Goal: Task Accomplishment & Management: Manage account settings

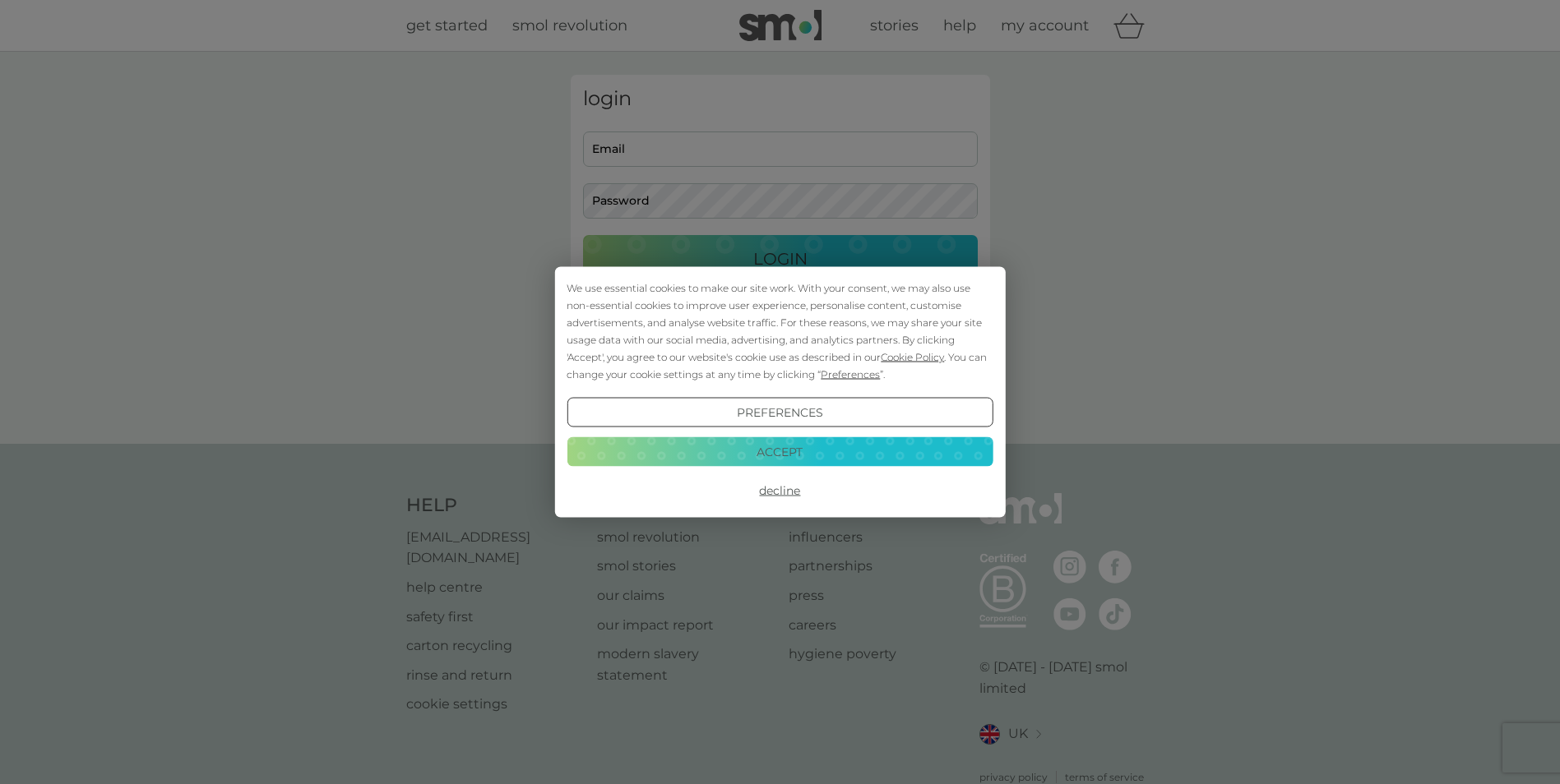
click at [783, 491] on button "Decline" at bounding box center [780, 491] width 426 height 30
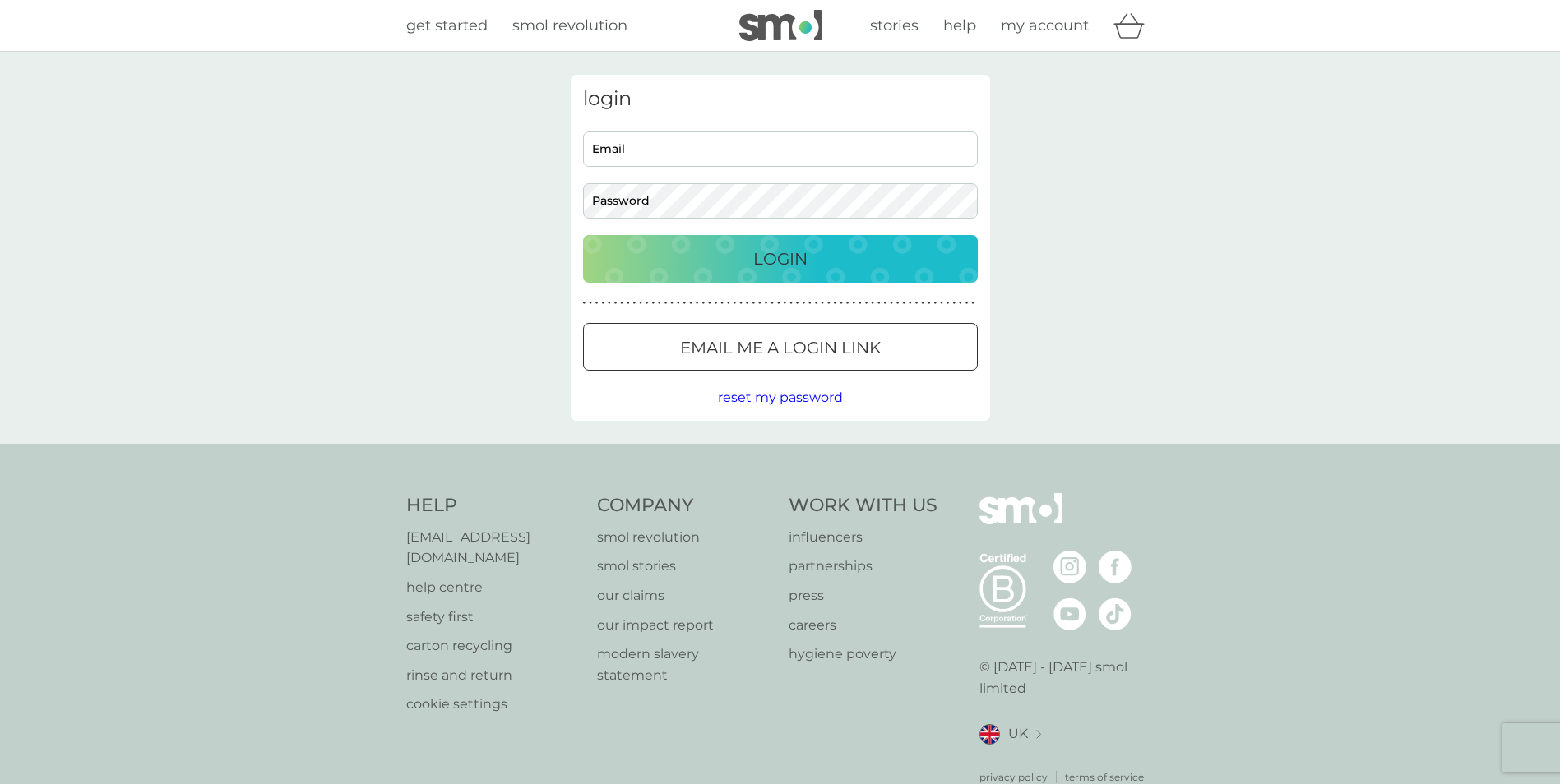
click at [772, 397] on span "reset my password" at bounding box center [780, 397] width 125 height 16
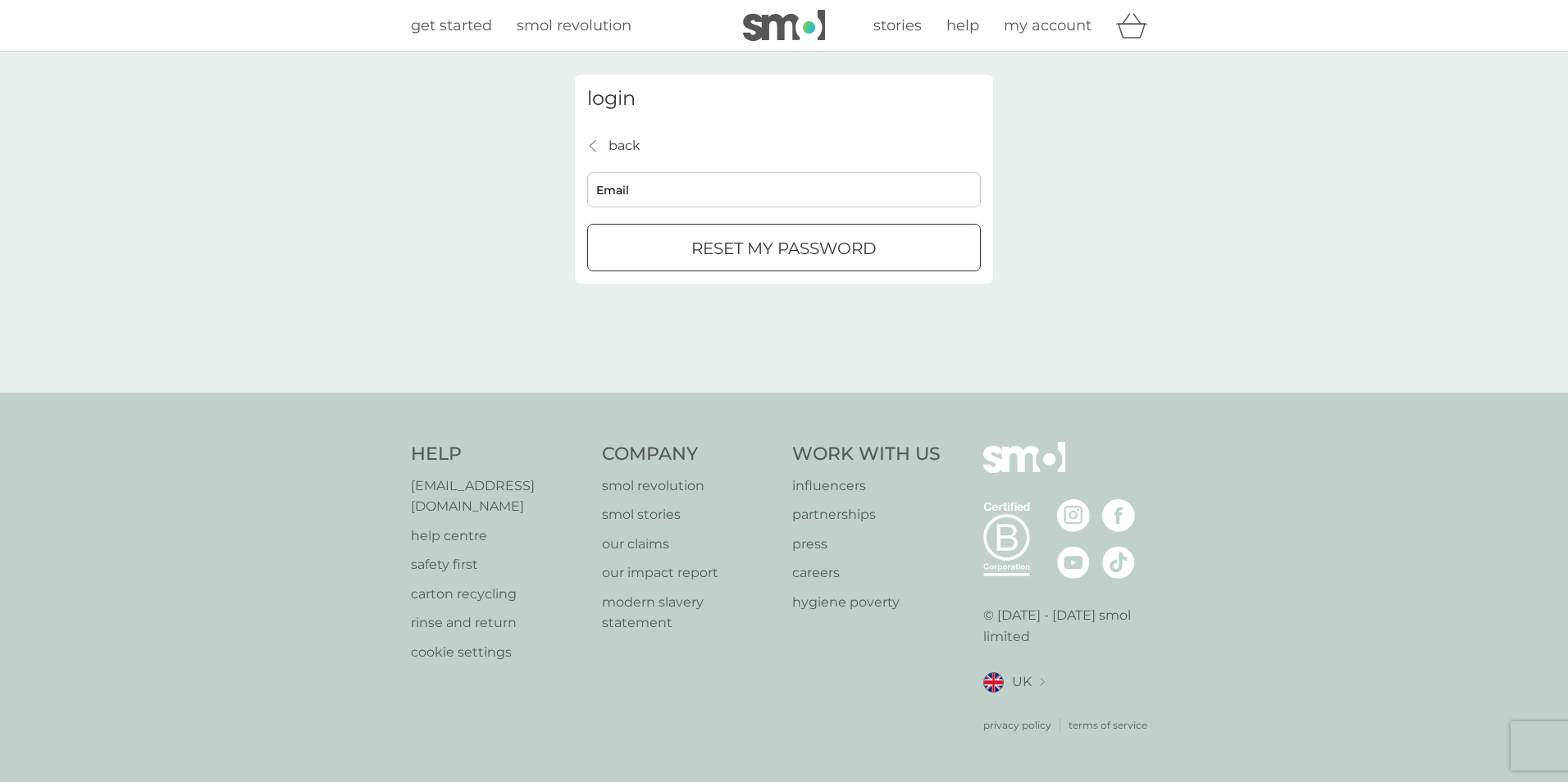
click at [705, 196] on input "Email" at bounding box center [784, 190] width 394 height 35
type input "antonia_hoyle@hotmail.com"
click at [777, 252] on div "submit" at bounding box center [783, 249] width 59 height 17
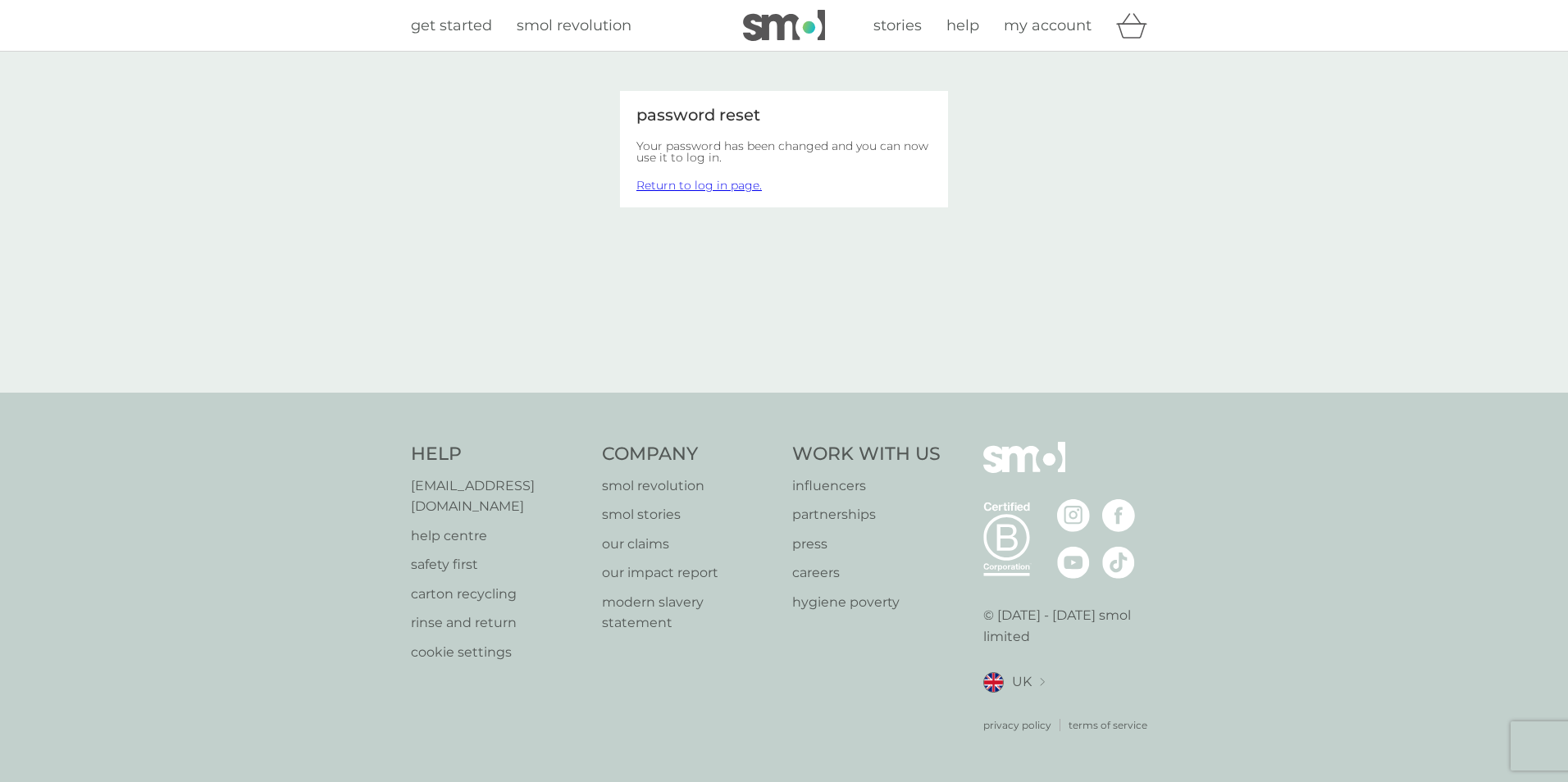
click at [710, 190] on link "Return to log in page." at bounding box center [698, 185] width 125 height 15
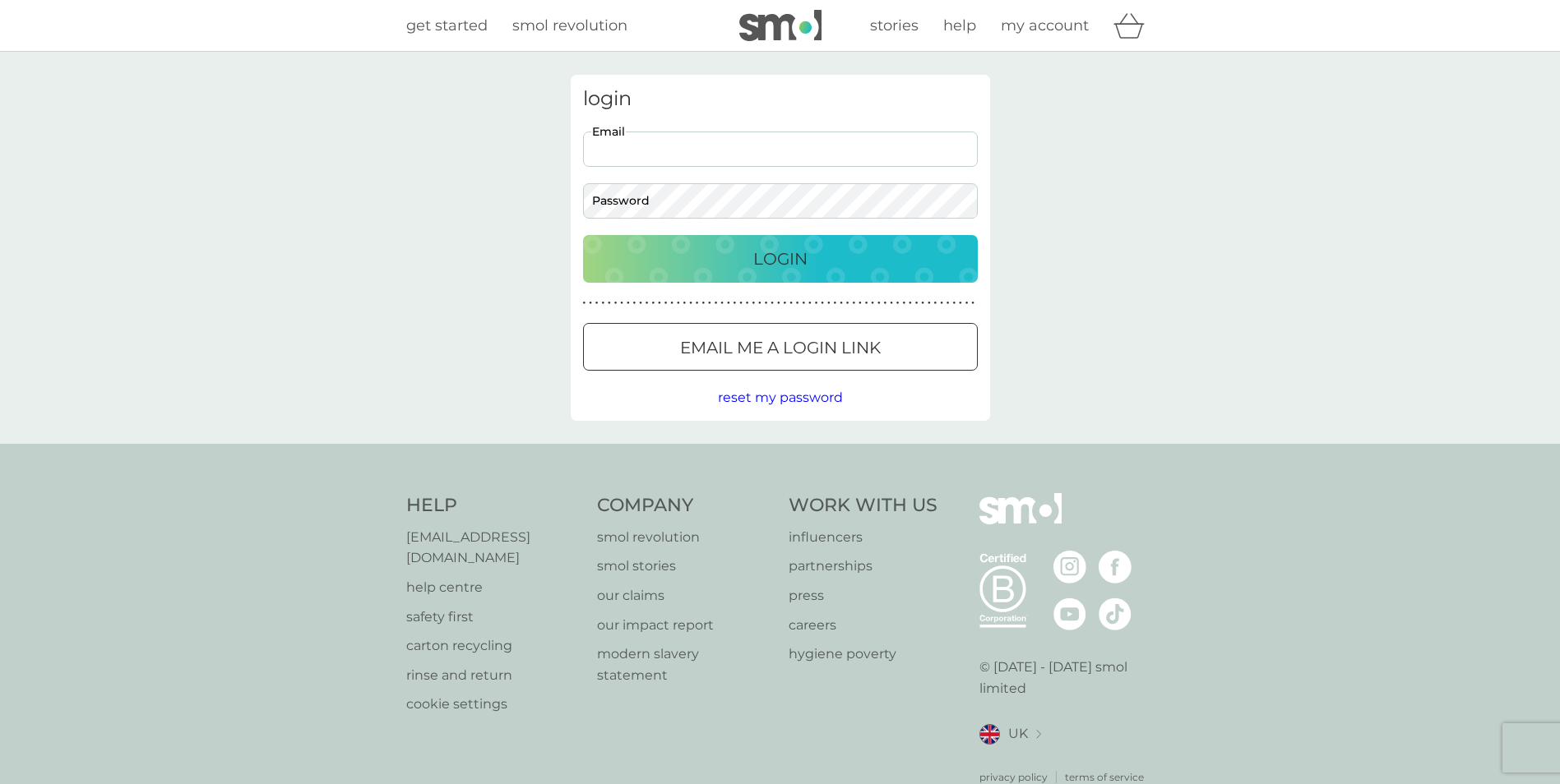
click at [716, 150] on input "Email" at bounding box center [781, 149] width 395 height 35
type input "antonia_hoyle@hotmail.com"
click at [703, 270] on div "Login" at bounding box center [780, 259] width 361 height 26
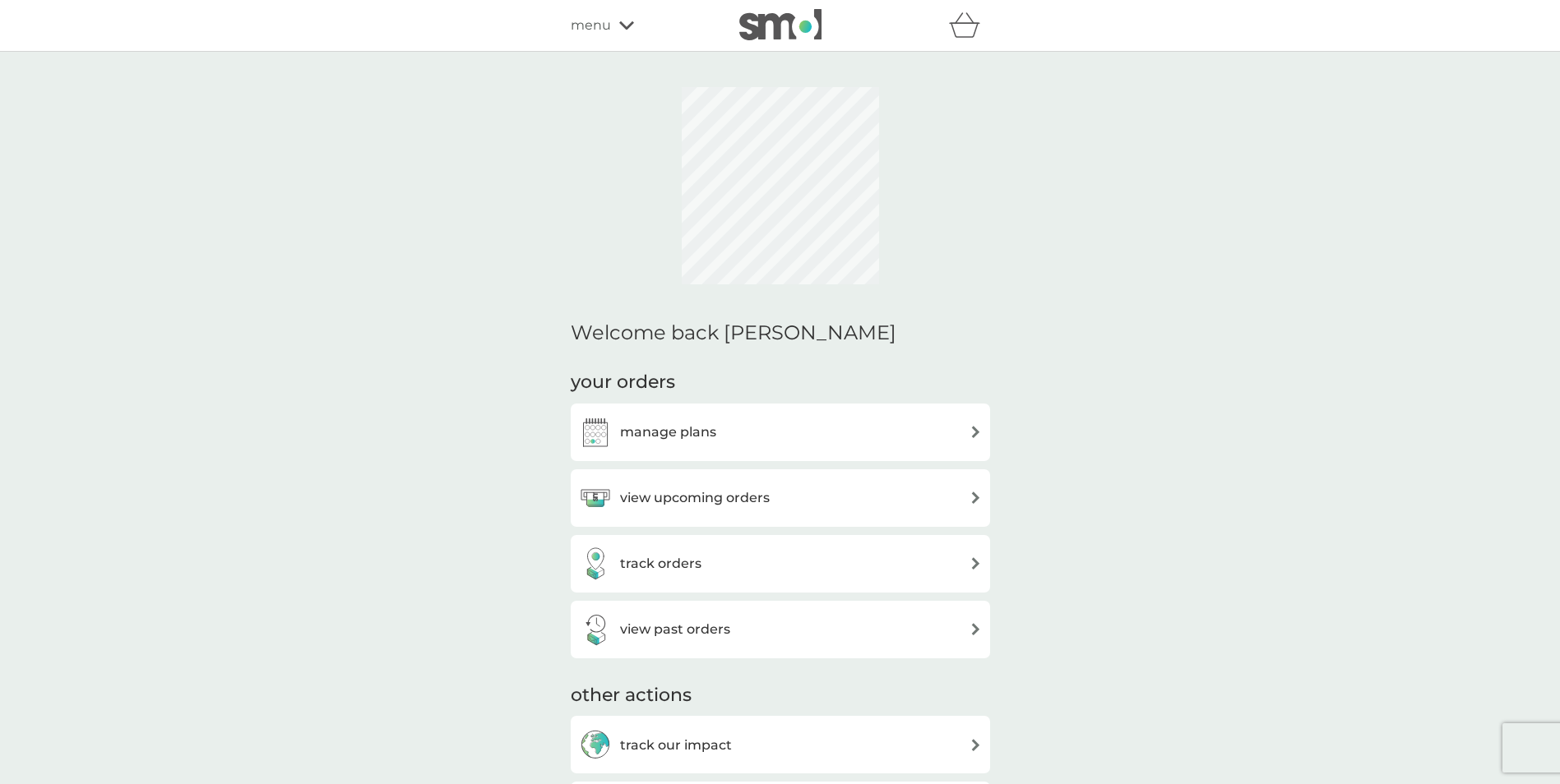
click at [669, 431] on h3 "manage plans" at bounding box center [669, 432] width 97 height 21
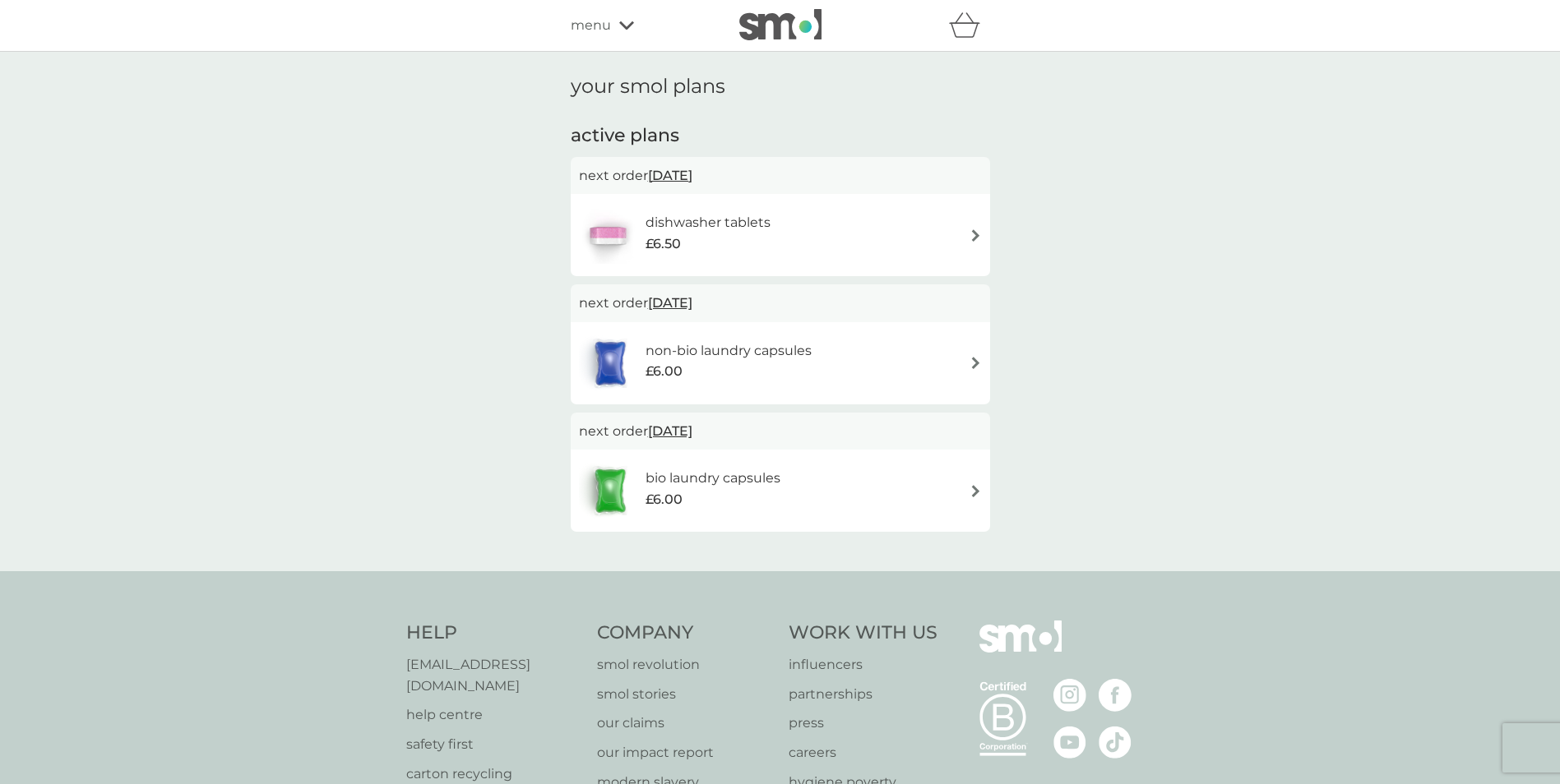
click at [977, 238] on img at bounding box center [976, 236] width 12 height 12
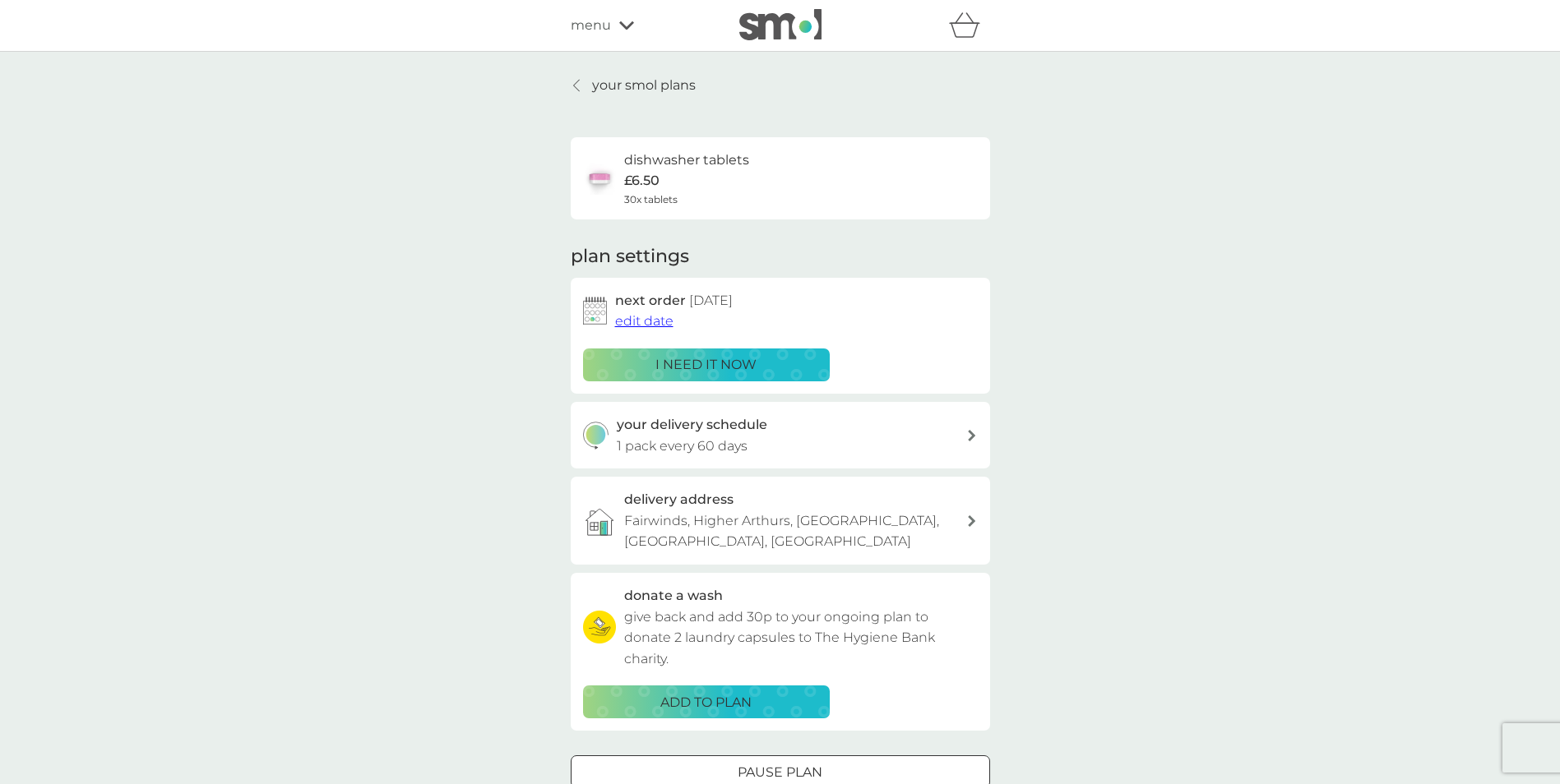
click at [1109, 370] on div "your smol plans dishwasher tablets £6.50 30x tablets plan settings next order […" at bounding box center [780, 454] width 1560 height 806
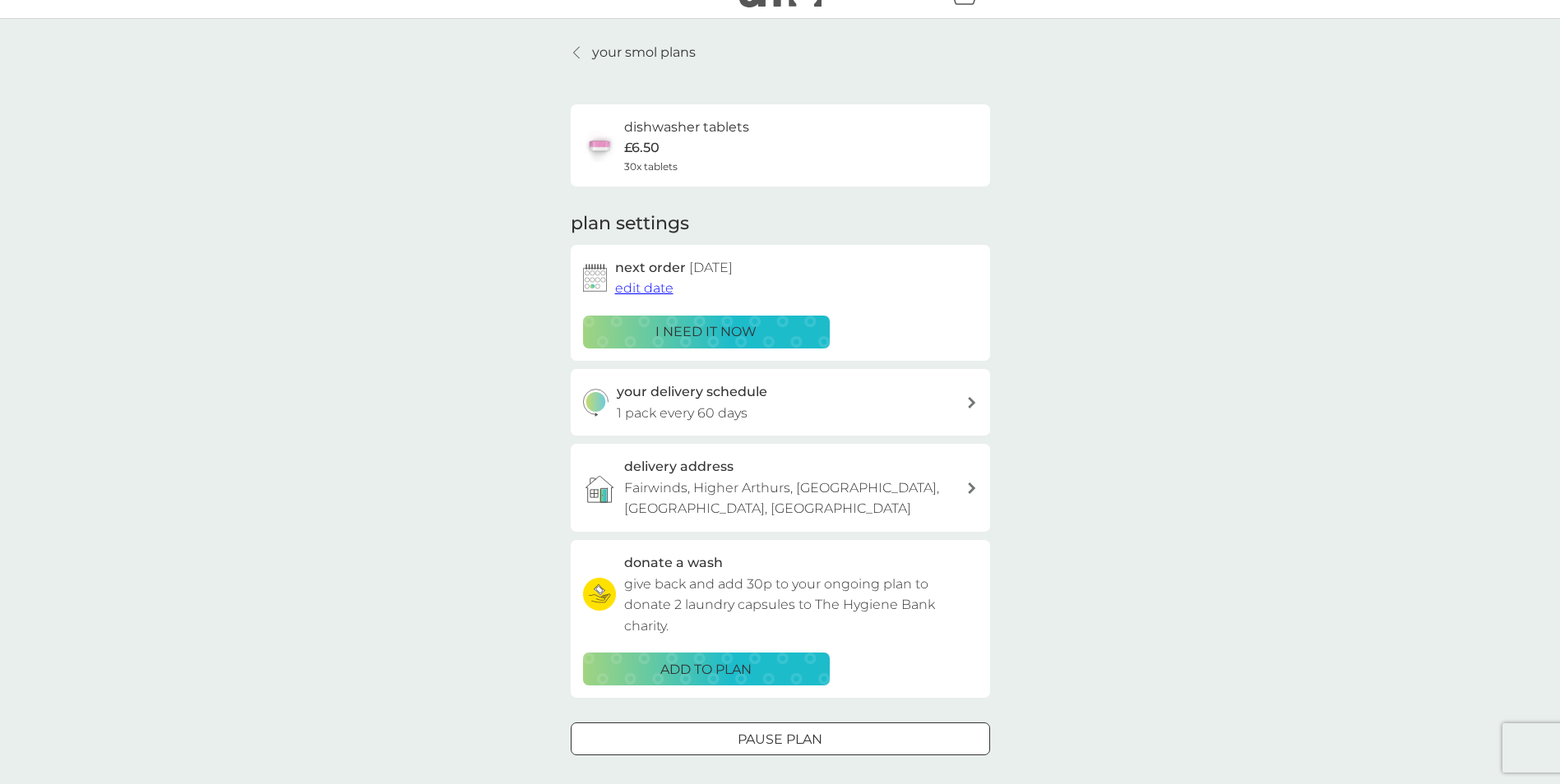
scroll to position [66, 0]
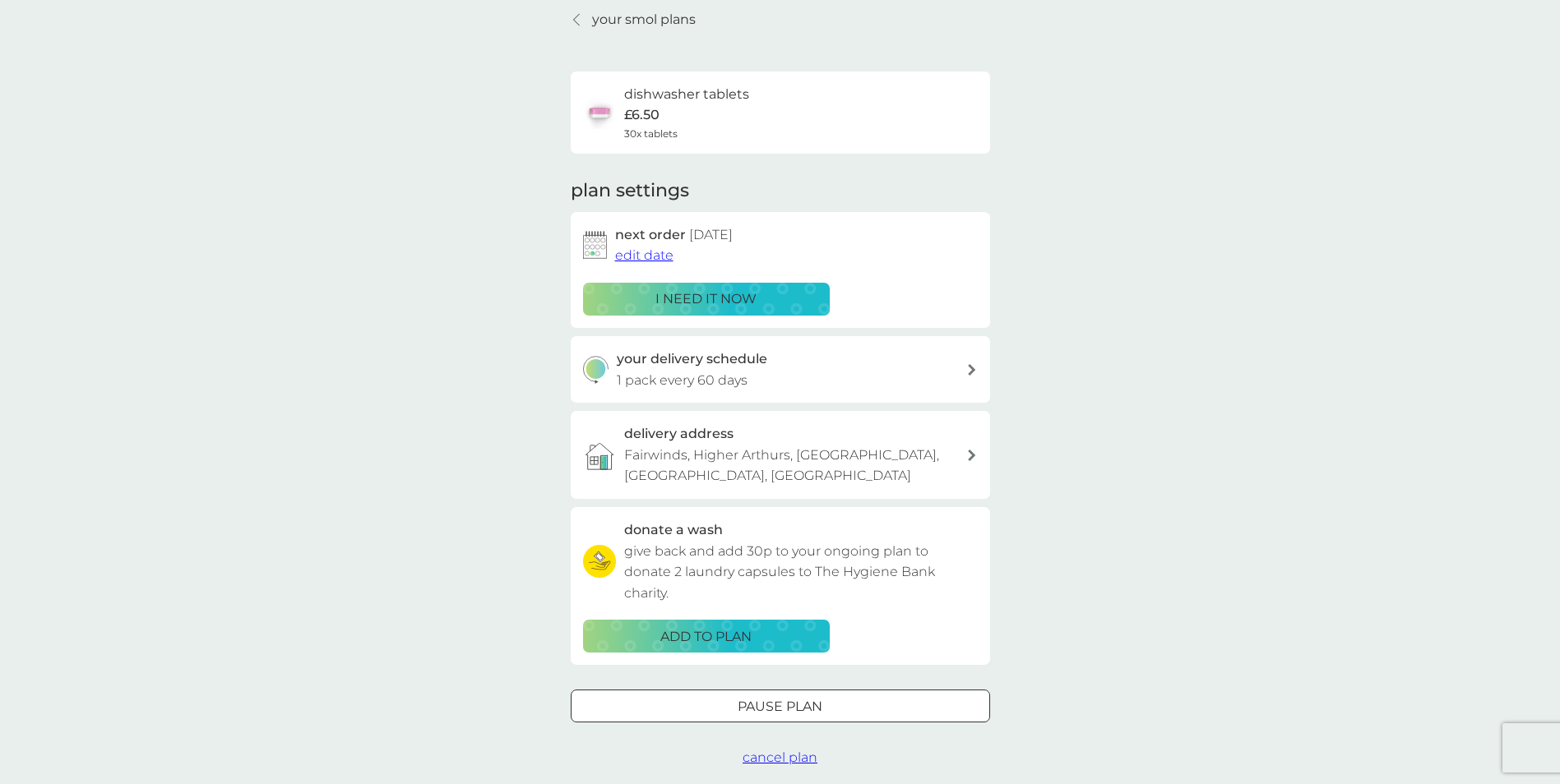
click at [963, 374] on div "your delivery schedule 1 pack every 60 days" at bounding box center [791, 369] width 349 height 42
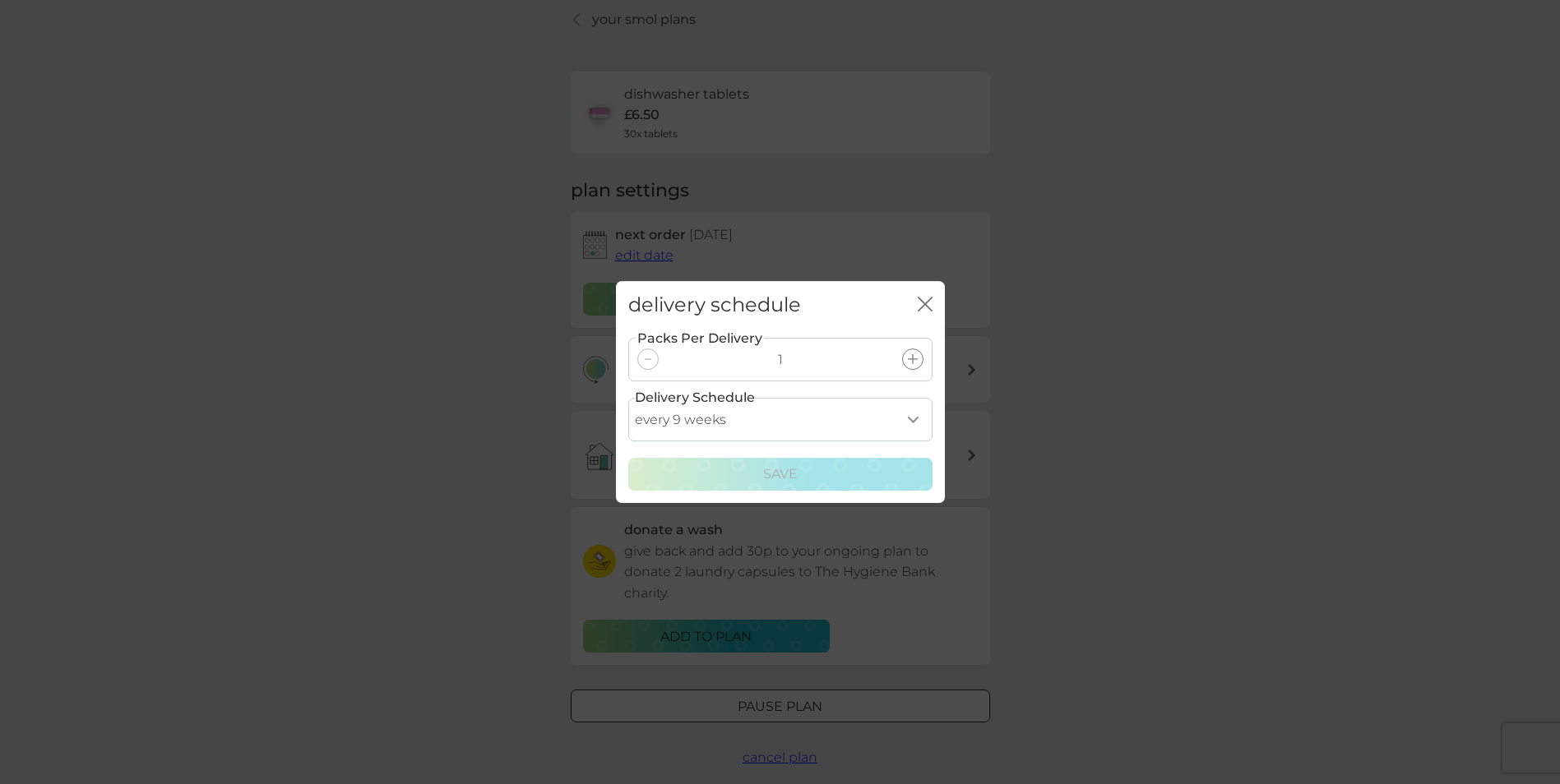
click at [755, 425] on select "every 1 week every 2 weeks every 3 weeks every 4 weeks every 5 weeks every 6 we…" at bounding box center [780, 420] width 304 height 44
select select "119"
click at [628, 398] on select "every 1 week every 2 weeks every 3 weeks every 4 weeks every 5 weeks every 6 we…" at bounding box center [780, 420] width 304 height 44
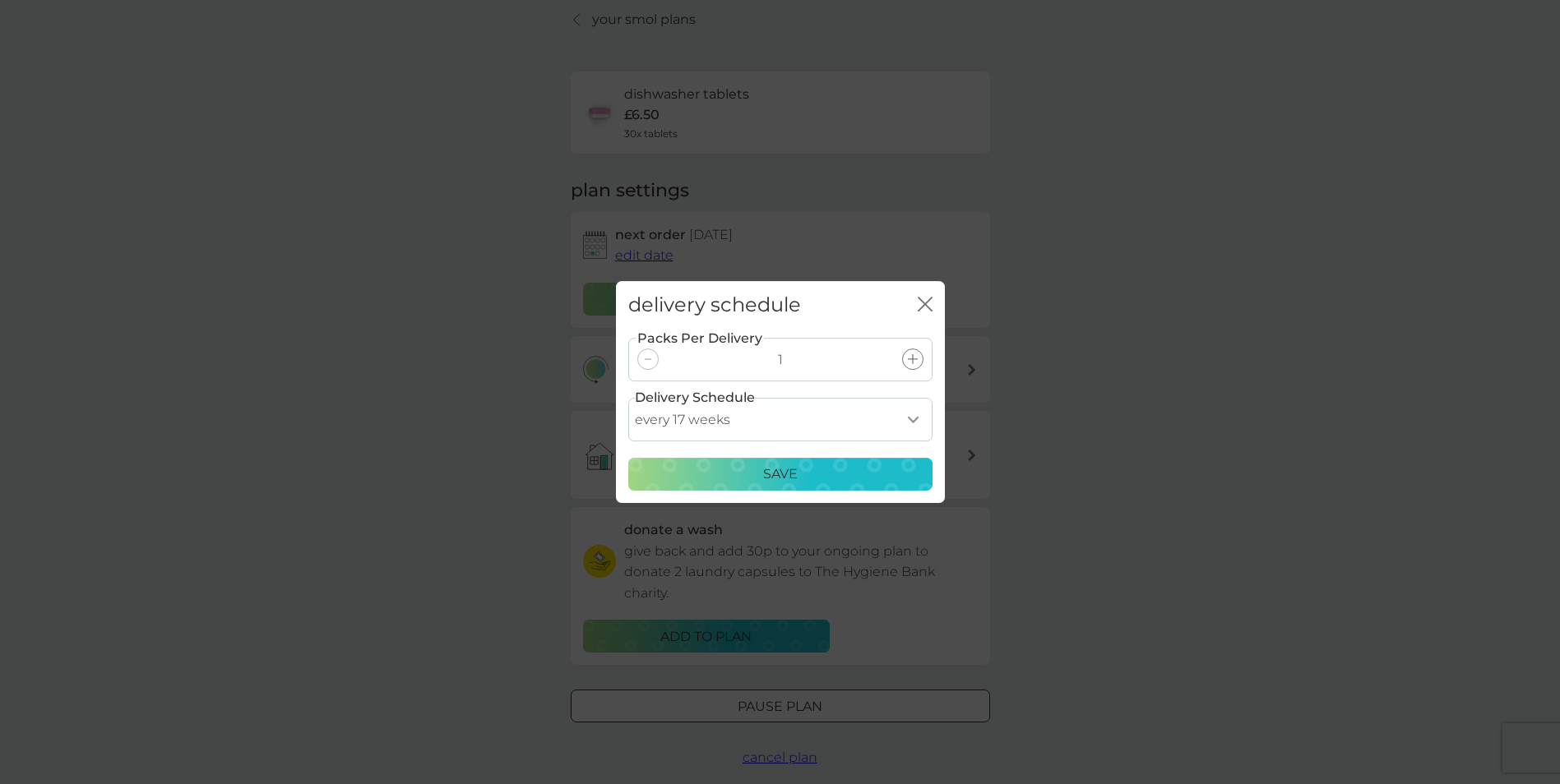
click at [791, 480] on p "Save" at bounding box center [780, 474] width 34 height 21
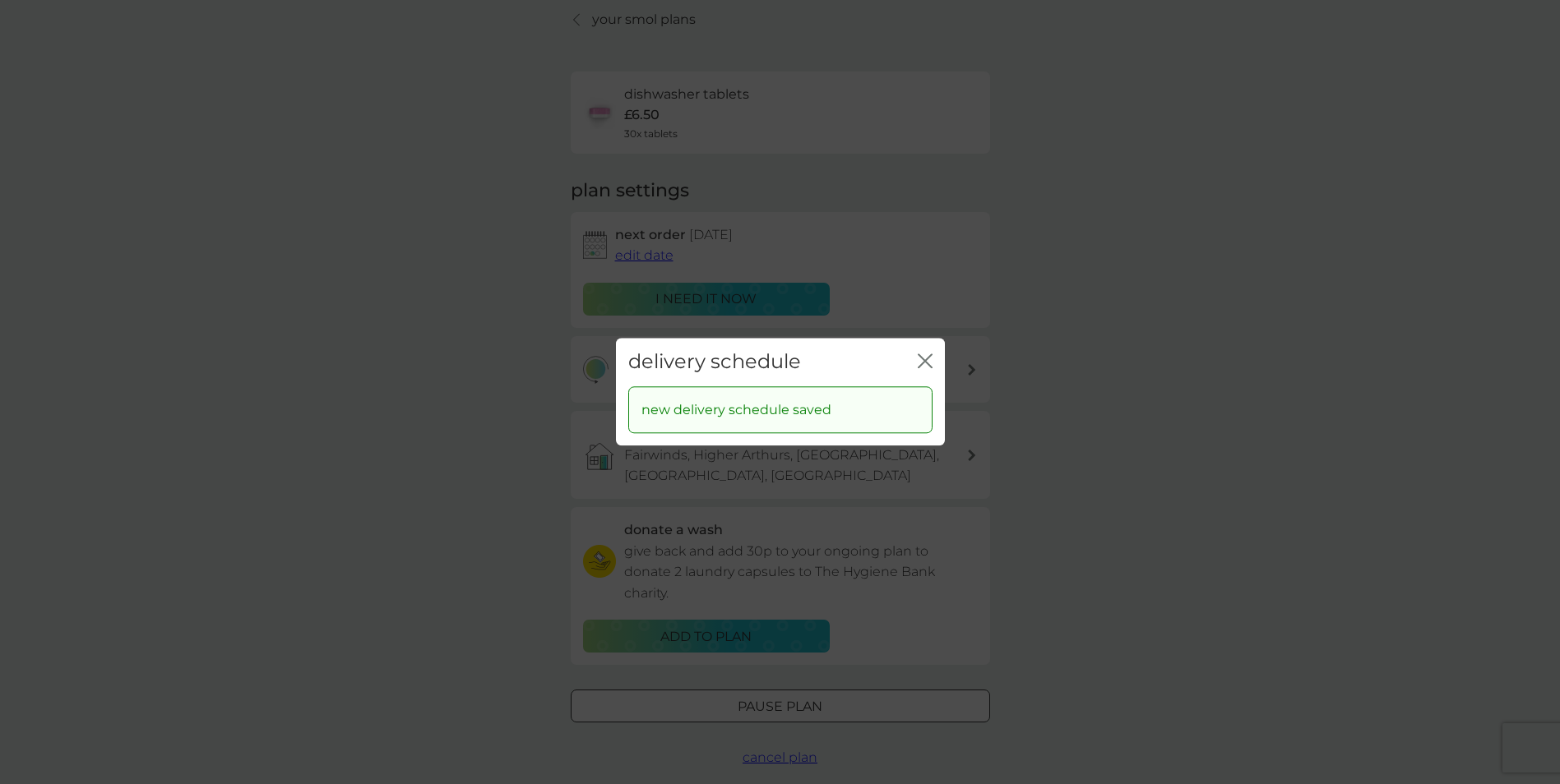
click at [1071, 449] on div "delivery schedule close new delivery schedule saved" at bounding box center [780, 392] width 1560 height 784
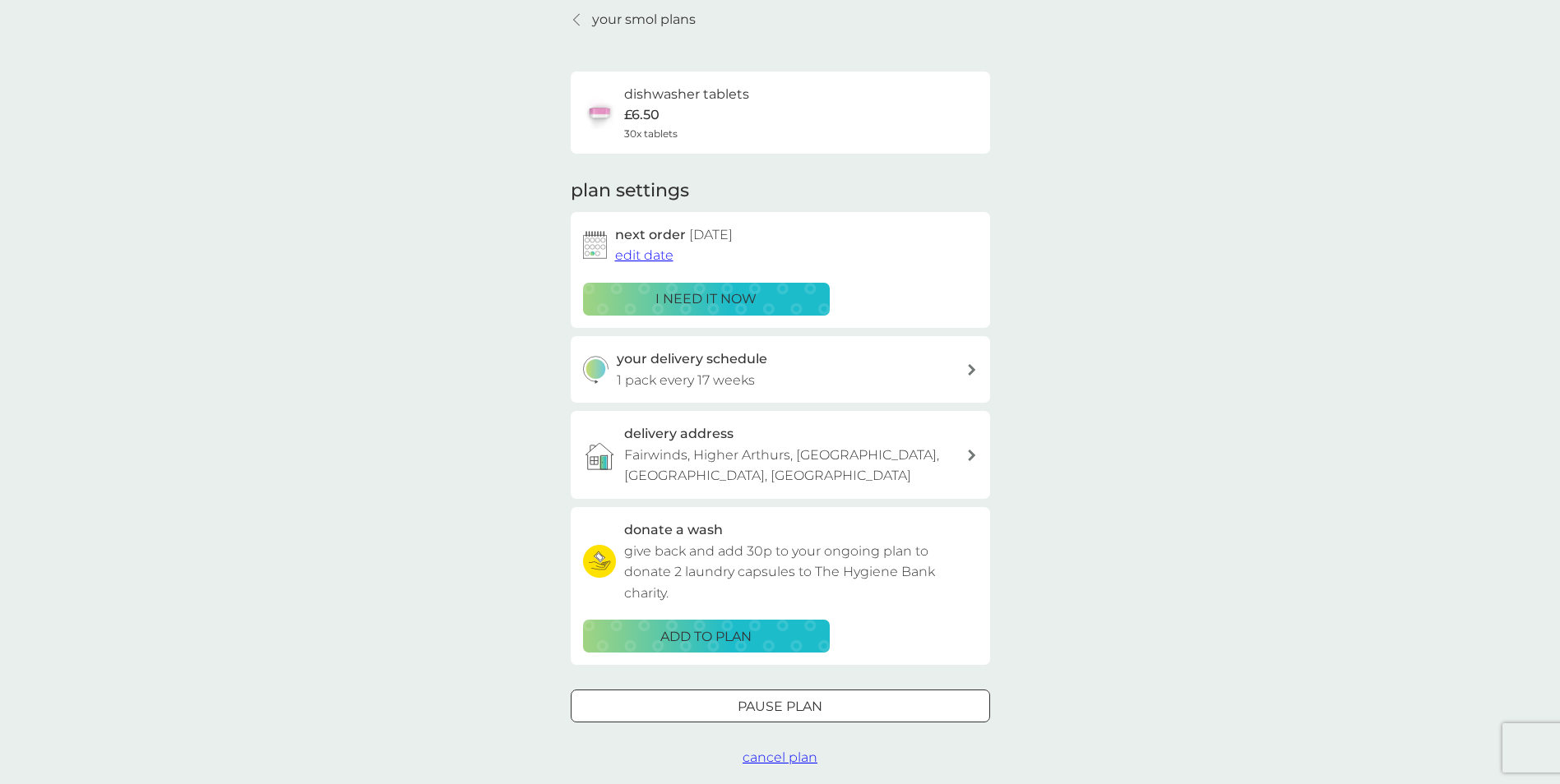
click at [648, 251] on span "edit date" at bounding box center [644, 255] width 59 height 16
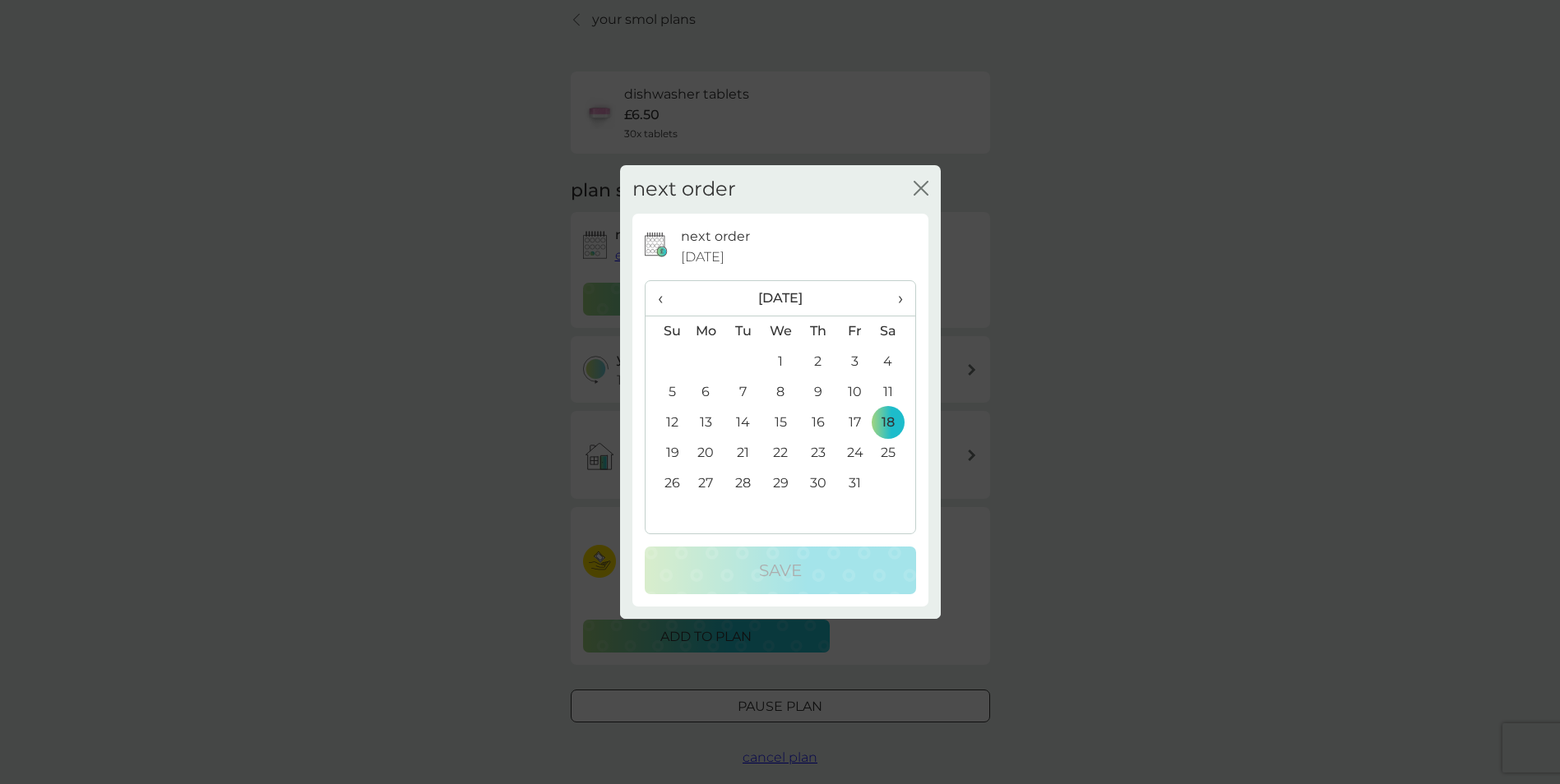
click at [902, 300] on span "›" at bounding box center [894, 298] width 17 height 34
click at [819, 367] on td "1" at bounding box center [818, 362] width 37 height 31
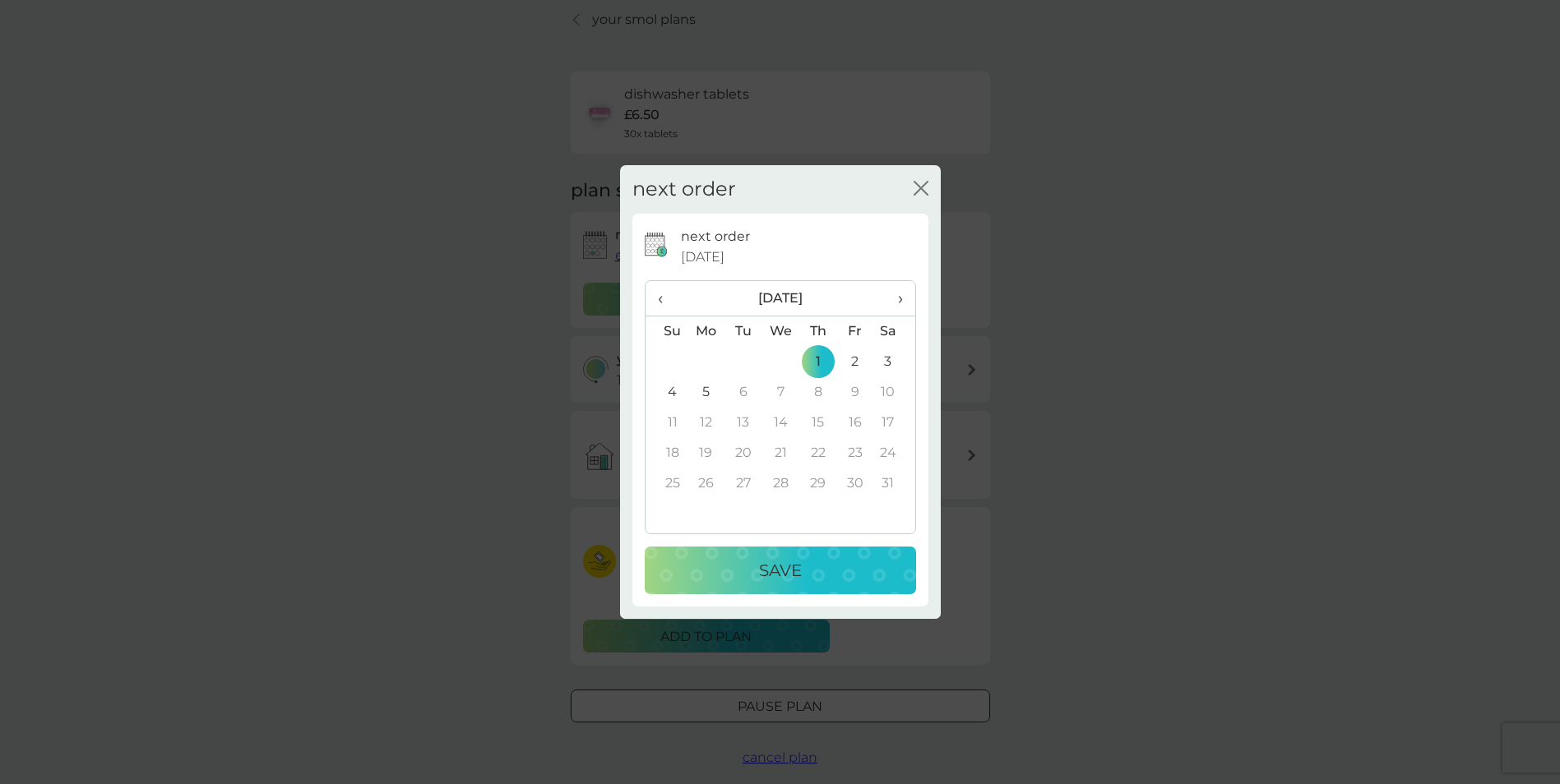
click at [757, 577] on div "Save" at bounding box center [781, 571] width 239 height 26
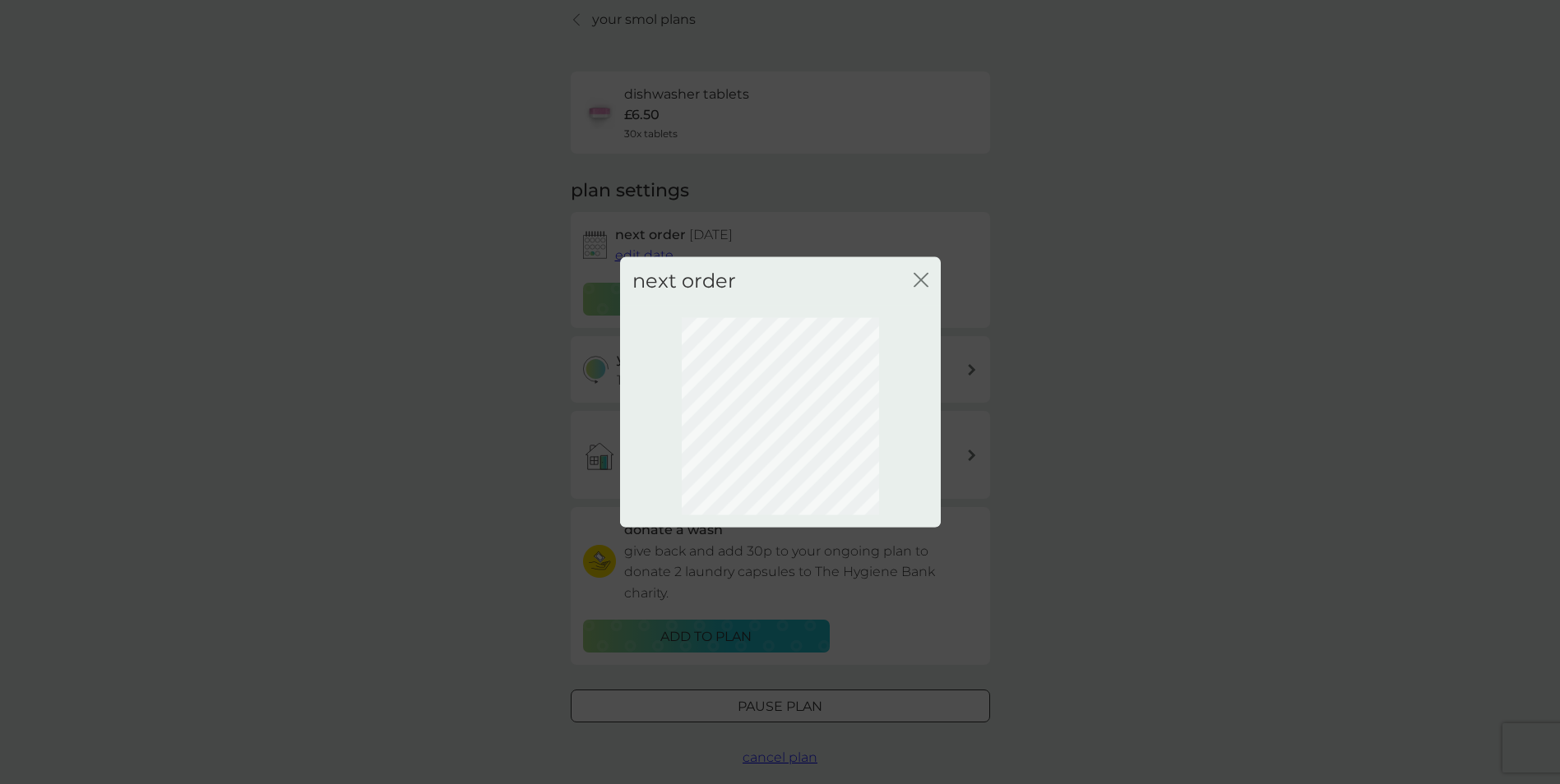
scroll to position [0, 0]
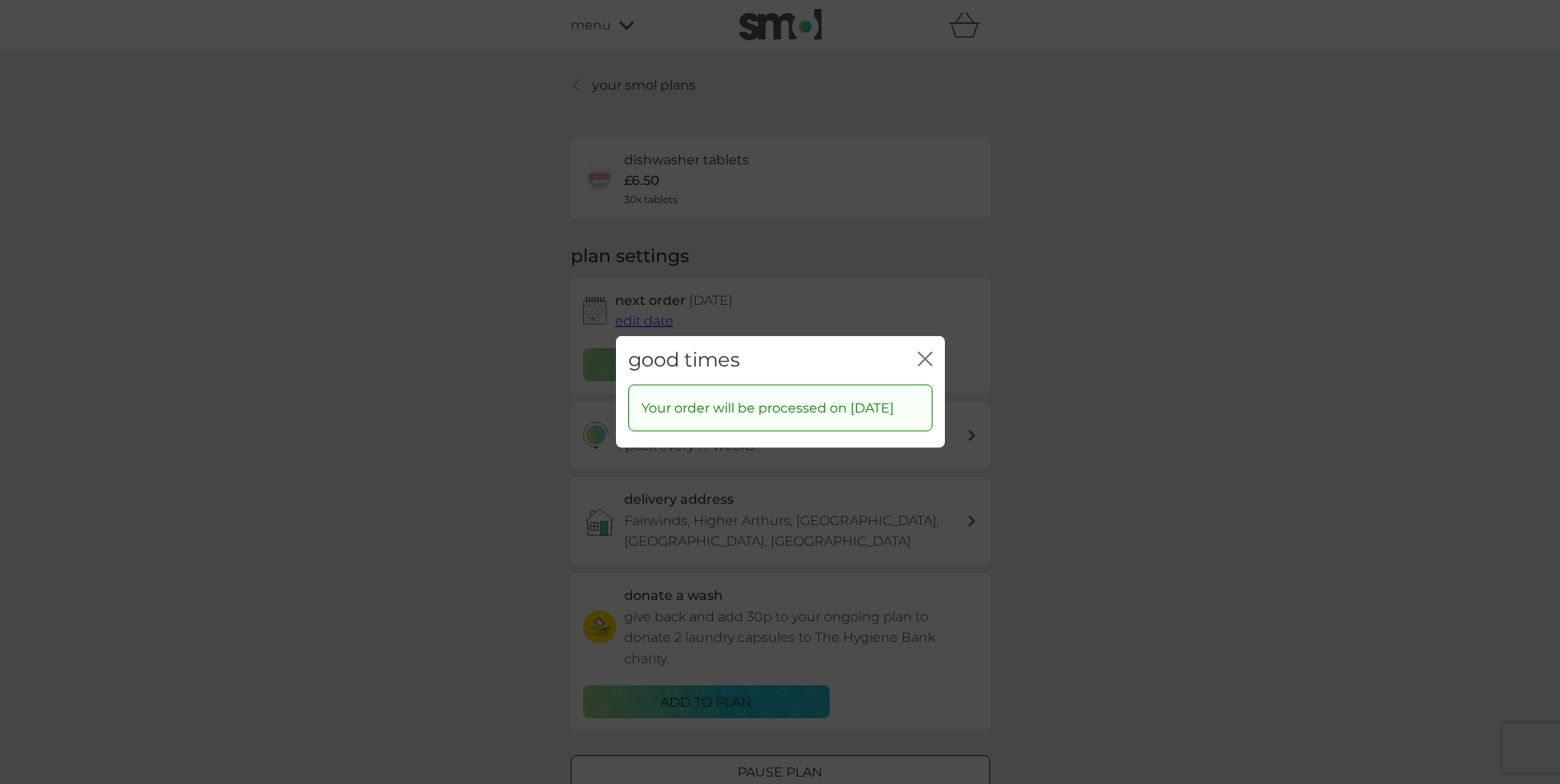
click at [480, 430] on div "good times close Your order will be processed on [DATE]" at bounding box center [780, 392] width 1560 height 784
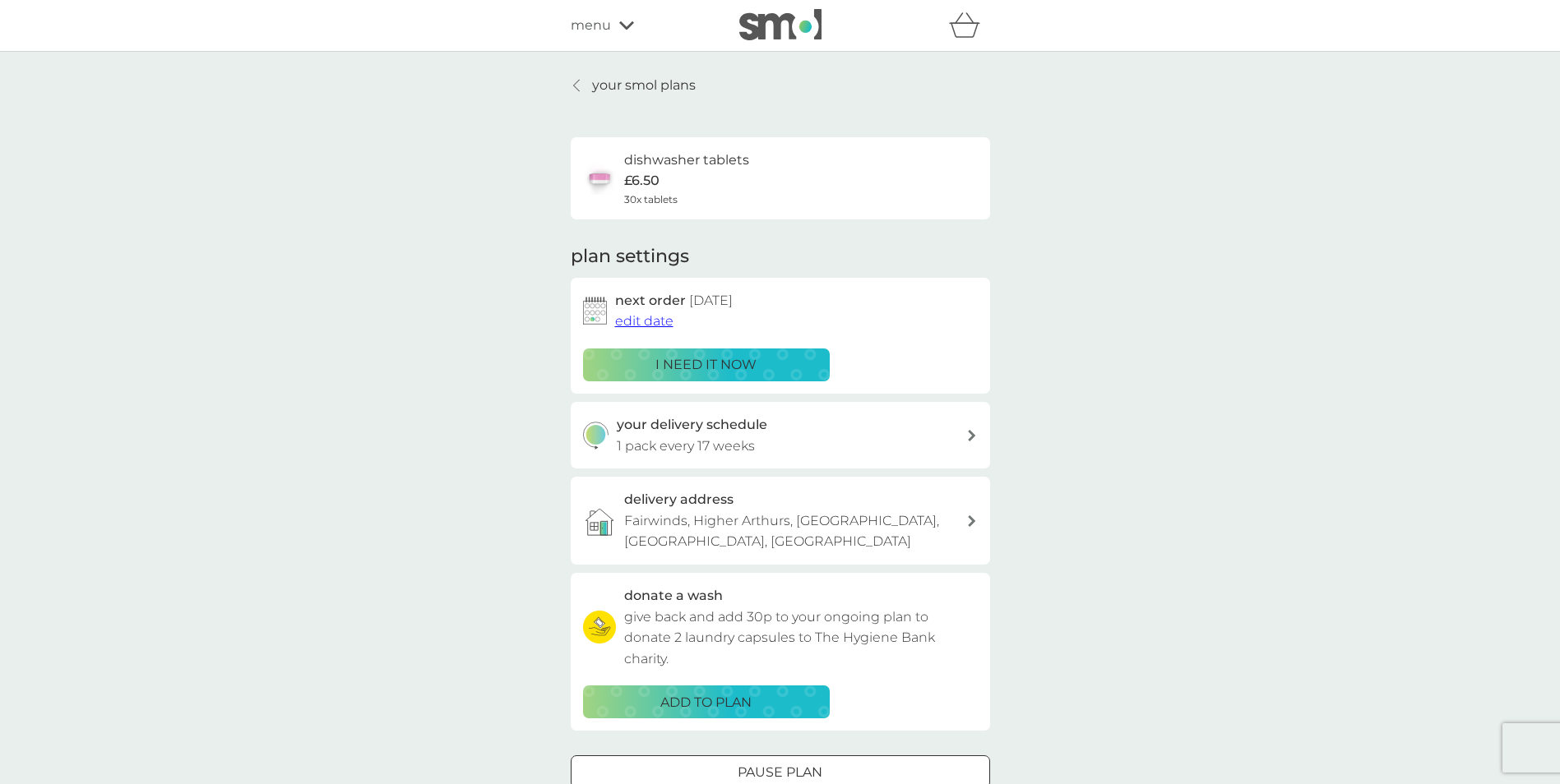
click at [1121, 318] on div "your smol plans dishwasher tablets £6.50 30x tablets plan settings next order […" at bounding box center [780, 454] width 1560 height 806
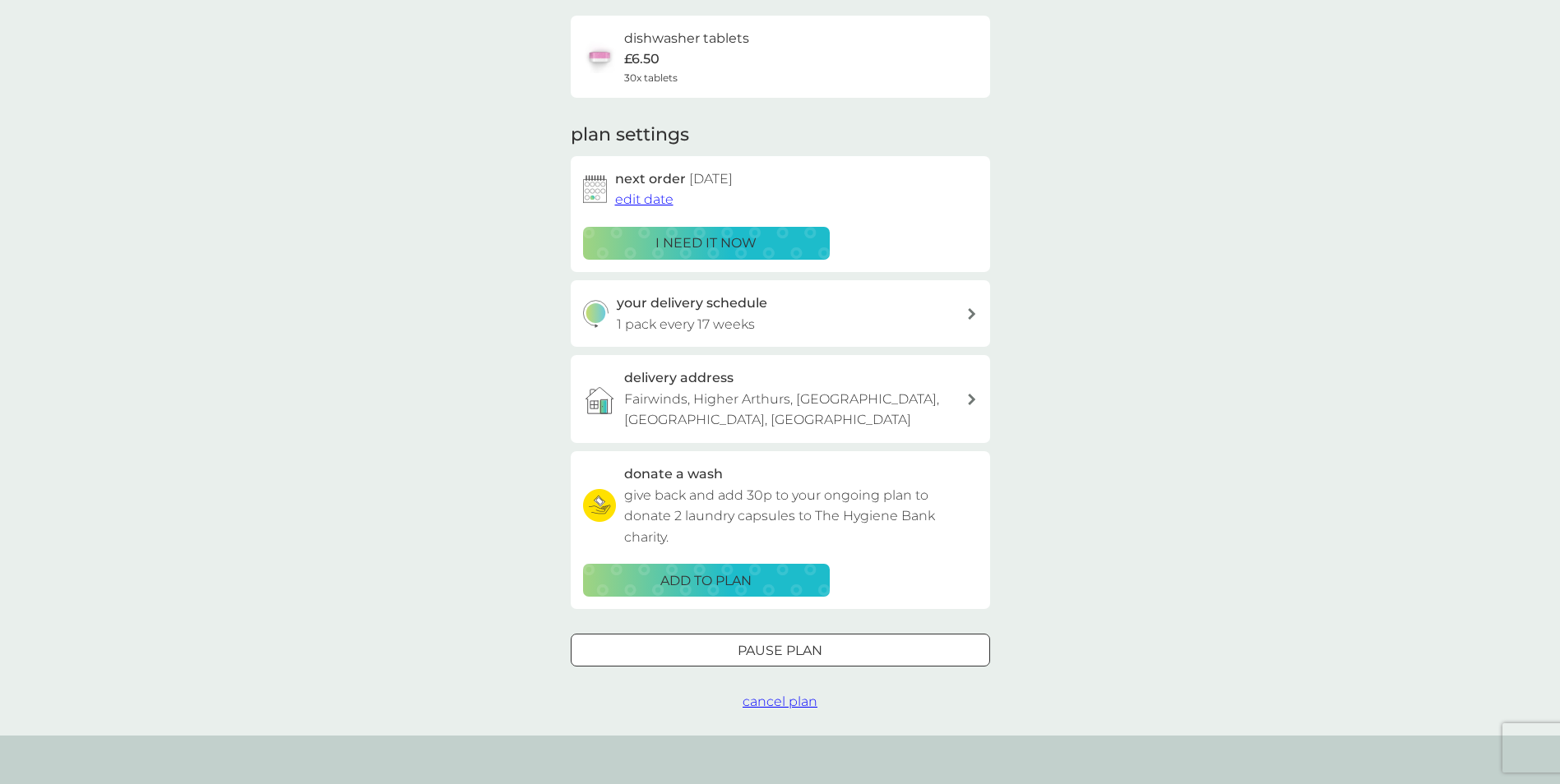
scroll to position [132, 0]
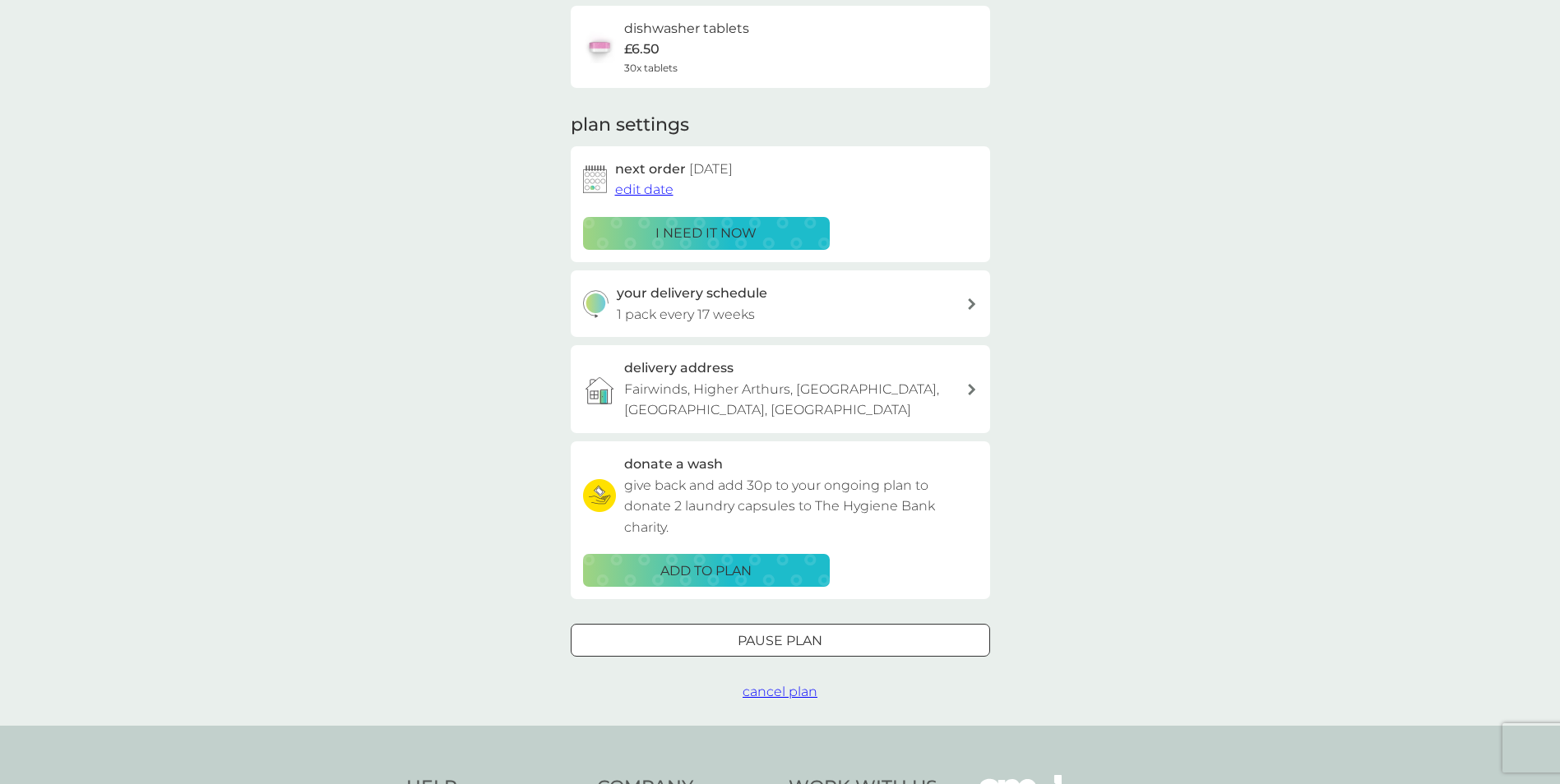
click at [352, 381] on div "your smol plans dishwasher tablets £6.50 30x tablets plan settings next order […" at bounding box center [780, 323] width 1560 height 806
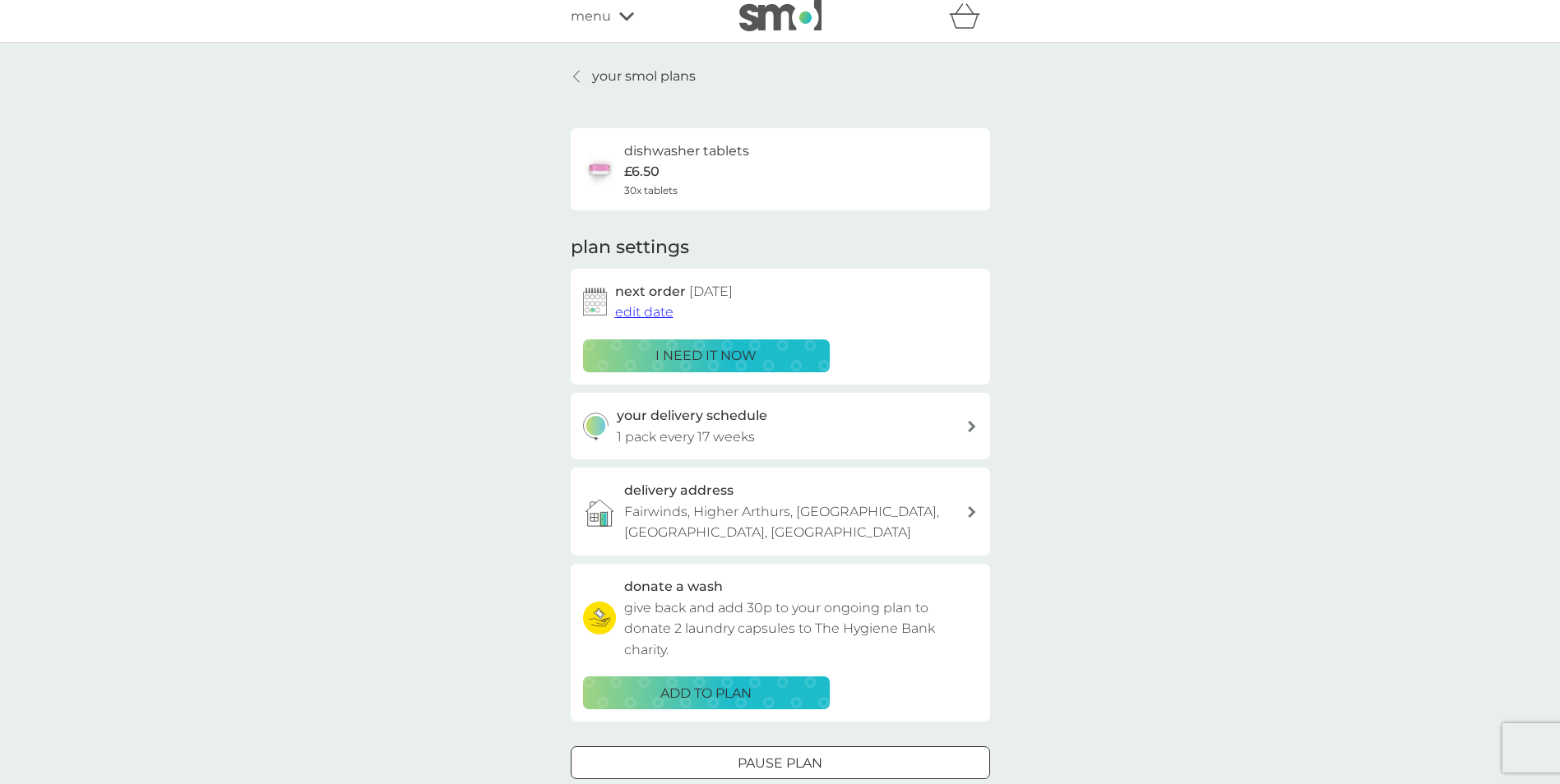
scroll to position [0, 0]
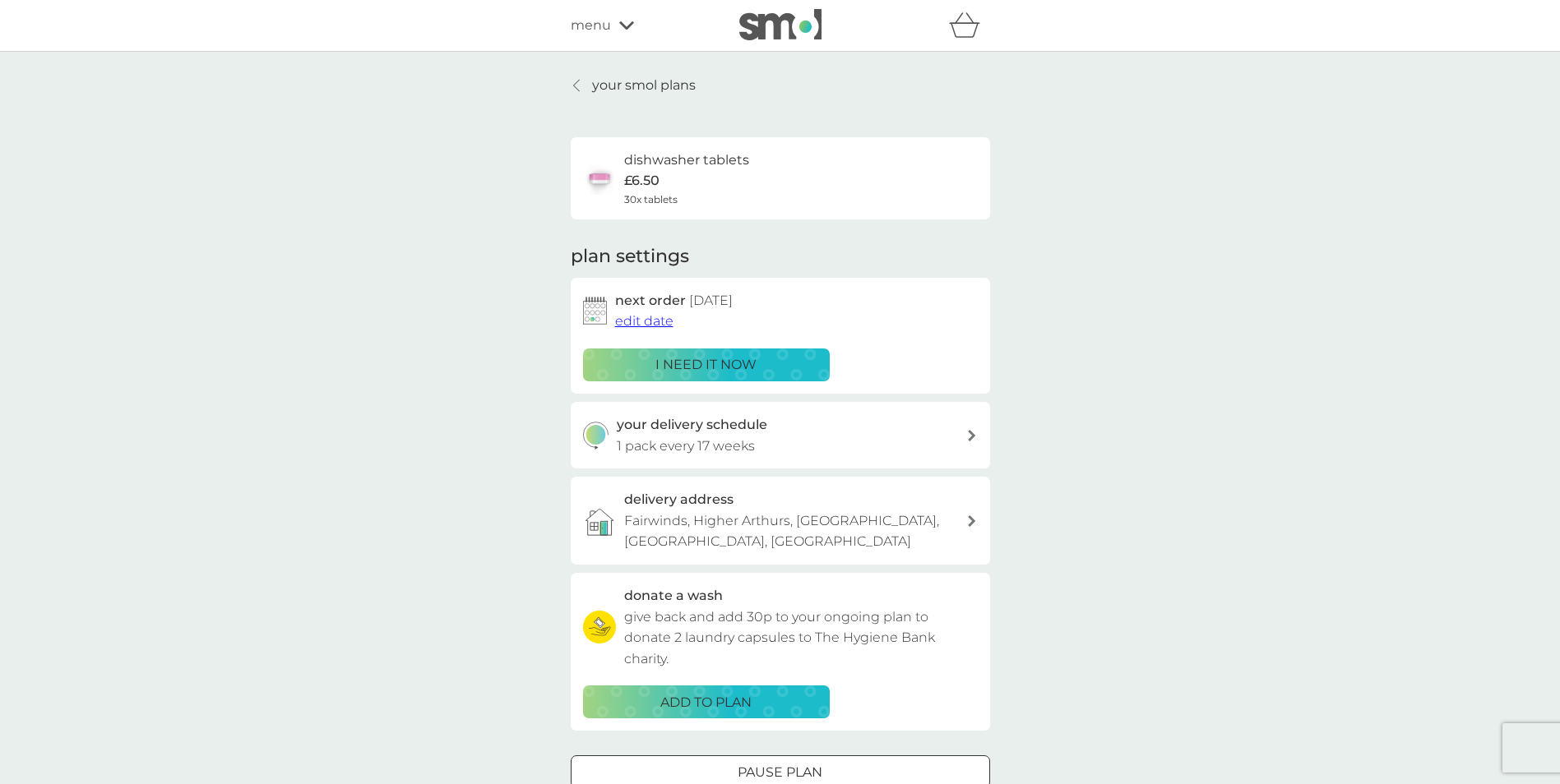
click at [626, 86] on p "your smol plans" at bounding box center [644, 85] width 104 height 21
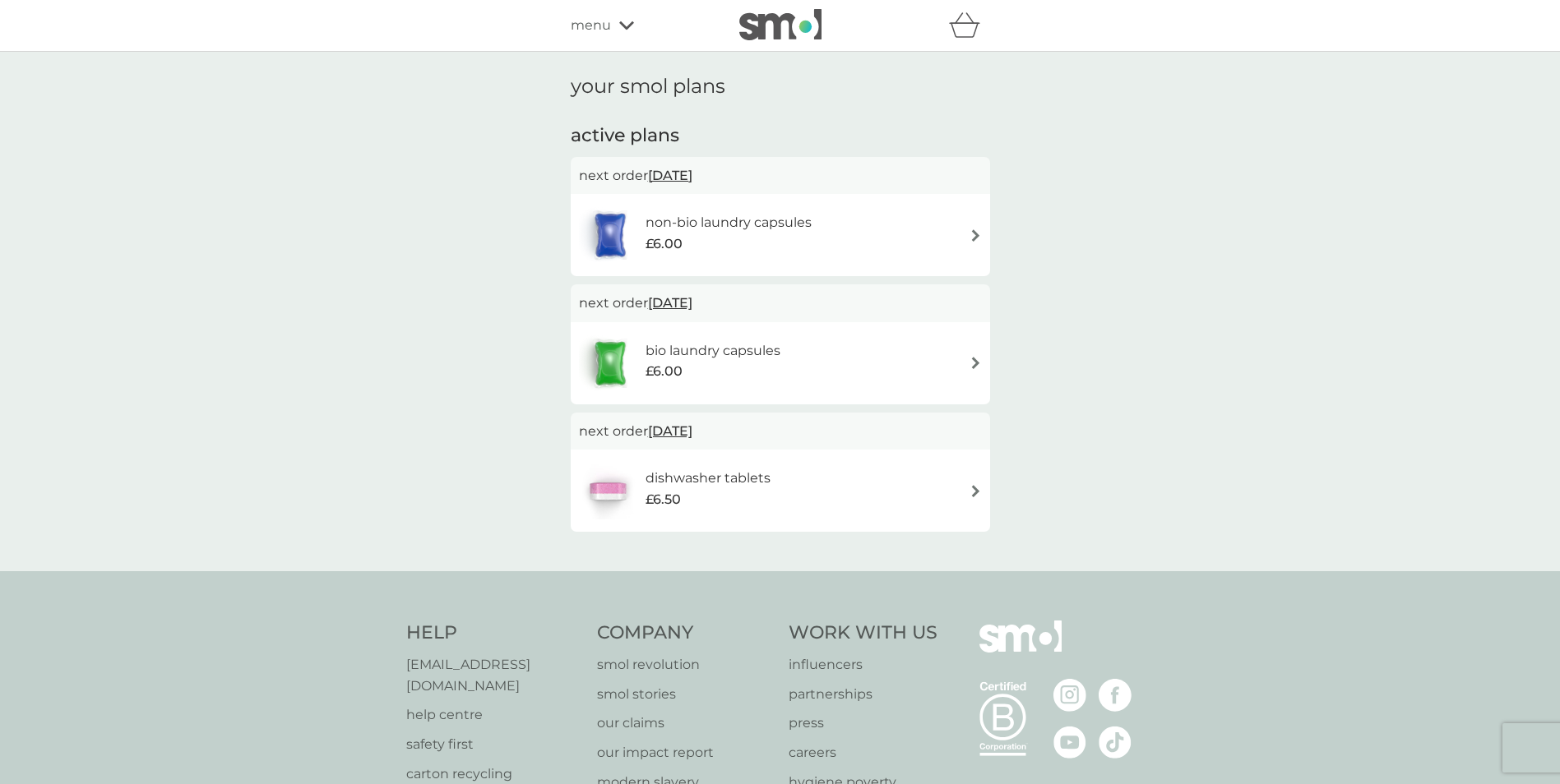
click at [972, 243] on div "non-bio laundry capsules £6.00" at bounding box center [780, 235] width 403 height 58
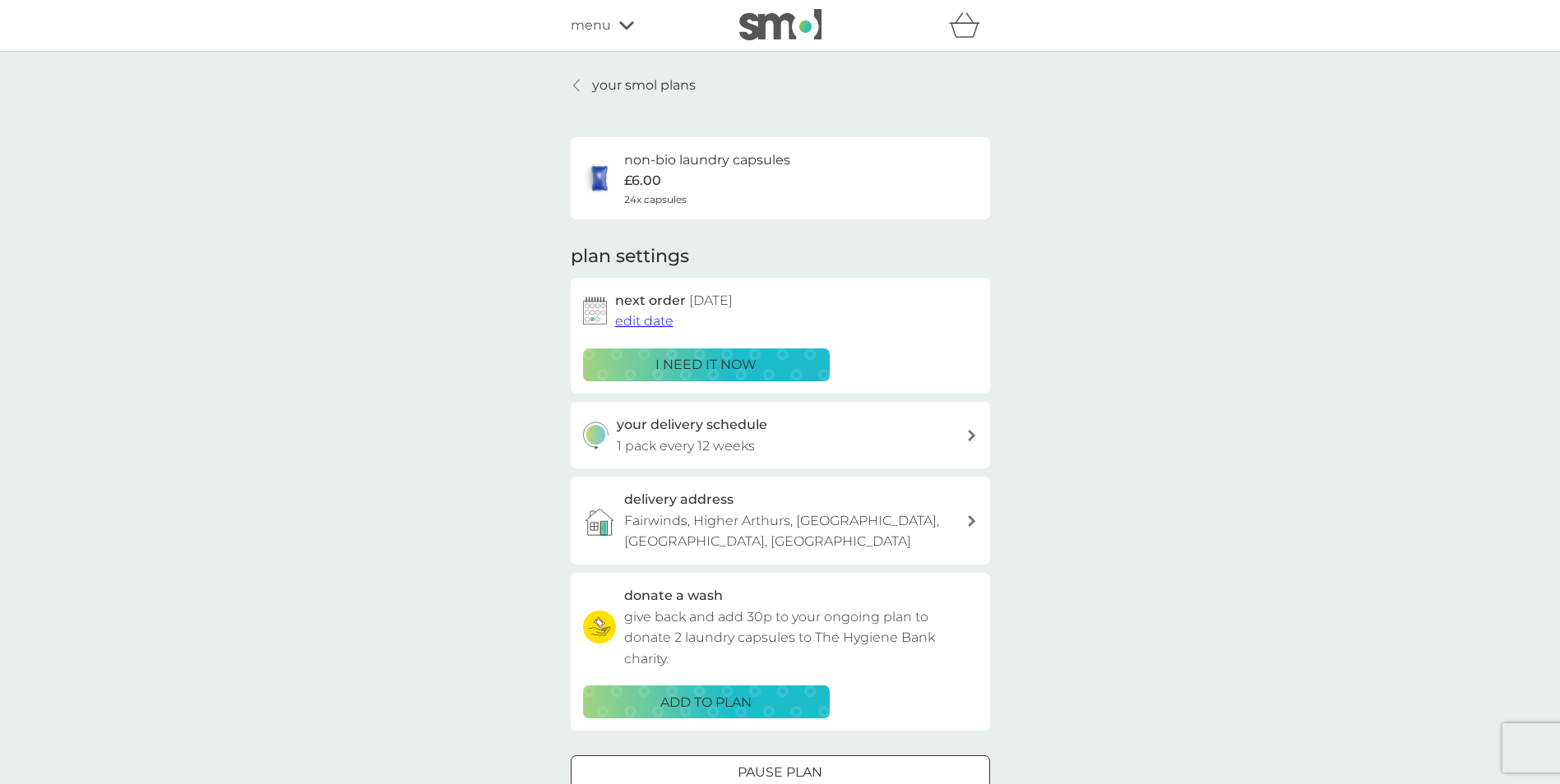
click at [1098, 506] on div "your smol plans non-bio laundry capsules £6.00 24x capsules plan settings next …" at bounding box center [780, 454] width 1560 height 806
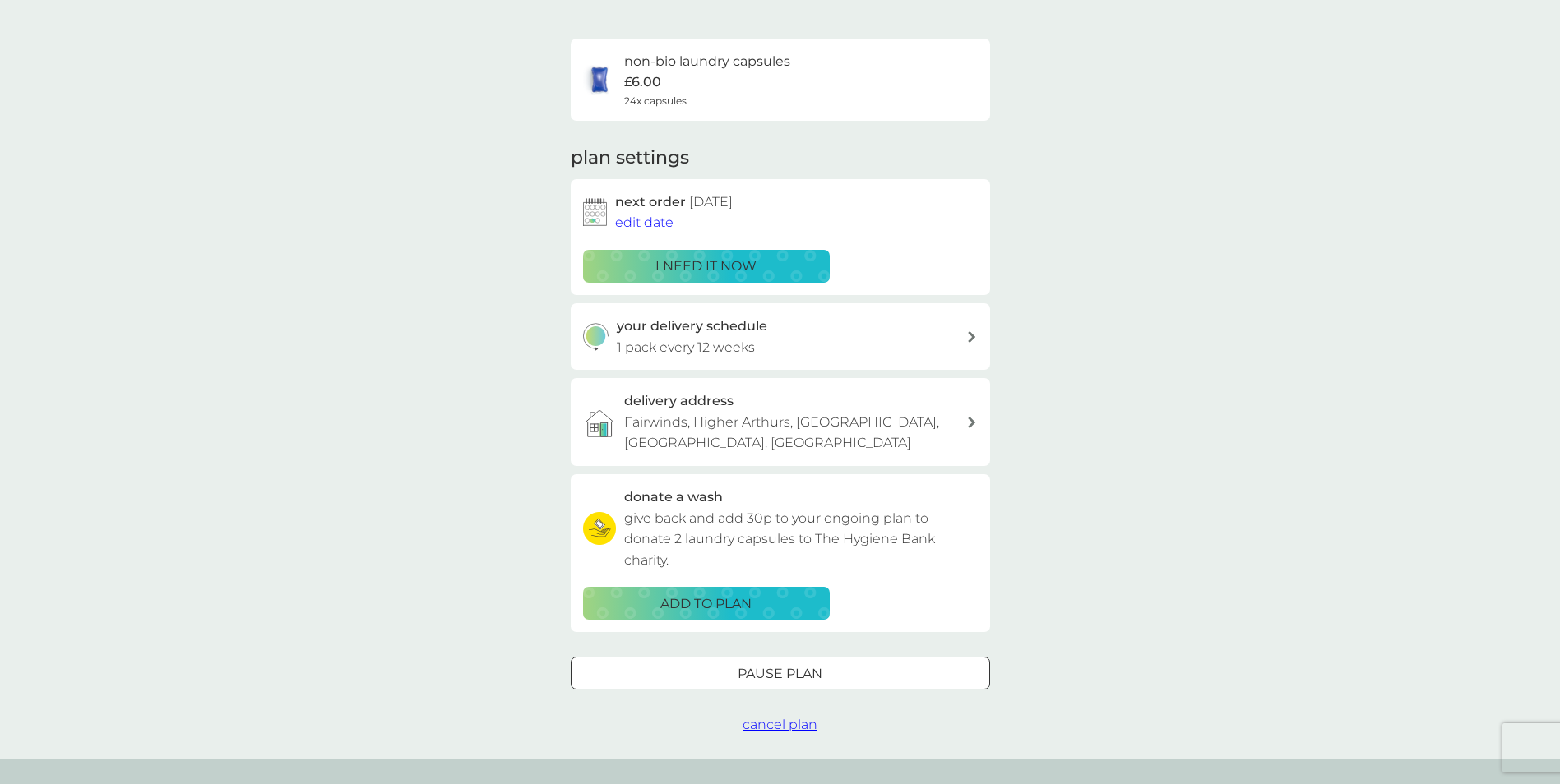
scroll to position [132, 0]
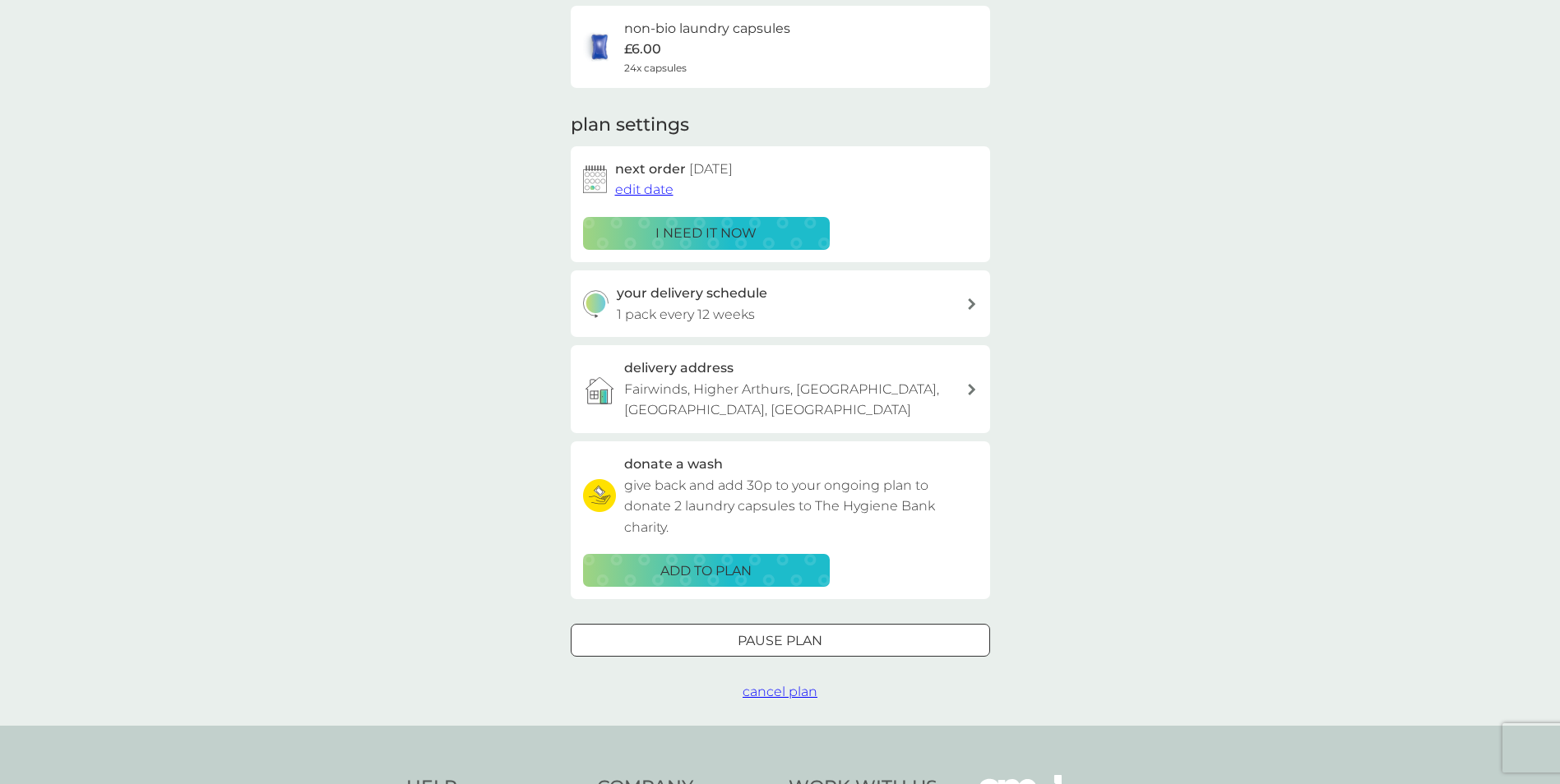
click at [967, 305] on div at bounding box center [972, 303] width 13 height 11
select select "84"
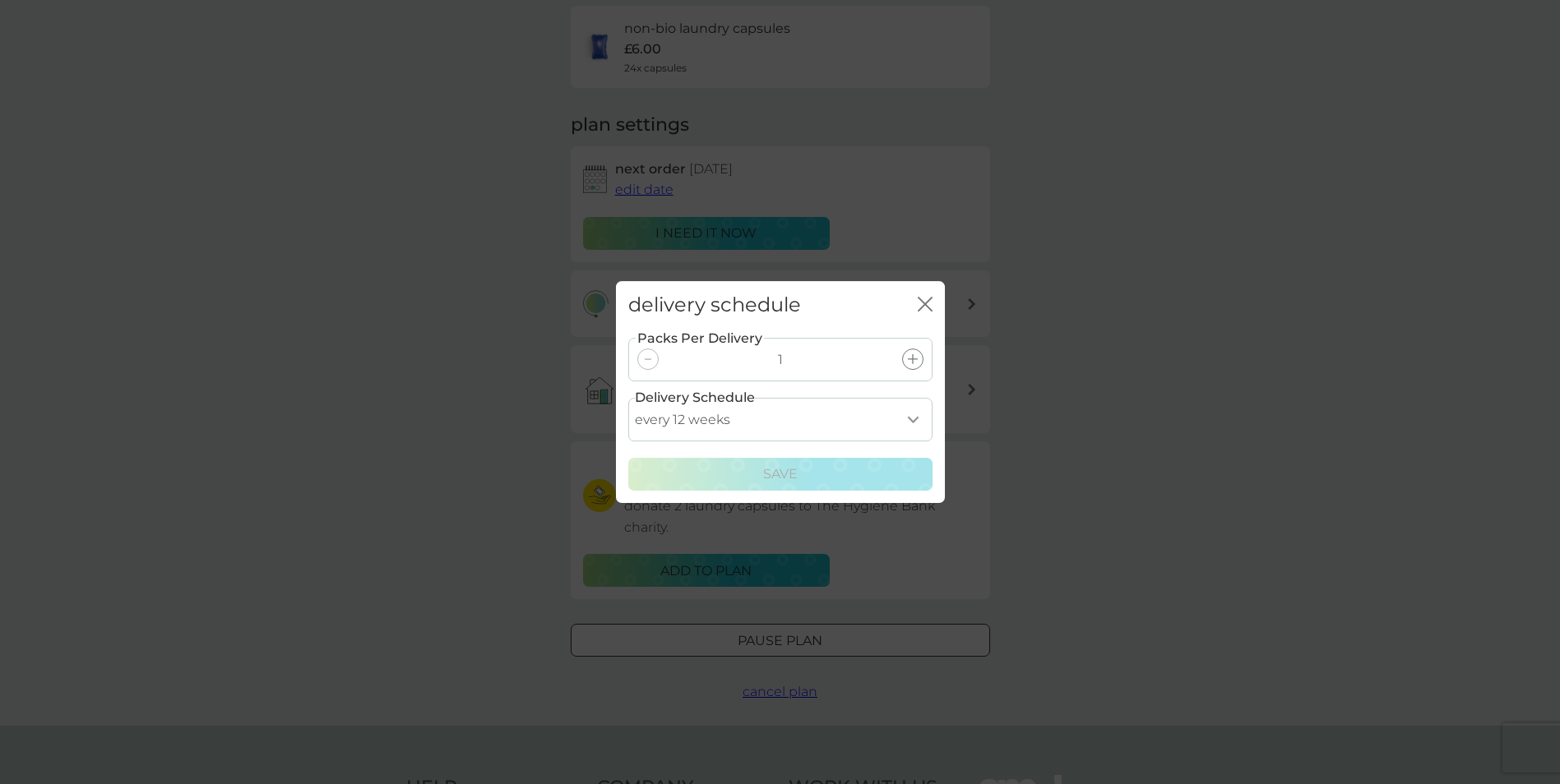
click at [1166, 345] on div "delivery schedule close Packs Per Delivery 1 Delivery Schedule every 1 week eve…" at bounding box center [780, 392] width 1560 height 784
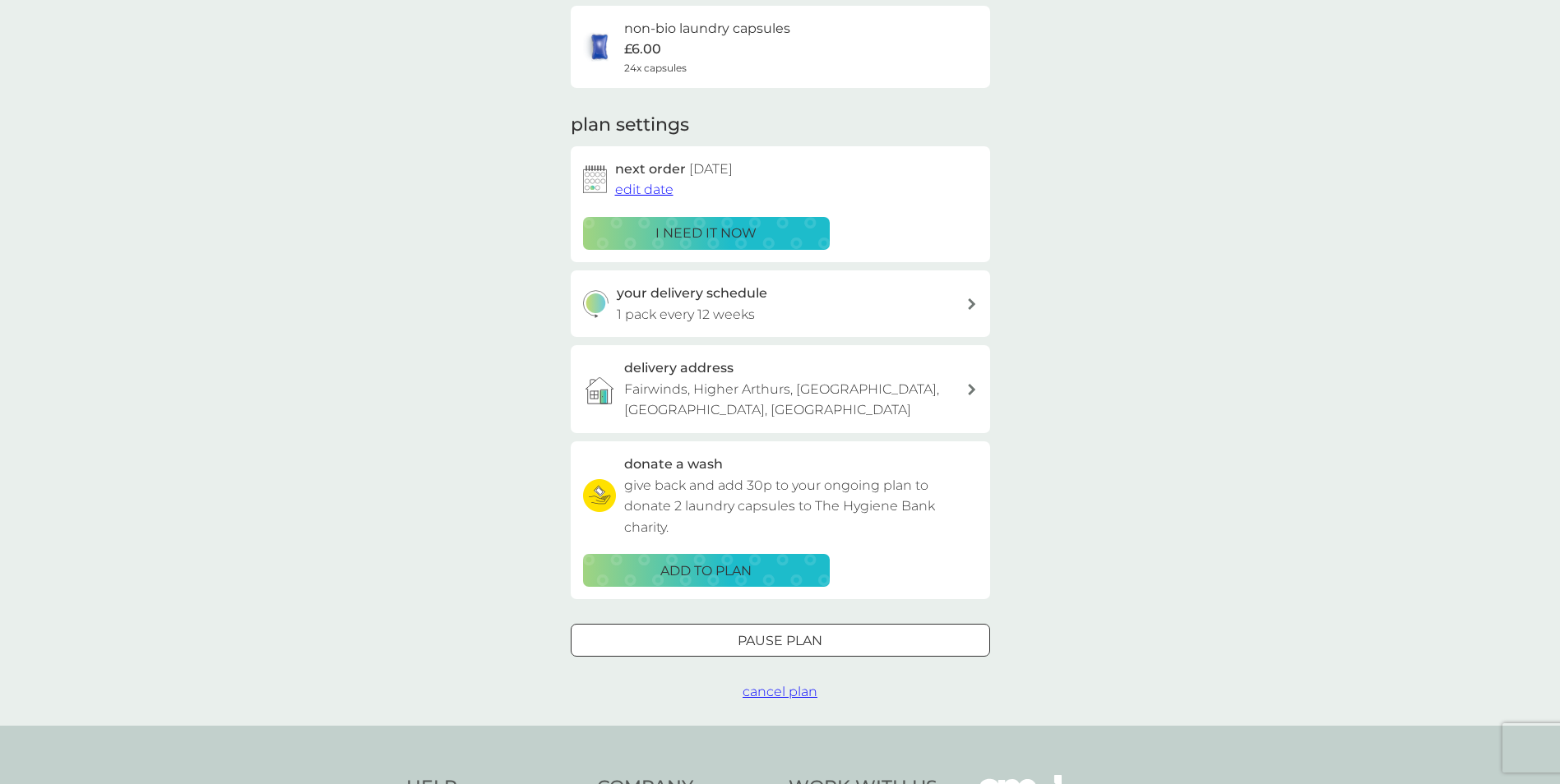
click at [945, 317] on div "your delivery schedule 1 pack every 12 weeks" at bounding box center [791, 303] width 349 height 42
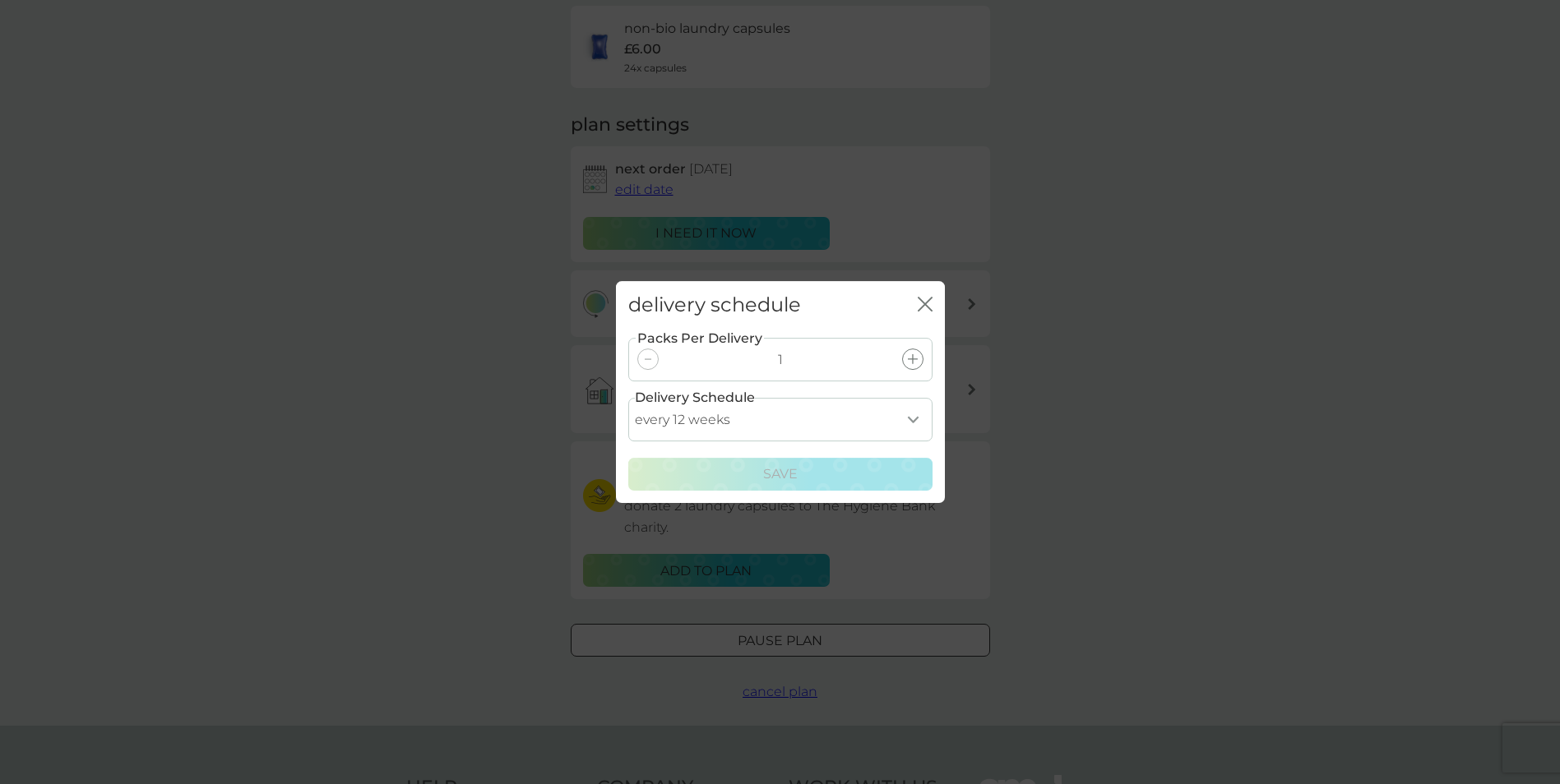
click at [923, 414] on select "every 1 week every 2 weeks every 3 weeks every 4 weeks every 5 weeks every 6 we…" at bounding box center [780, 420] width 304 height 44
click at [628, 398] on select "every 1 week every 2 weeks every 3 weeks every 4 weeks every 5 weeks every 6 we…" at bounding box center [780, 420] width 304 height 44
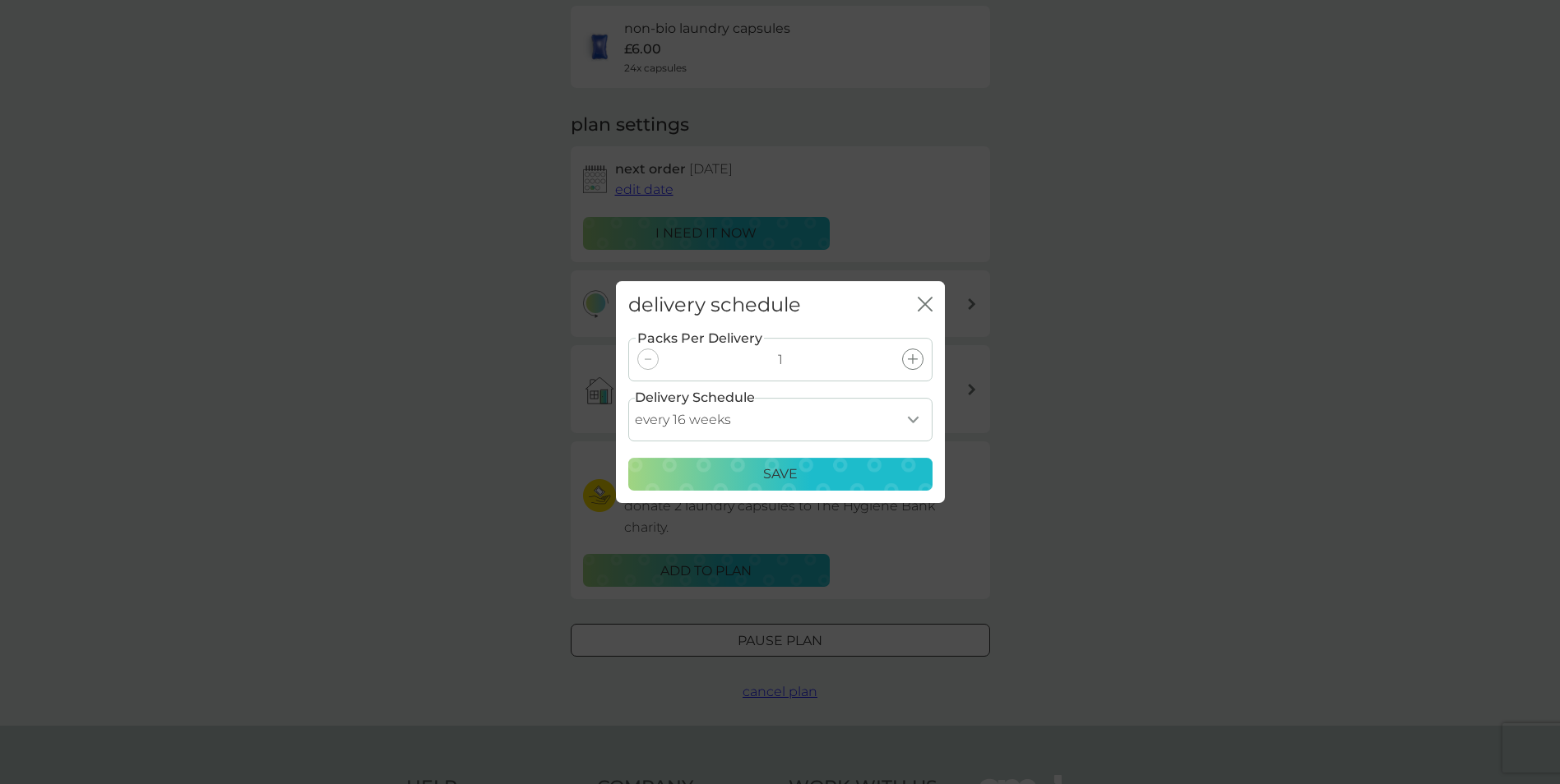
click at [861, 411] on select "every 1 week every 2 weeks every 3 weeks every 4 weeks every 5 weeks every 6 we…" at bounding box center [780, 420] width 304 height 44
select select "119"
click at [628, 398] on select "every 1 week every 2 weeks every 3 weeks every 4 weeks every 5 weeks every 6 we…" at bounding box center [780, 420] width 304 height 44
click at [1083, 339] on div "delivery schedule close Packs Per Delivery 1 Delivery Schedule every 1 week eve…" at bounding box center [780, 392] width 1560 height 784
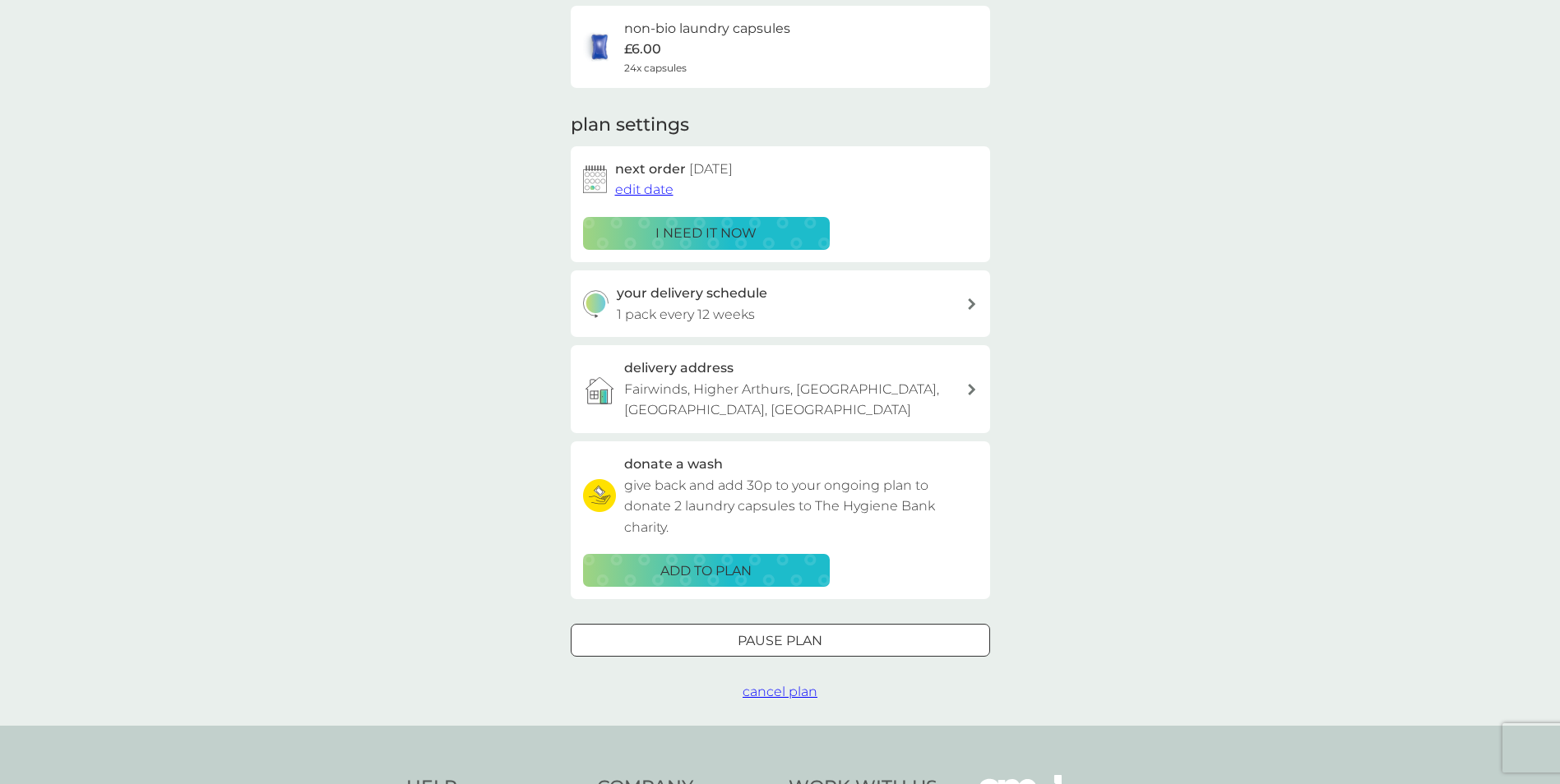
click at [645, 193] on span "edit date" at bounding box center [644, 189] width 59 height 16
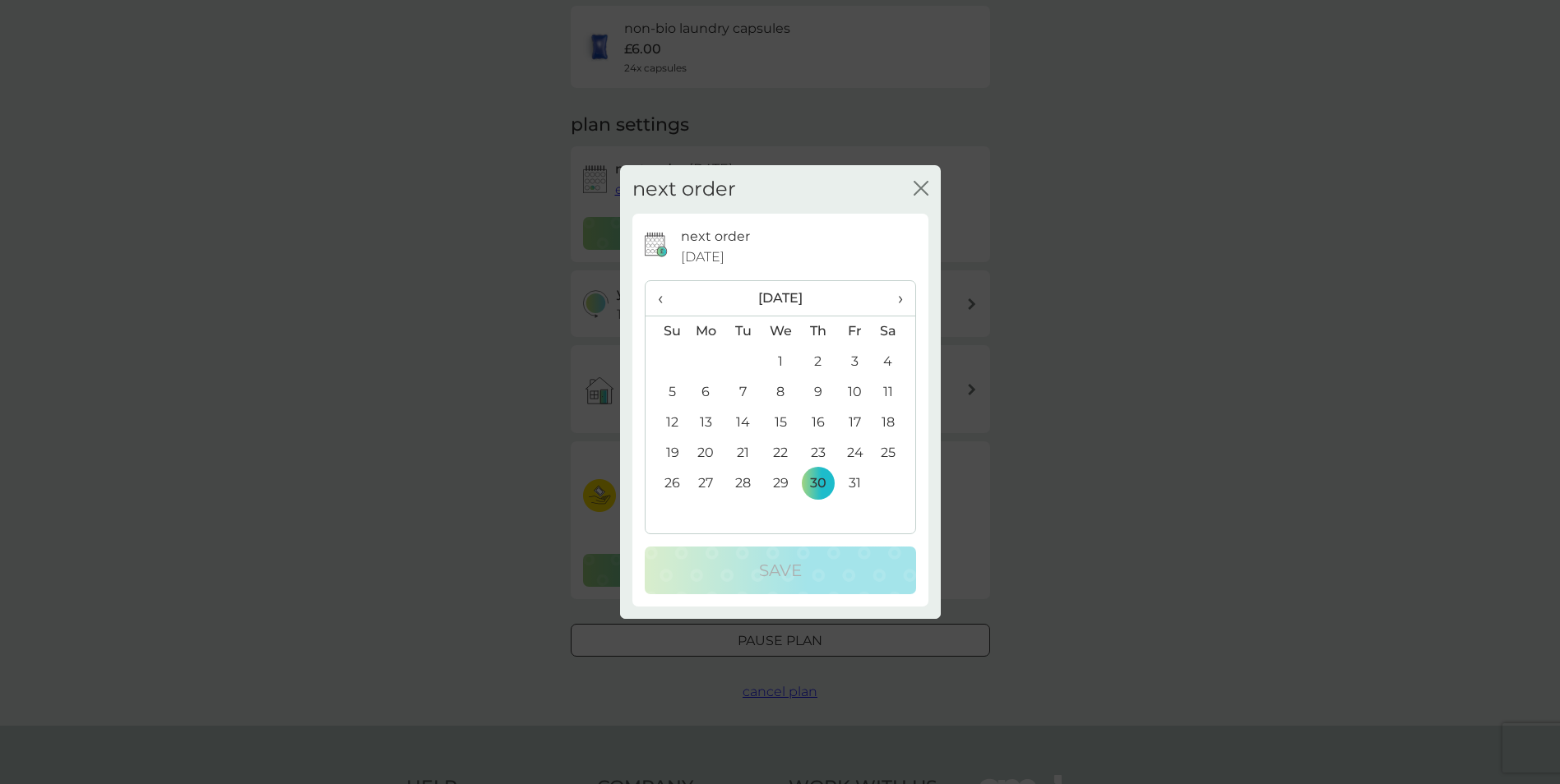
click at [901, 300] on span "›" at bounding box center [894, 298] width 17 height 34
click at [815, 361] on td "1" at bounding box center [818, 362] width 37 height 31
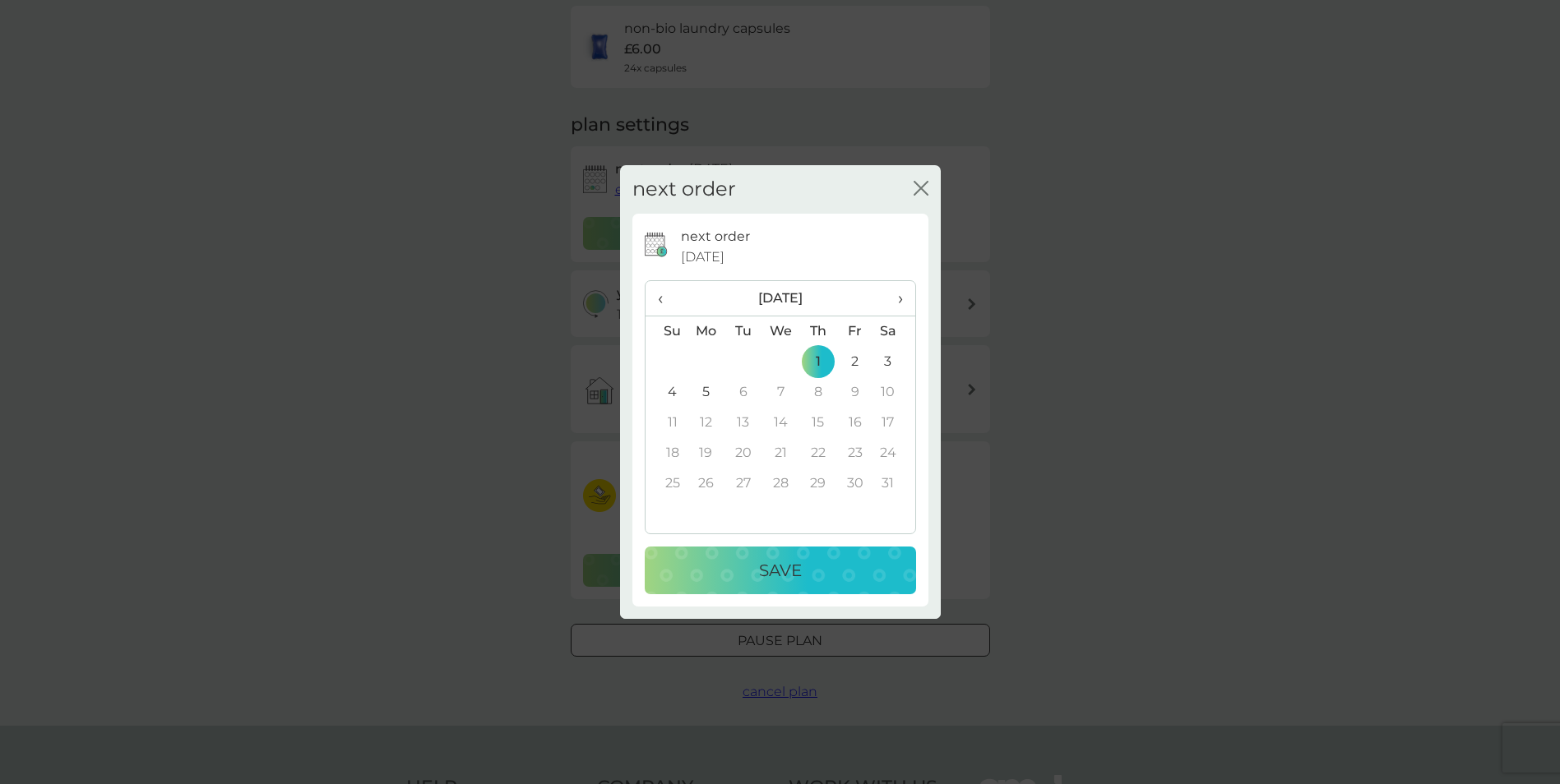
click at [748, 571] on div "Save" at bounding box center [781, 571] width 239 height 26
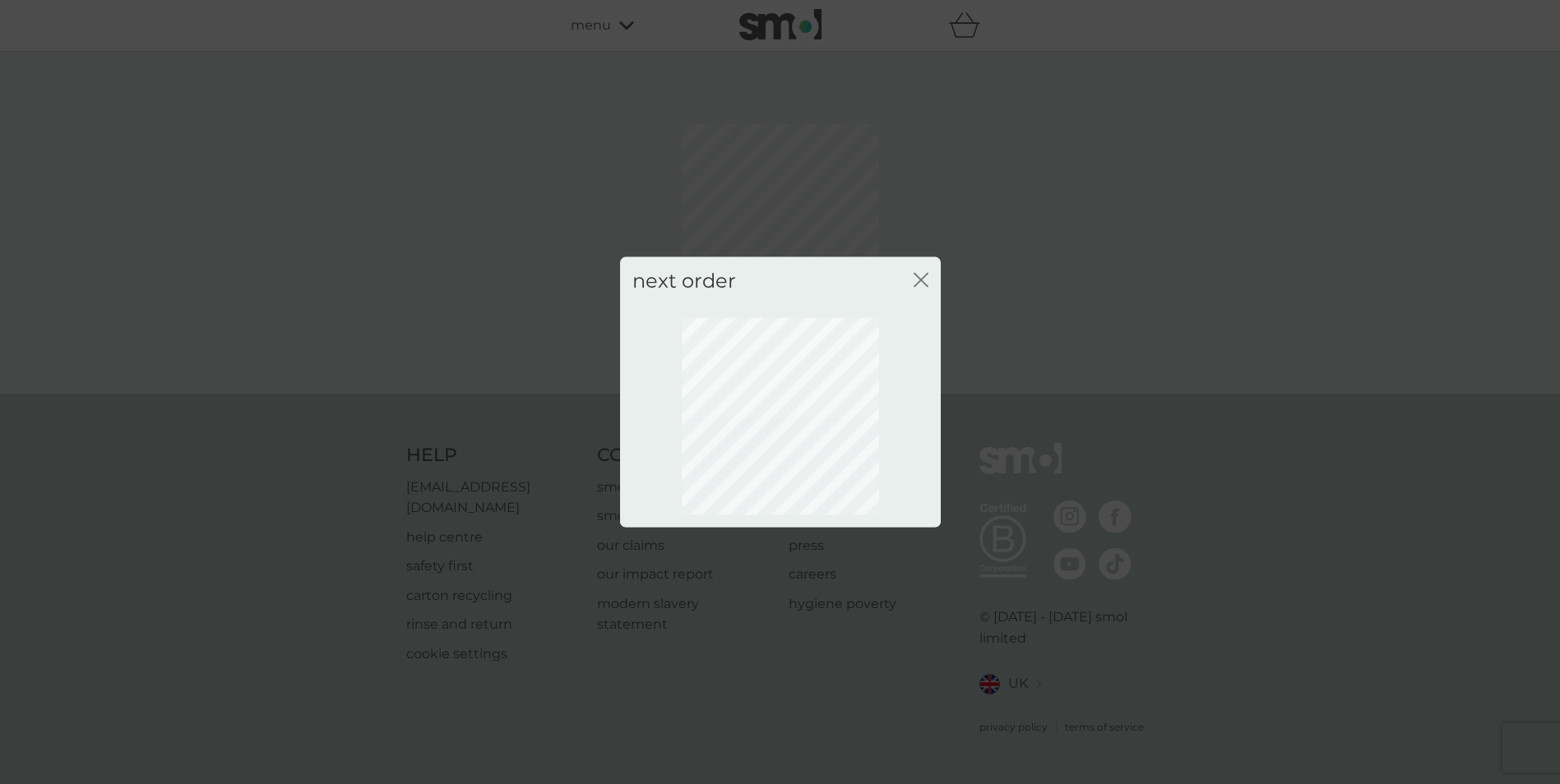
scroll to position [0, 0]
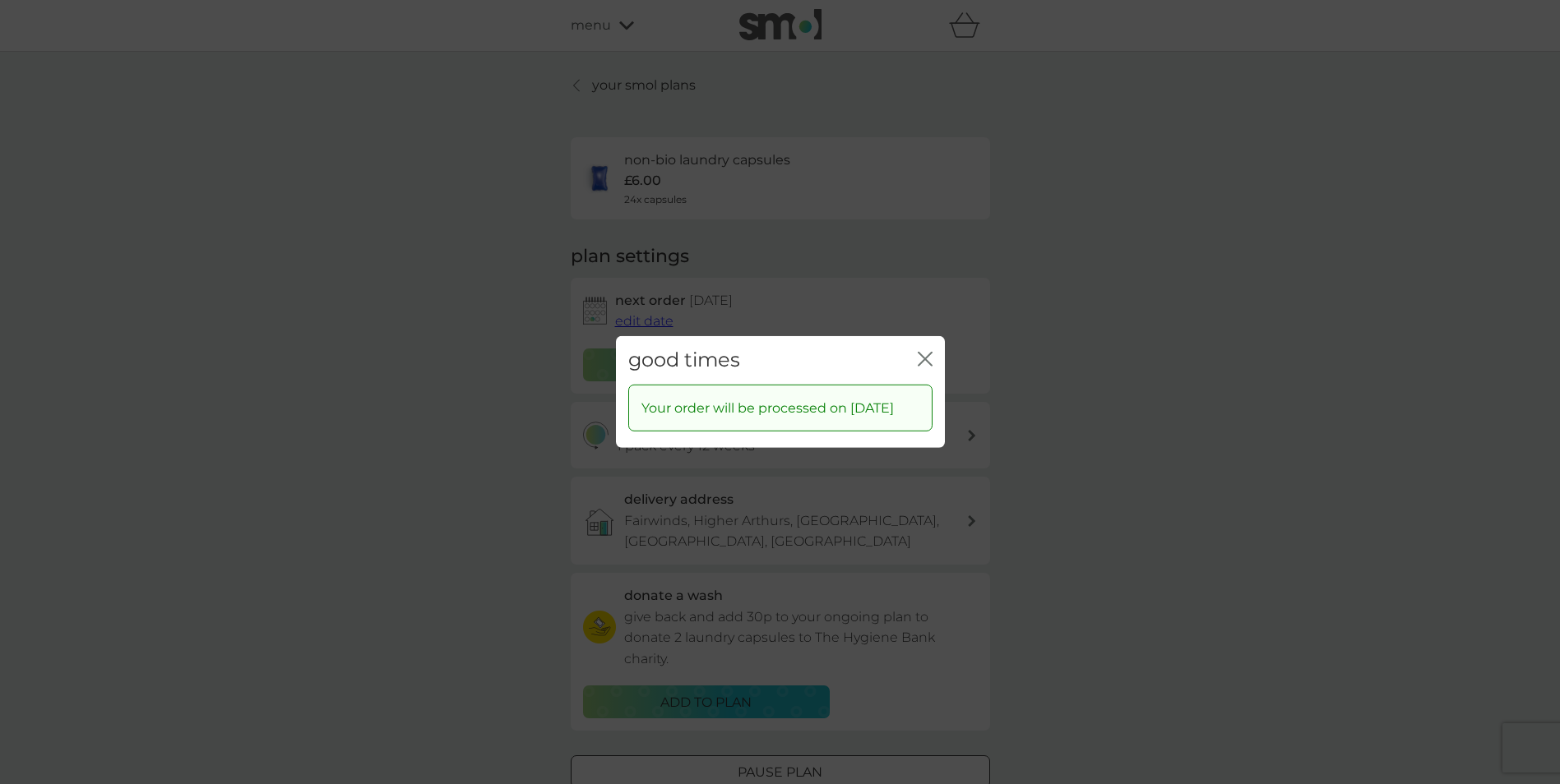
click at [937, 356] on div "good times close" at bounding box center [780, 360] width 329 height 48
click at [933, 360] on div "good times close" at bounding box center [780, 360] width 329 height 48
click at [925, 360] on icon "close" at bounding box center [921, 359] width 6 height 13
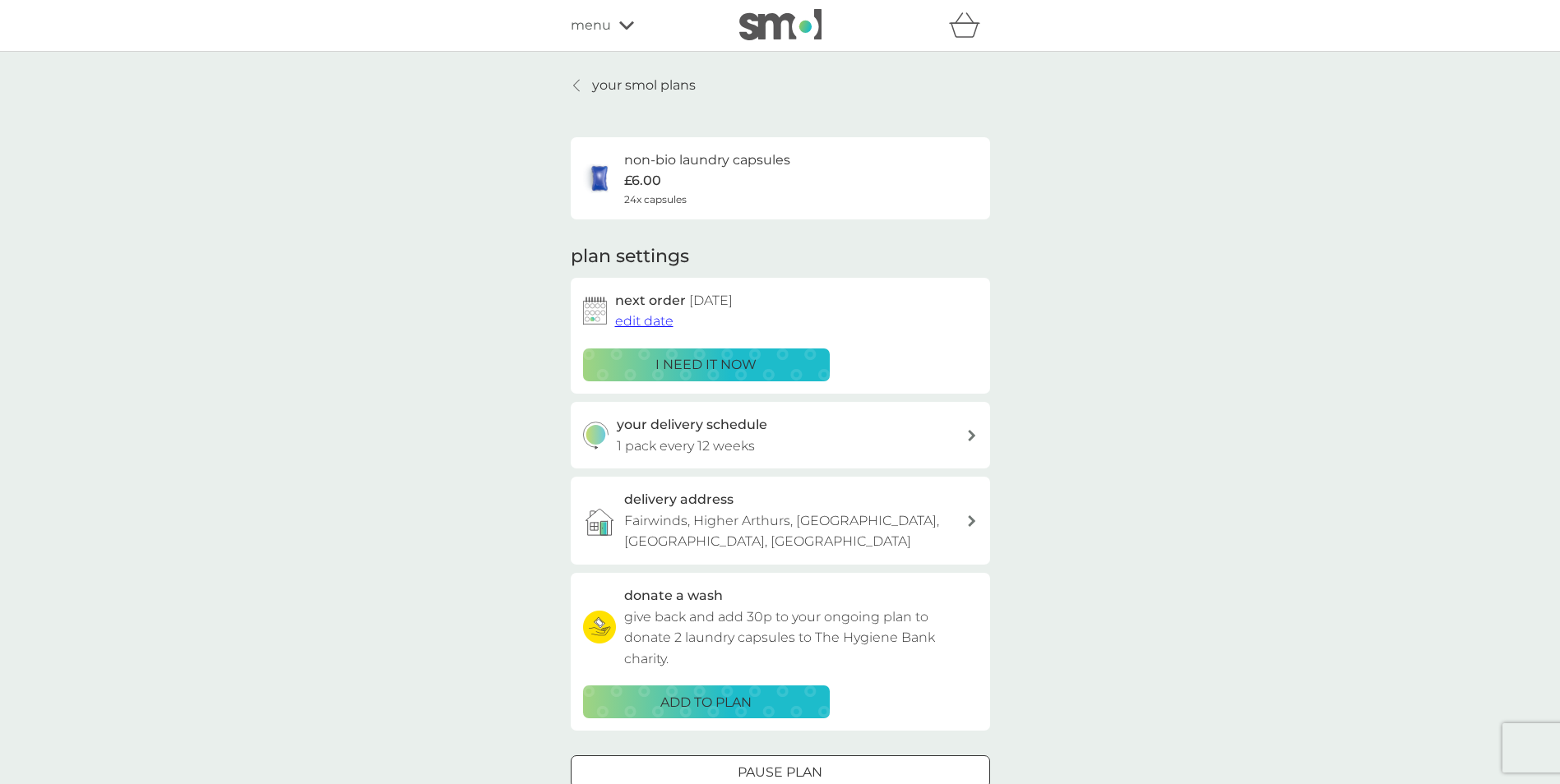
click at [608, 90] on p "your smol plans" at bounding box center [644, 85] width 104 height 21
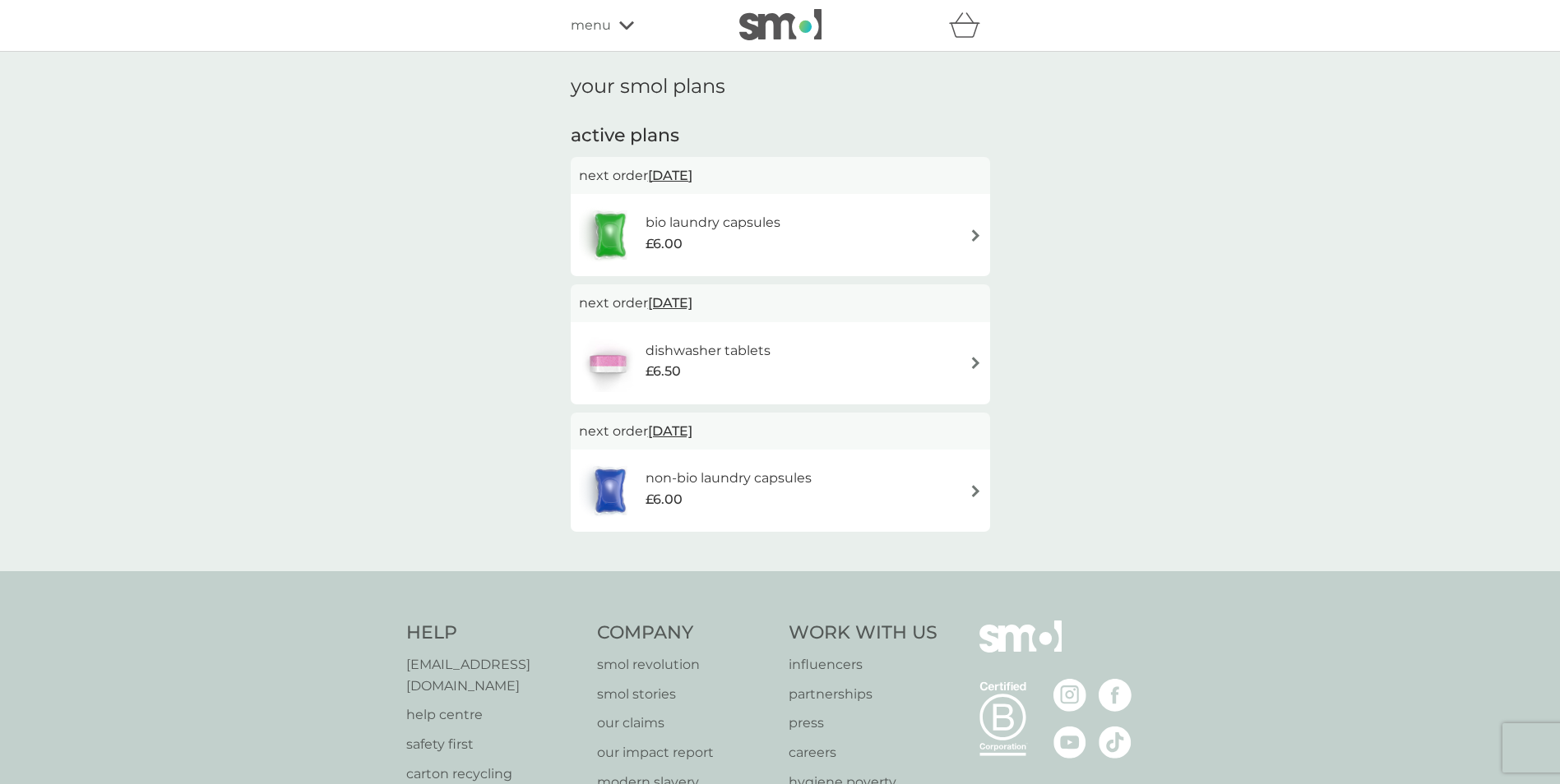
click at [977, 240] on img at bounding box center [976, 236] width 12 height 12
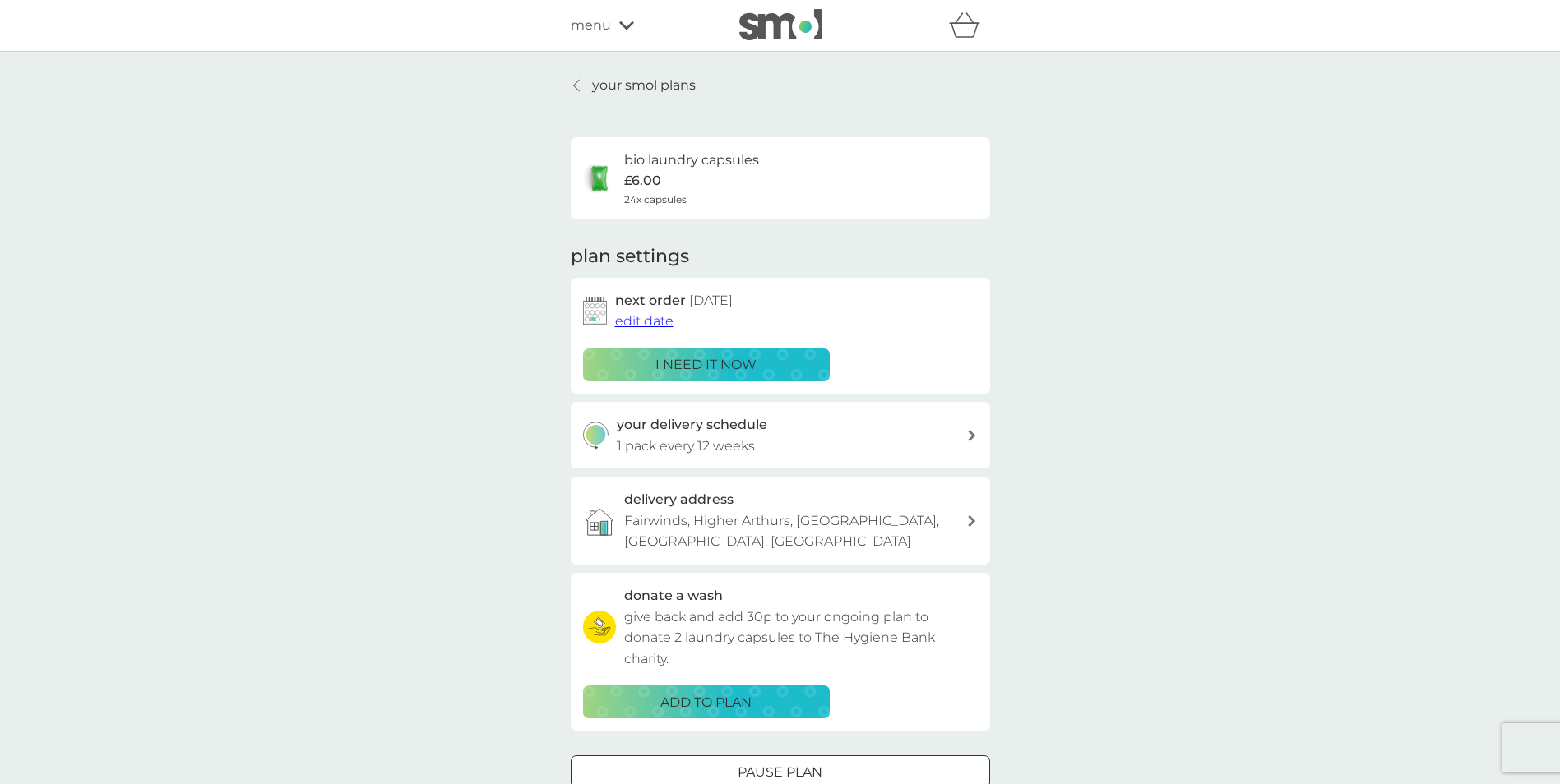
click at [791, 440] on div "your delivery schedule 1 pack every 12 weeks" at bounding box center [791, 435] width 349 height 42
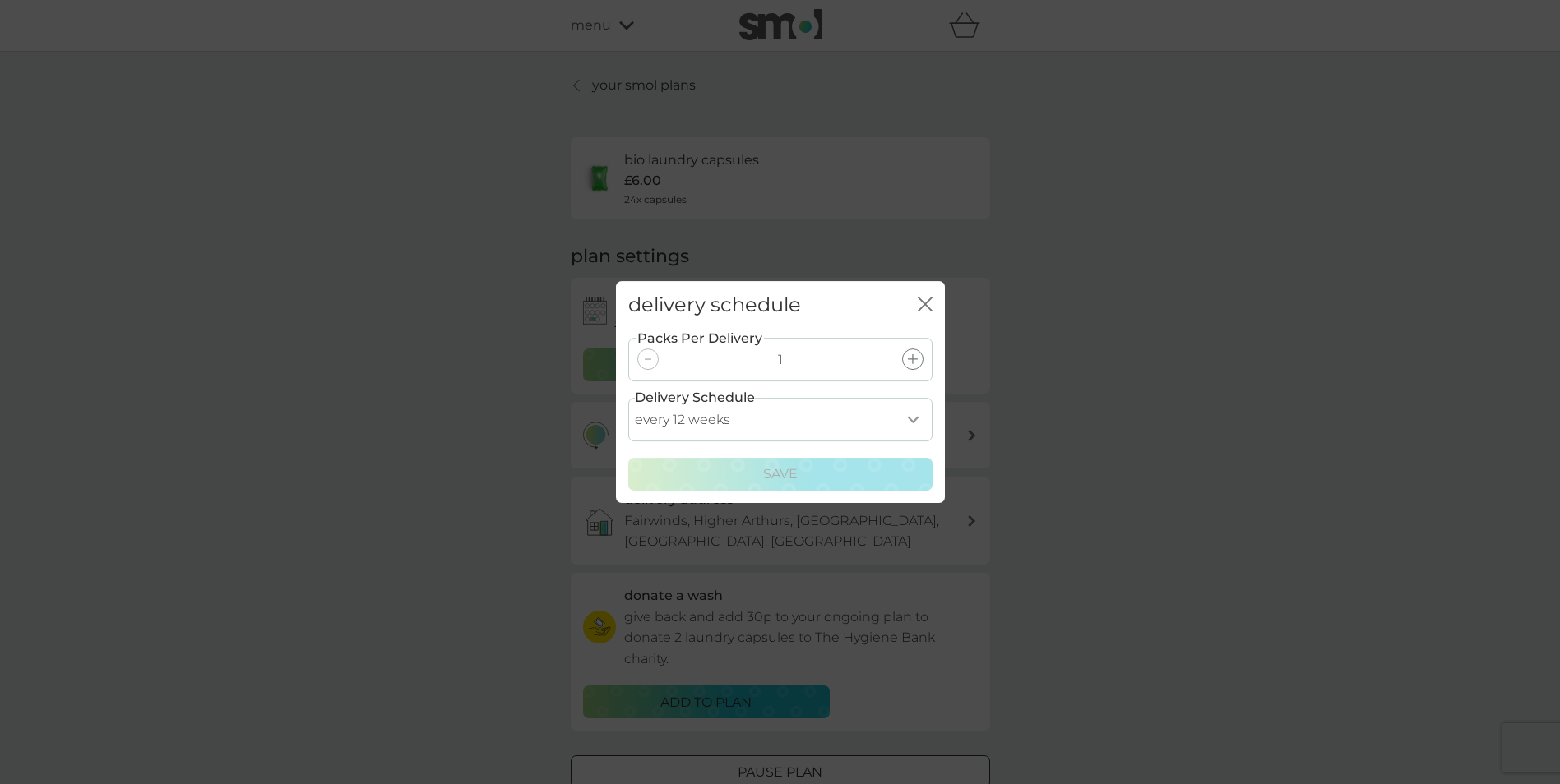
click at [762, 419] on select "every 1 week every 2 weeks every 3 weeks every 4 weeks every 5 weeks every 6 we…" at bounding box center [780, 420] width 304 height 44
select select "119"
click at [628, 398] on select "every 1 week every 2 weeks every 3 weeks every 4 weeks every 5 weeks every 6 we…" at bounding box center [780, 420] width 304 height 44
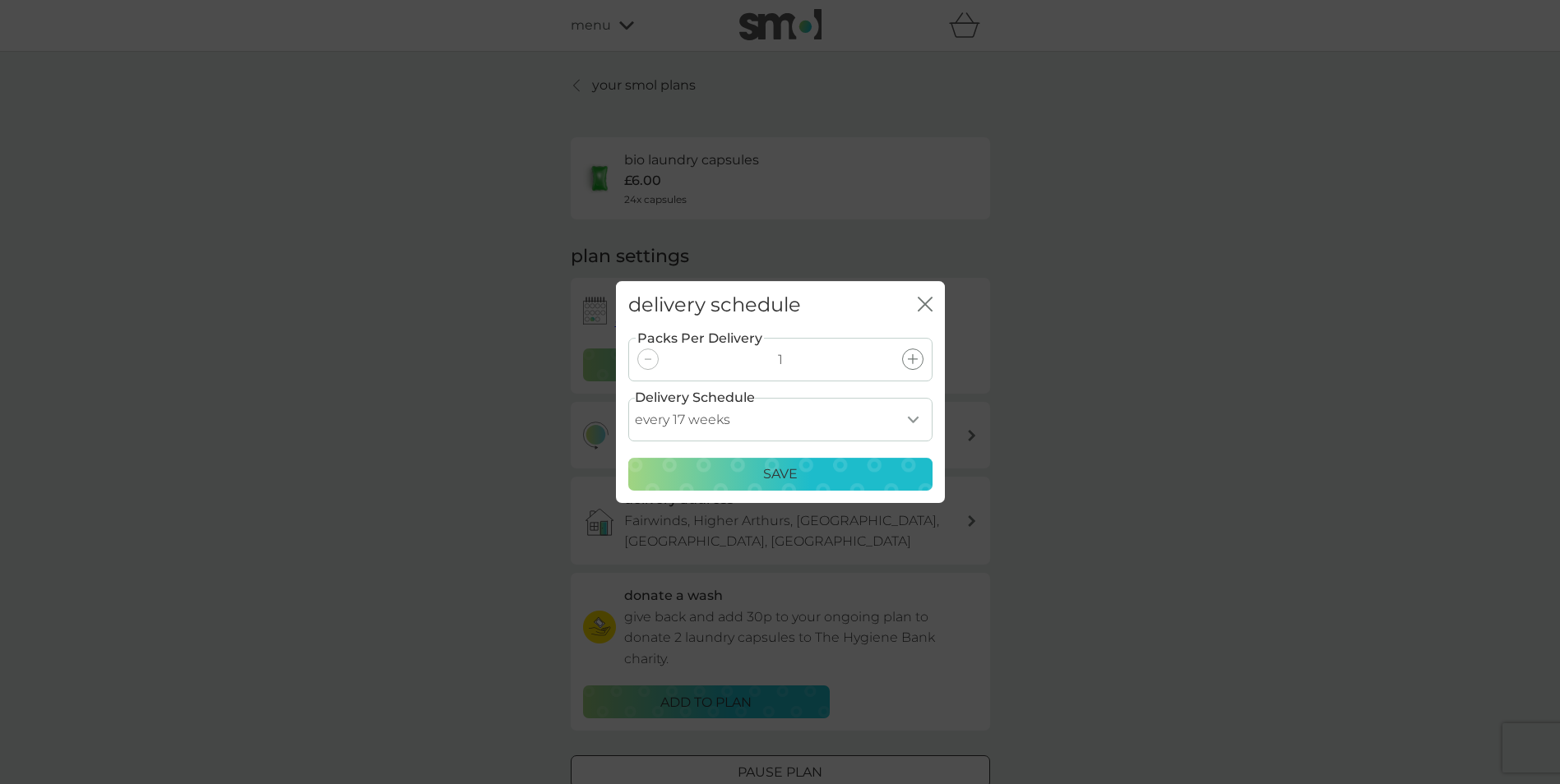
click at [737, 480] on div "Save" at bounding box center [780, 474] width 283 height 21
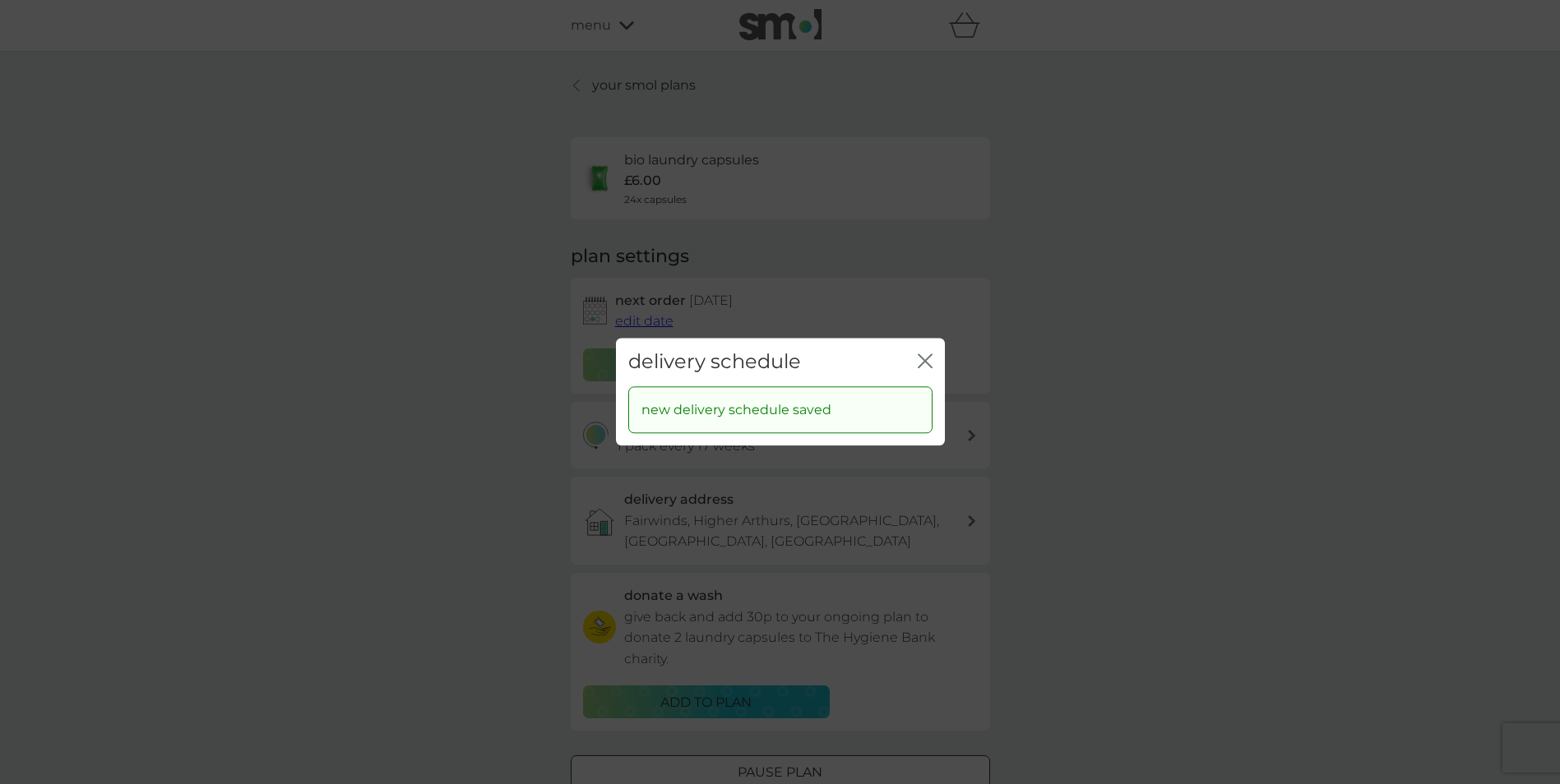
click at [923, 366] on icon "close" at bounding box center [925, 360] width 15 height 15
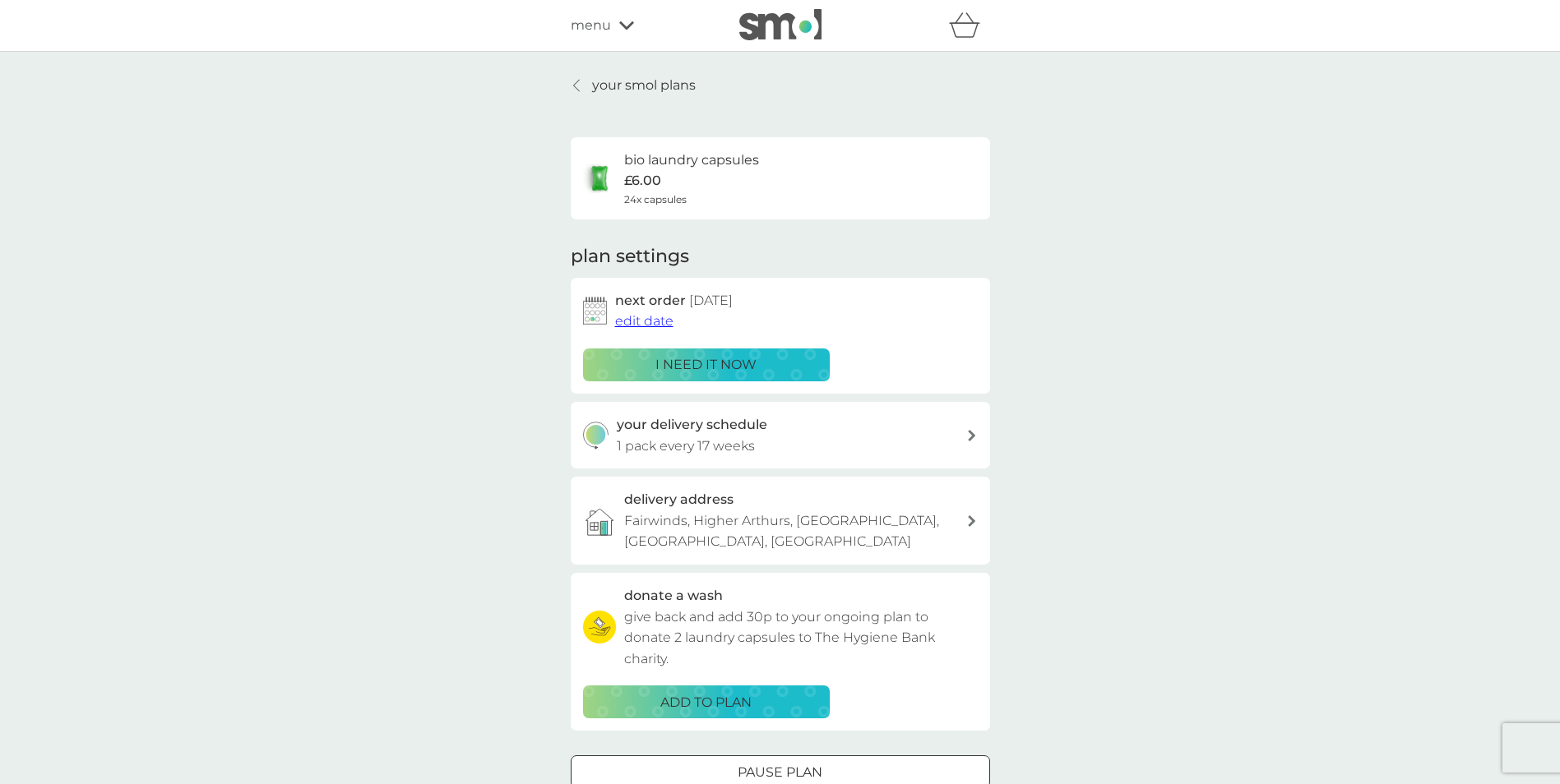
click at [642, 322] on span "edit date" at bounding box center [644, 321] width 59 height 16
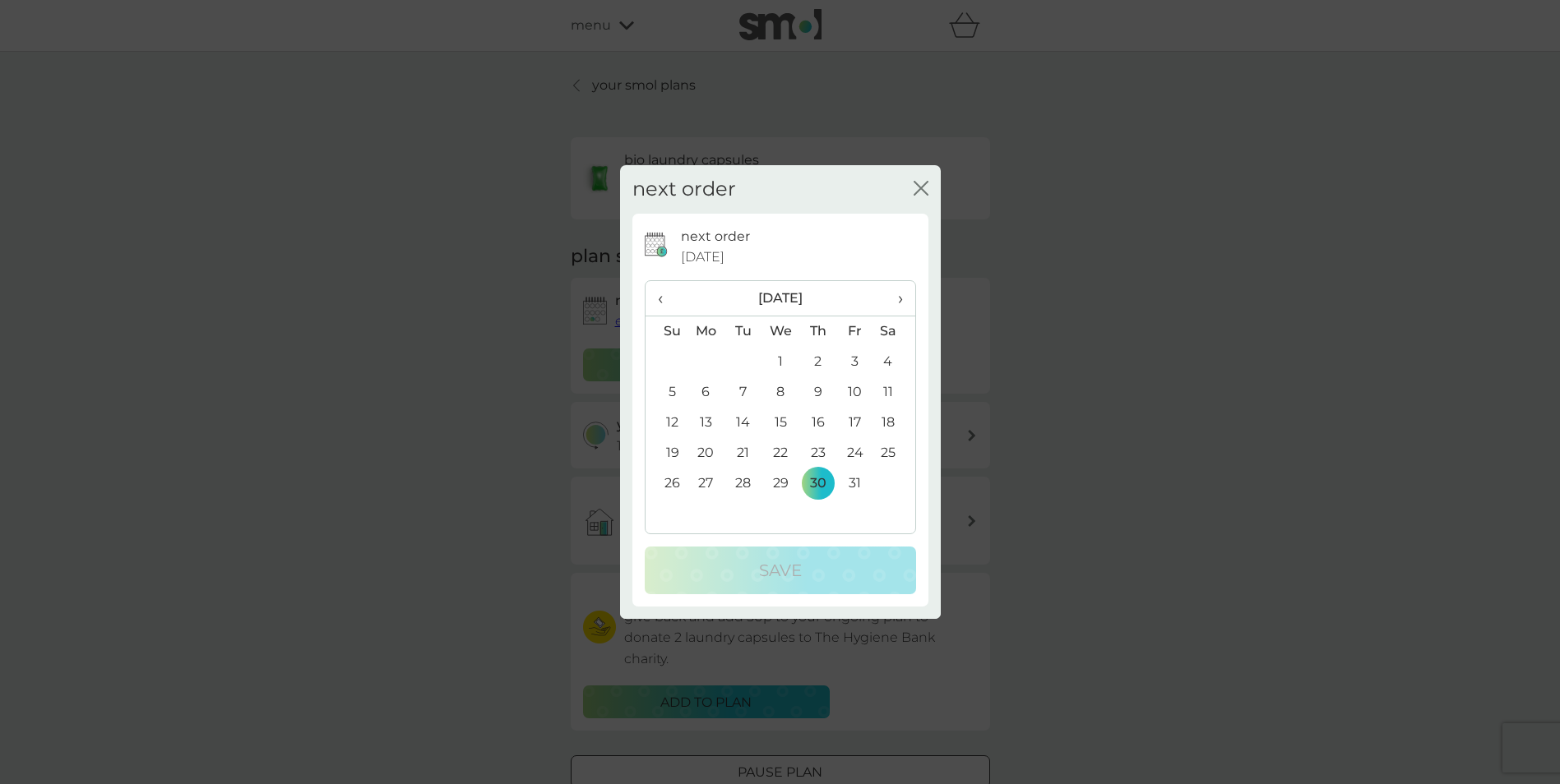
click at [897, 302] on span "›" at bounding box center [894, 298] width 17 height 34
click at [813, 360] on td "1" at bounding box center [818, 362] width 37 height 31
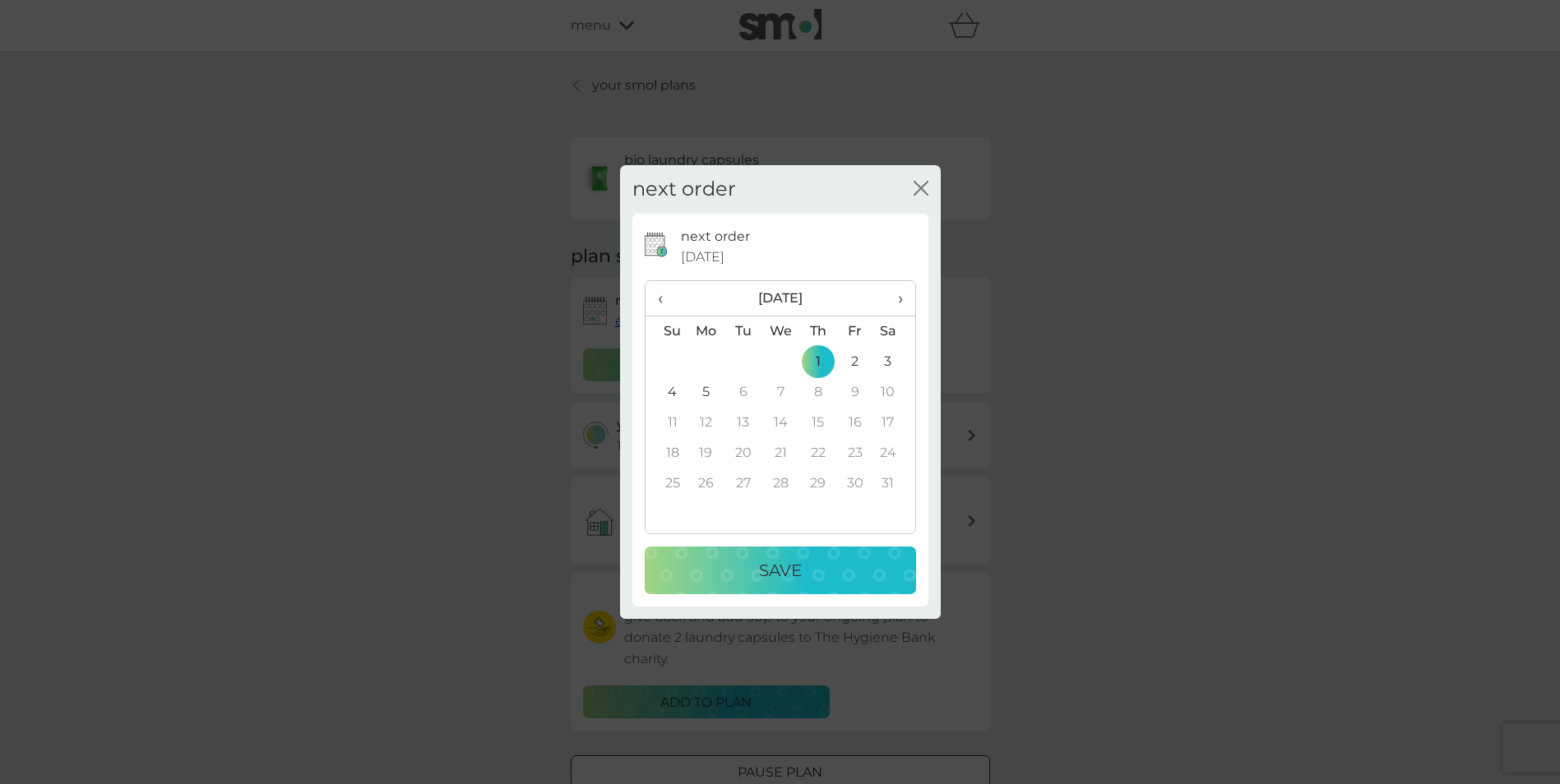
click at [722, 574] on div "Save" at bounding box center [781, 571] width 239 height 26
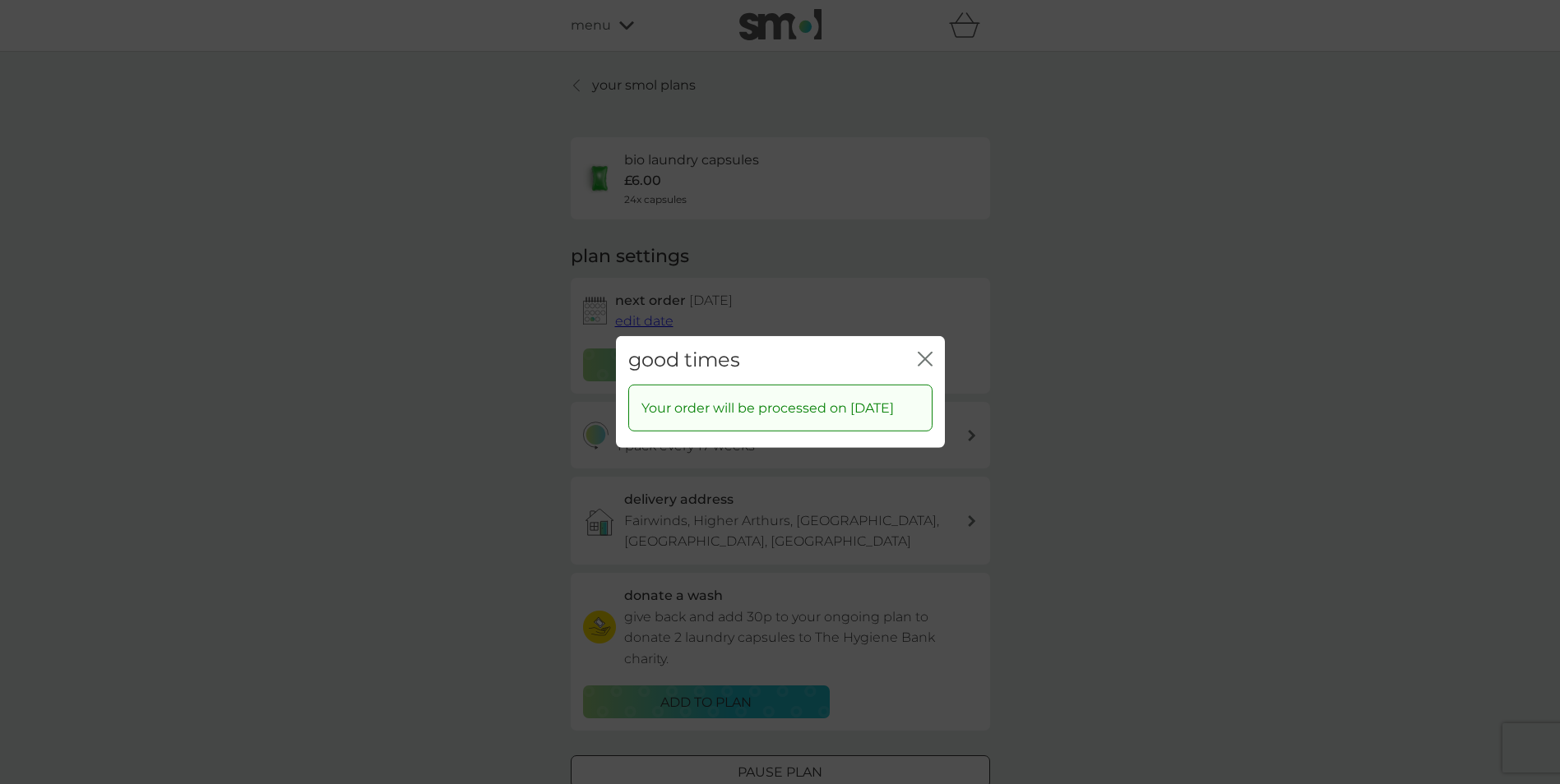
click at [920, 366] on icon "close" at bounding box center [925, 359] width 15 height 15
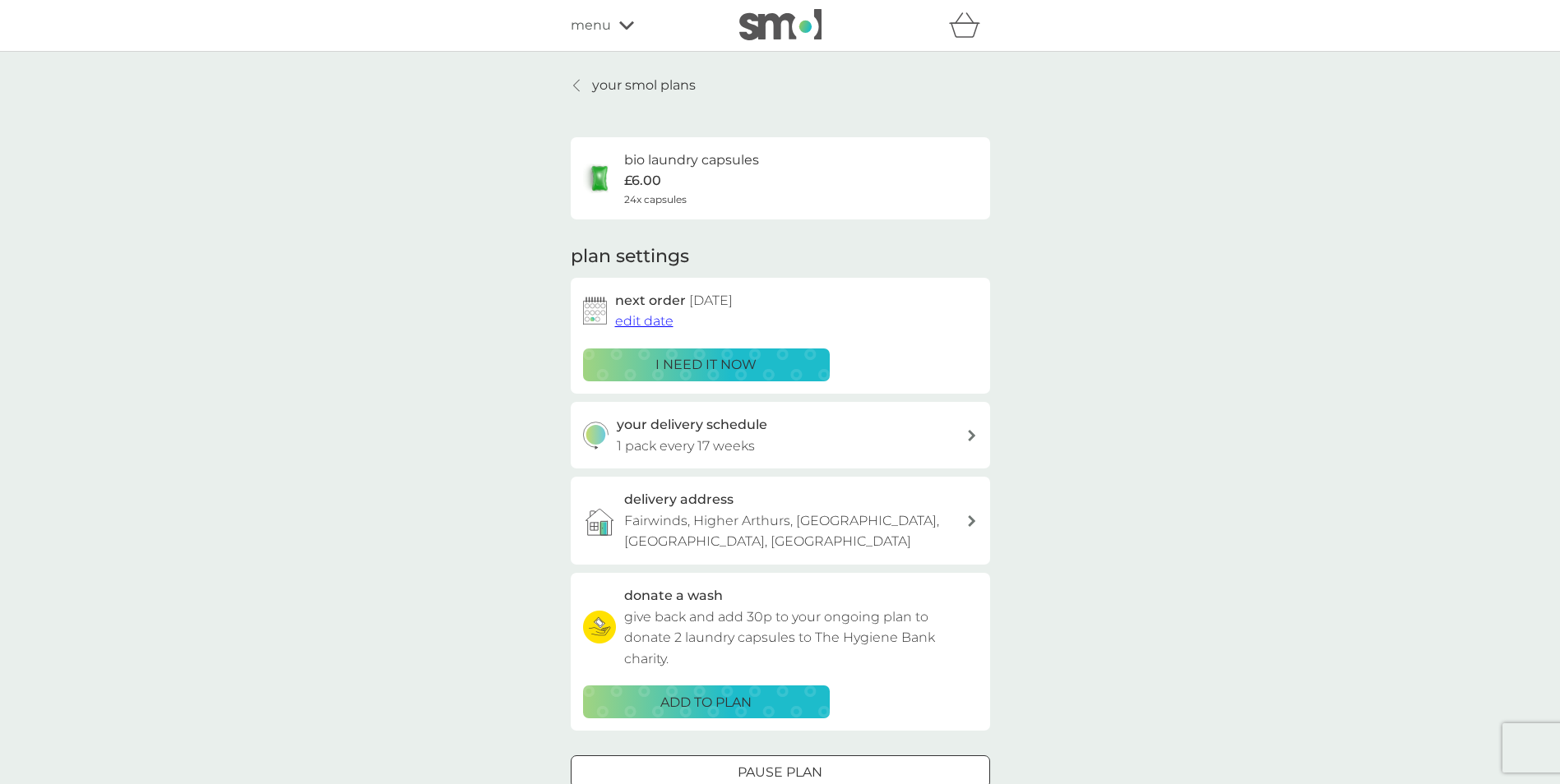
click at [449, 422] on div "your smol plans bio laundry capsules £6.00 24x capsules plan settings next orde…" at bounding box center [780, 454] width 1560 height 806
click at [580, 90] on div at bounding box center [577, 85] width 11 height 13
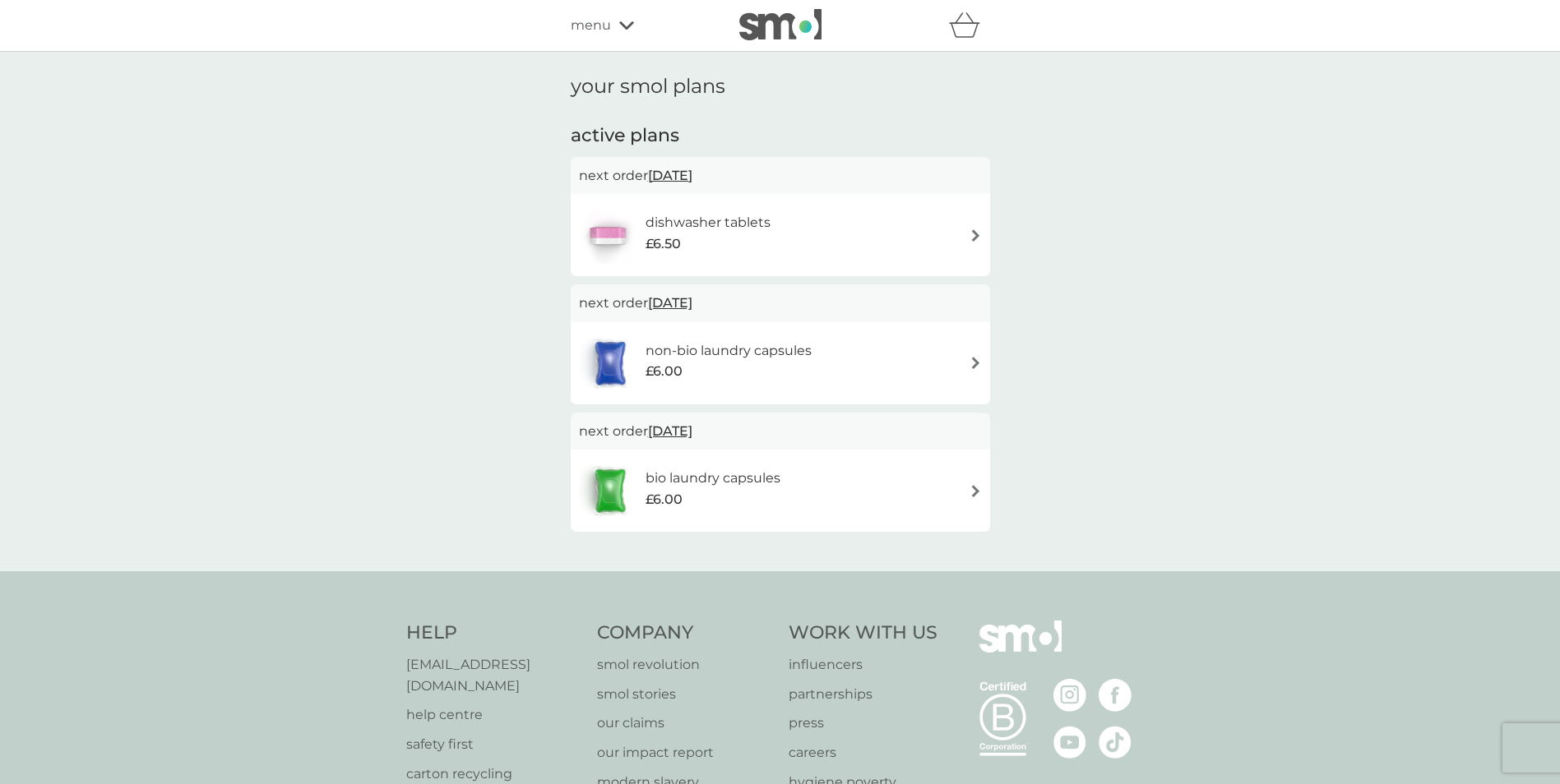
click at [624, 31] on div "menu" at bounding box center [640, 25] width 140 height 21
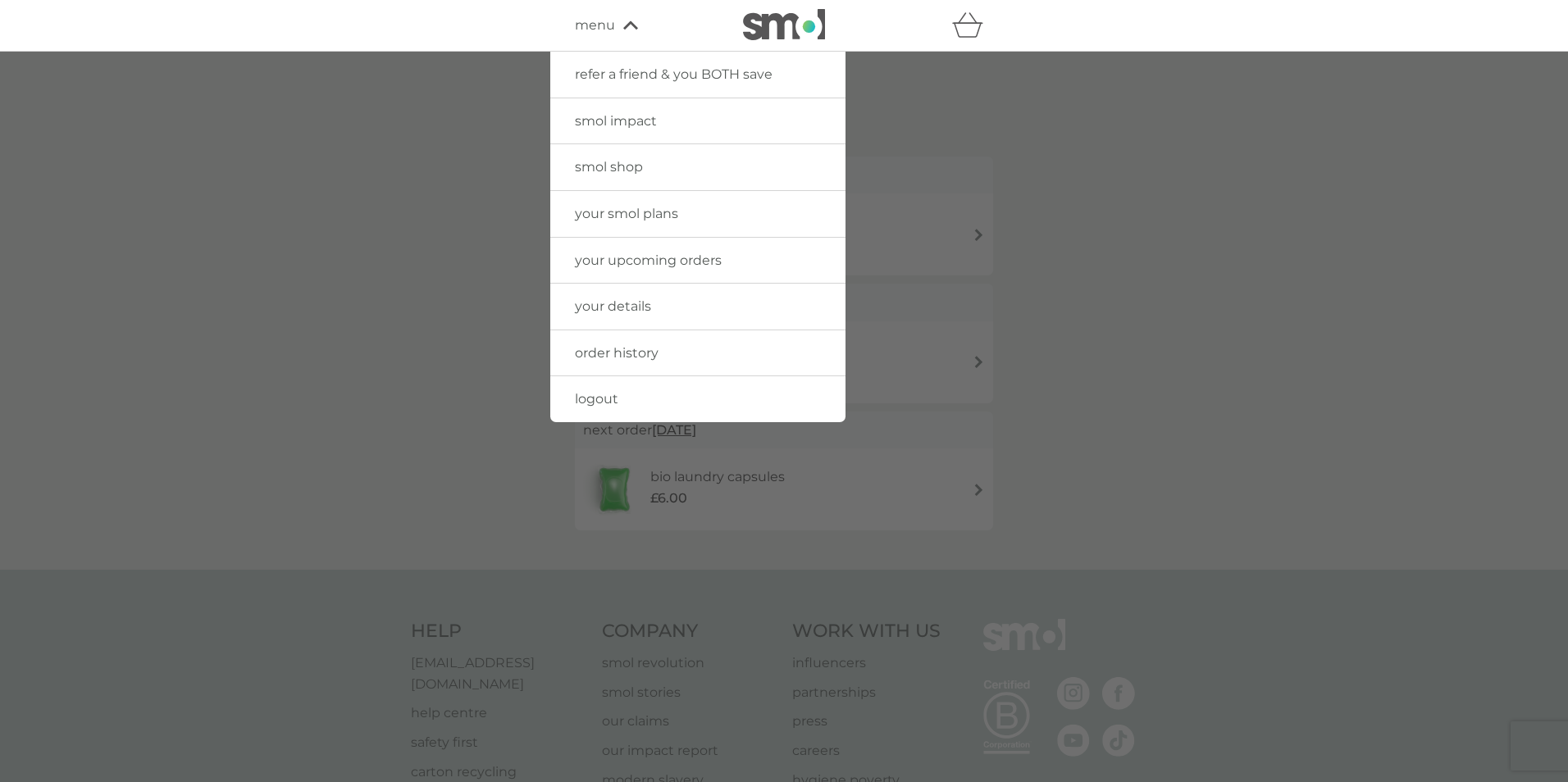
click at [612, 170] on span "smol shop" at bounding box center [609, 167] width 68 height 16
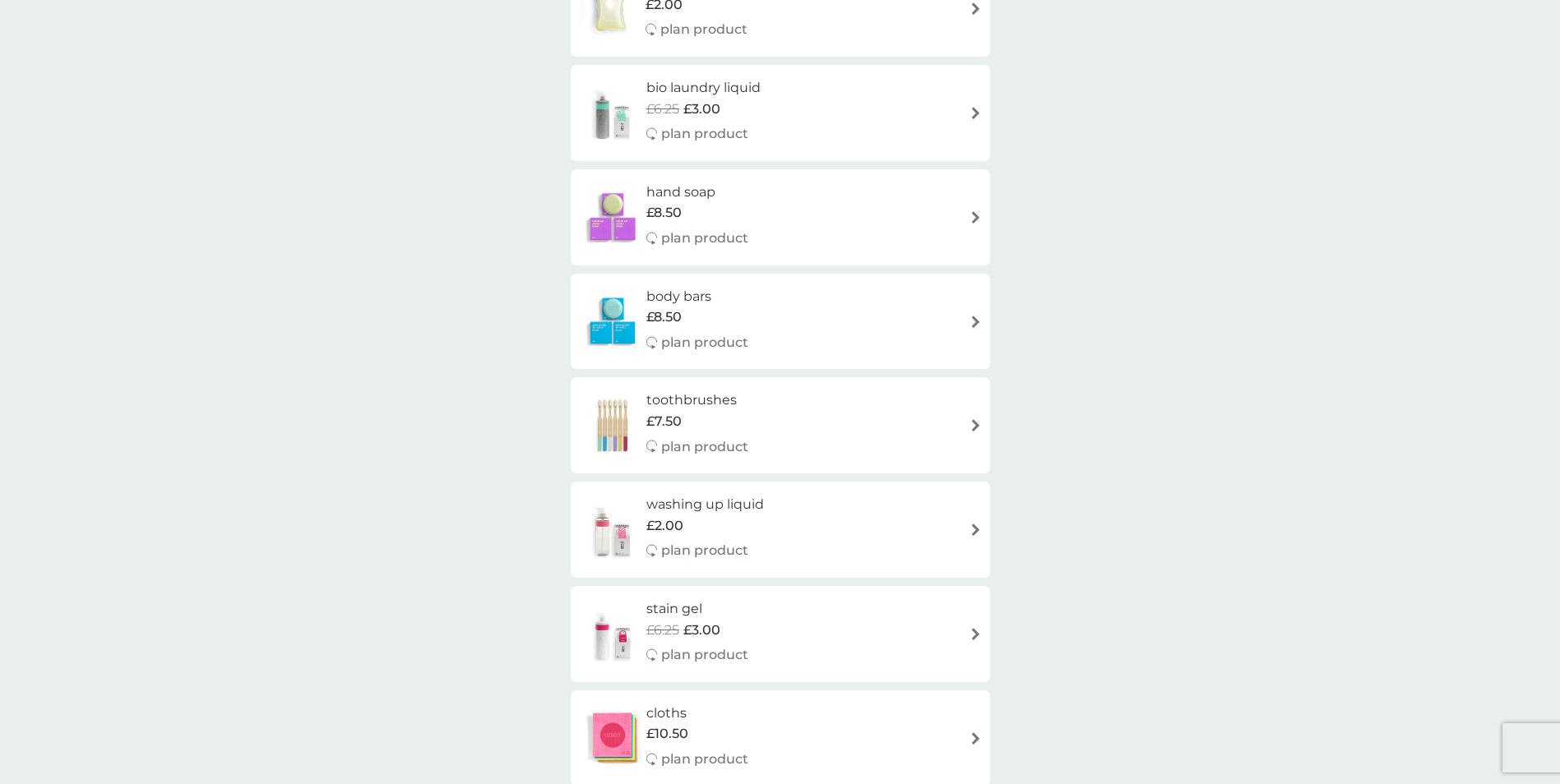
scroll to position [1282, 0]
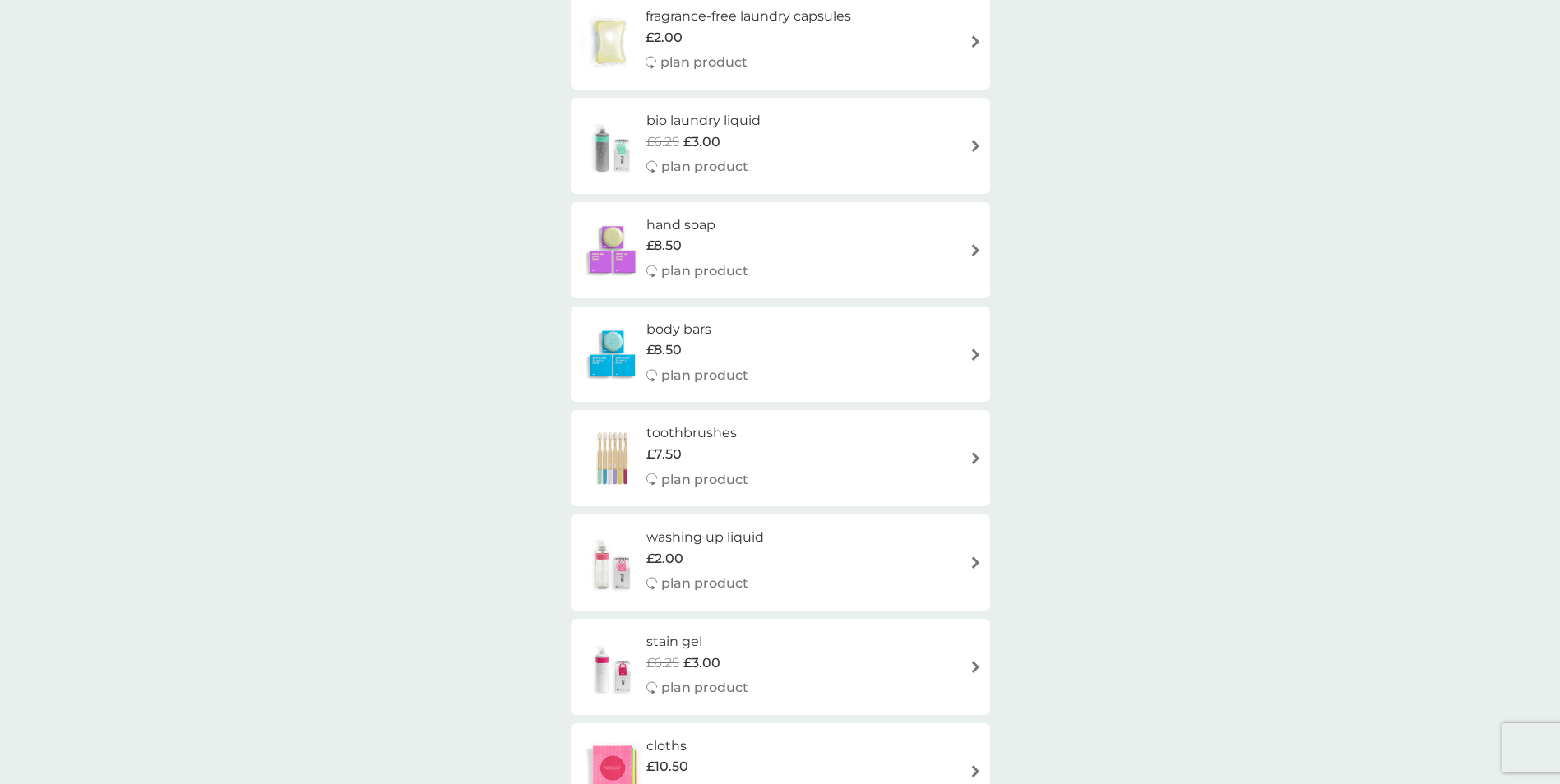
click at [663, 435] on h6 "toothbrushes" at bounding box center [698, 433] width 102 height 21
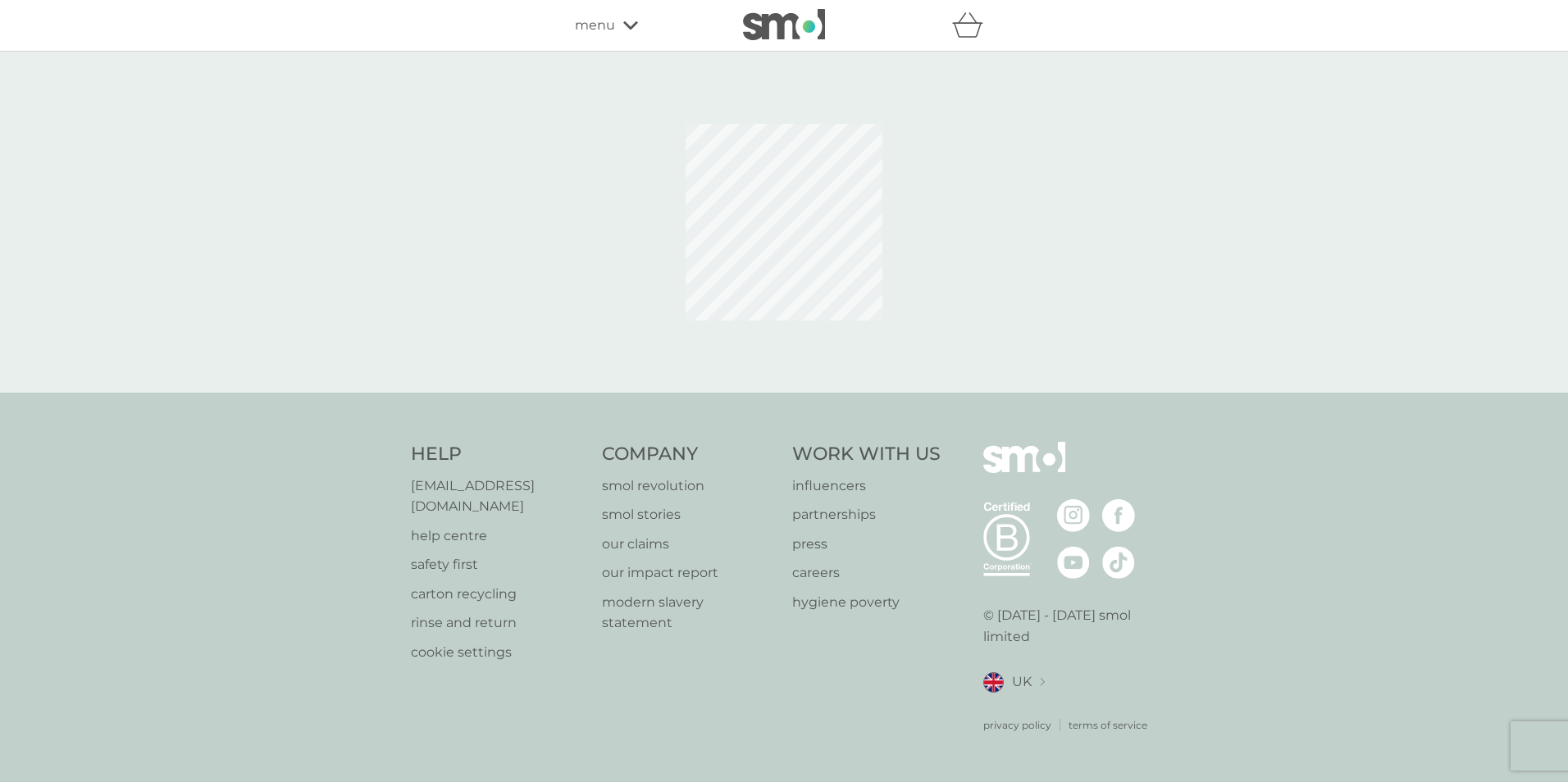
select select "119"
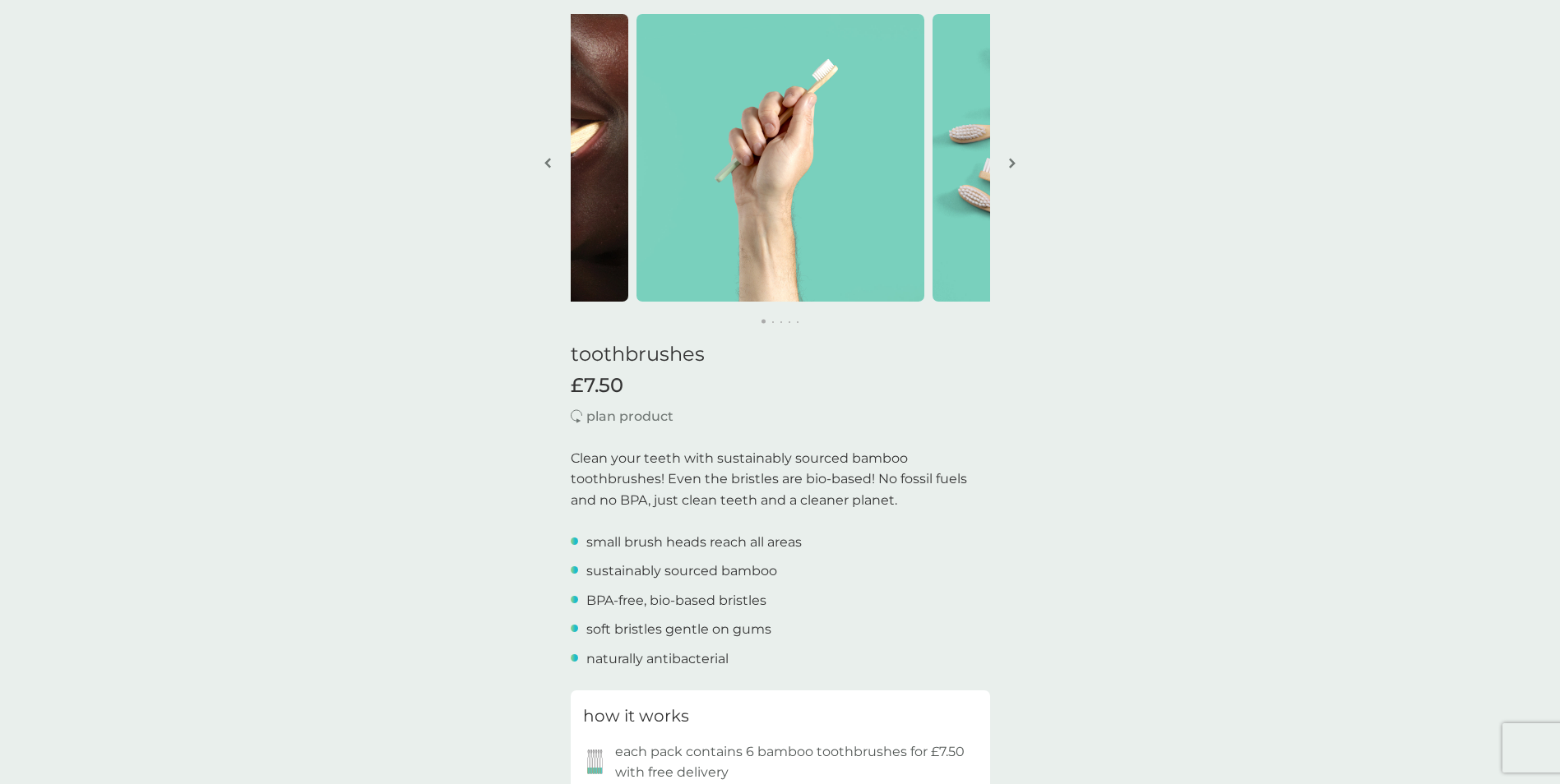
scroll to position [66, 0]
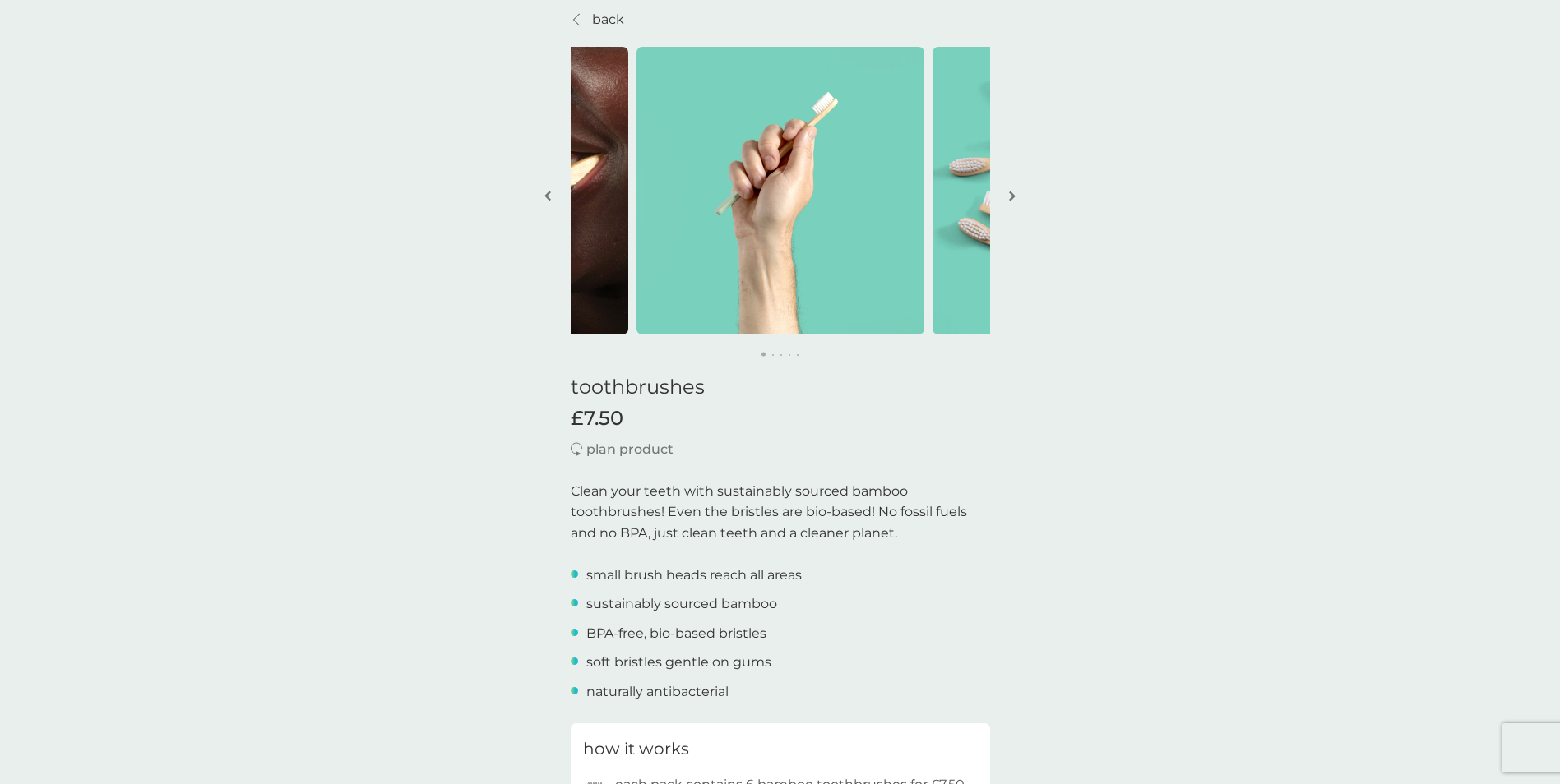
click at [1009, 198] on img "button" at bounding box center [1012, 196] width 6 height 12
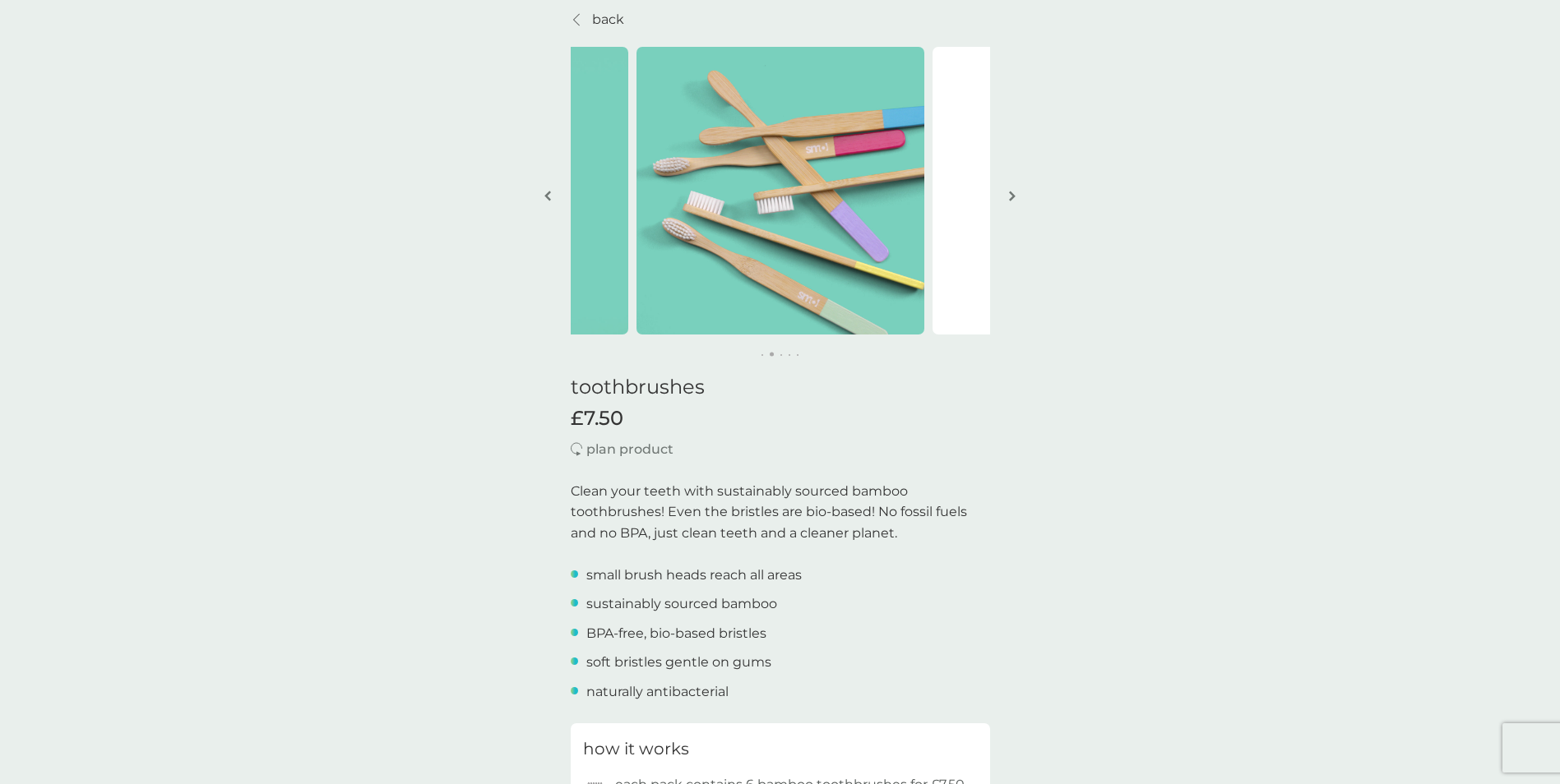
click at [1009, 198] on img "button" at bounding box center [1012, 196] width 6 height 12
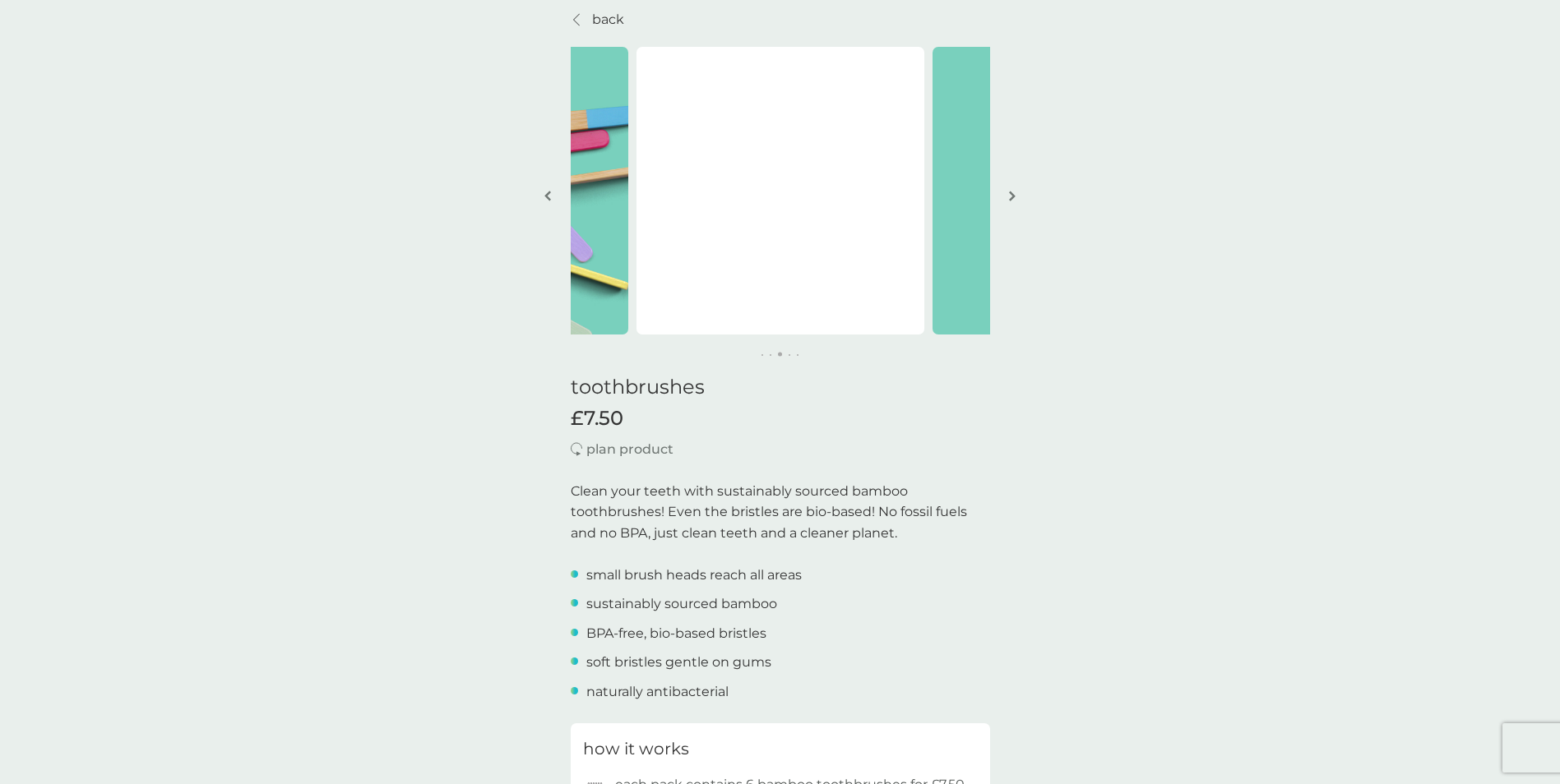
click at [1009, 198] on img "button" at bounding box center [1012, 196] width 6 height 12
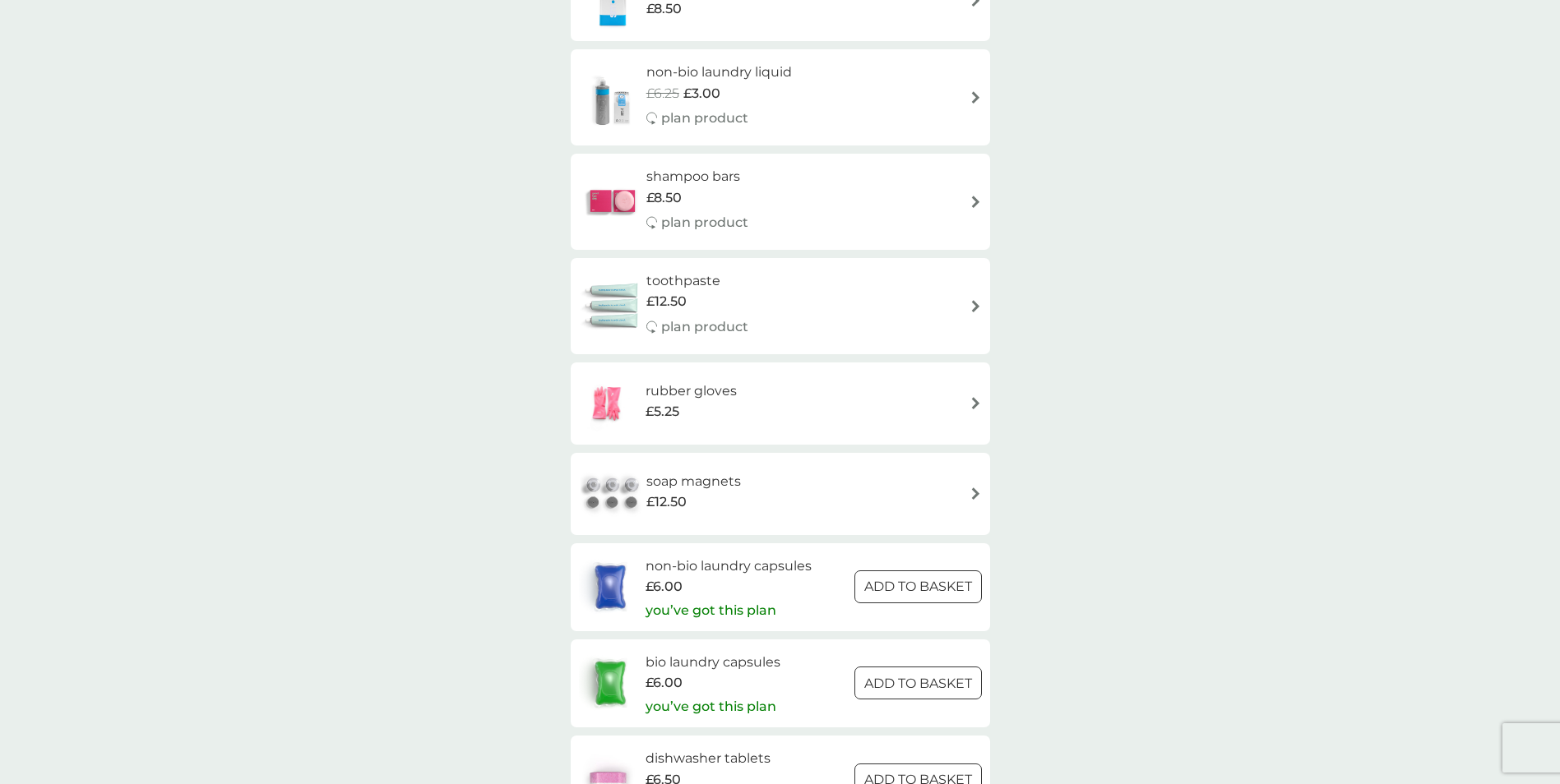
scroll to position [2368, 0]
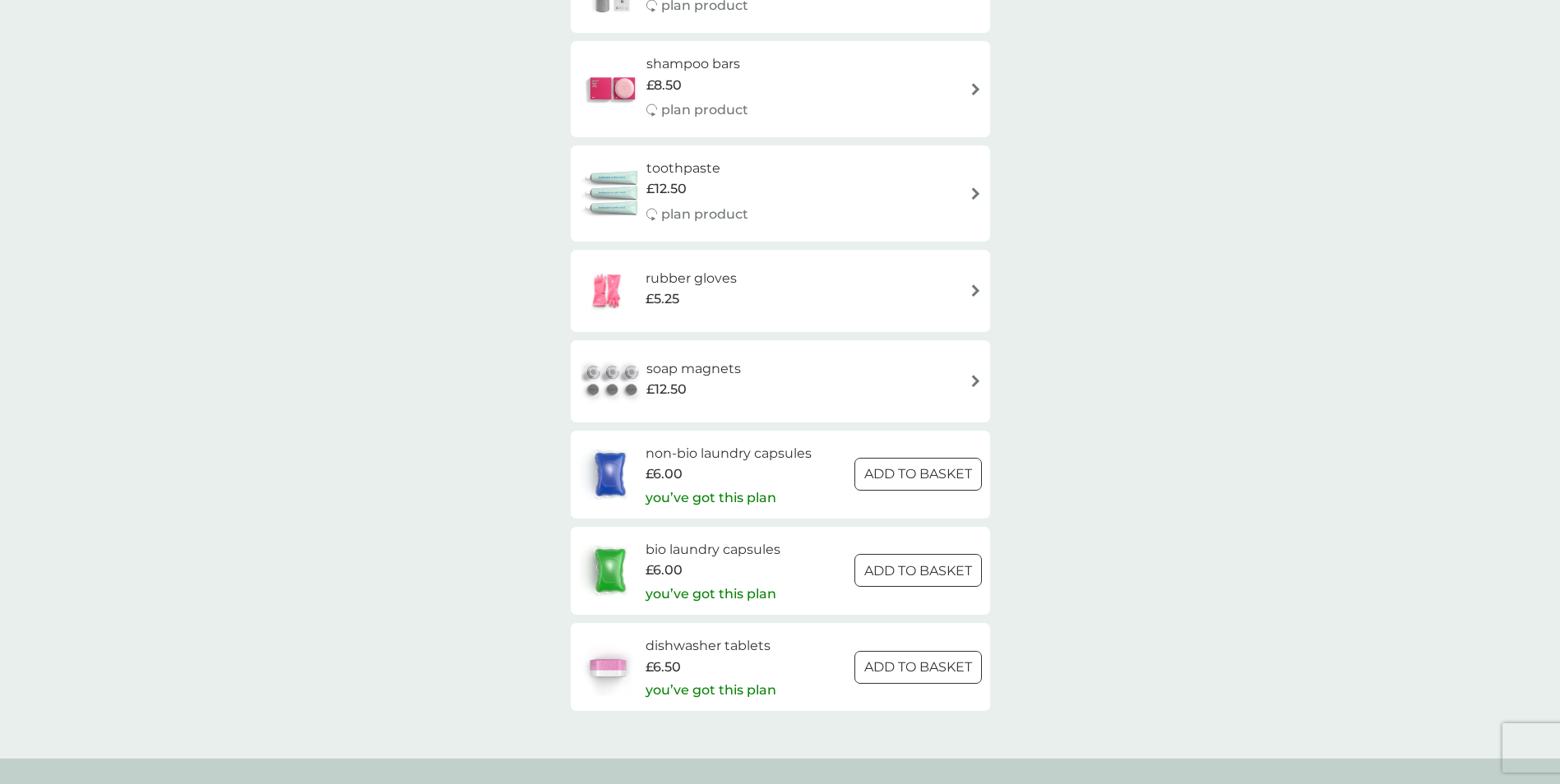
click at [652, 379] on span "£12.50" at bounding box center [667, 389] width 40 height 21
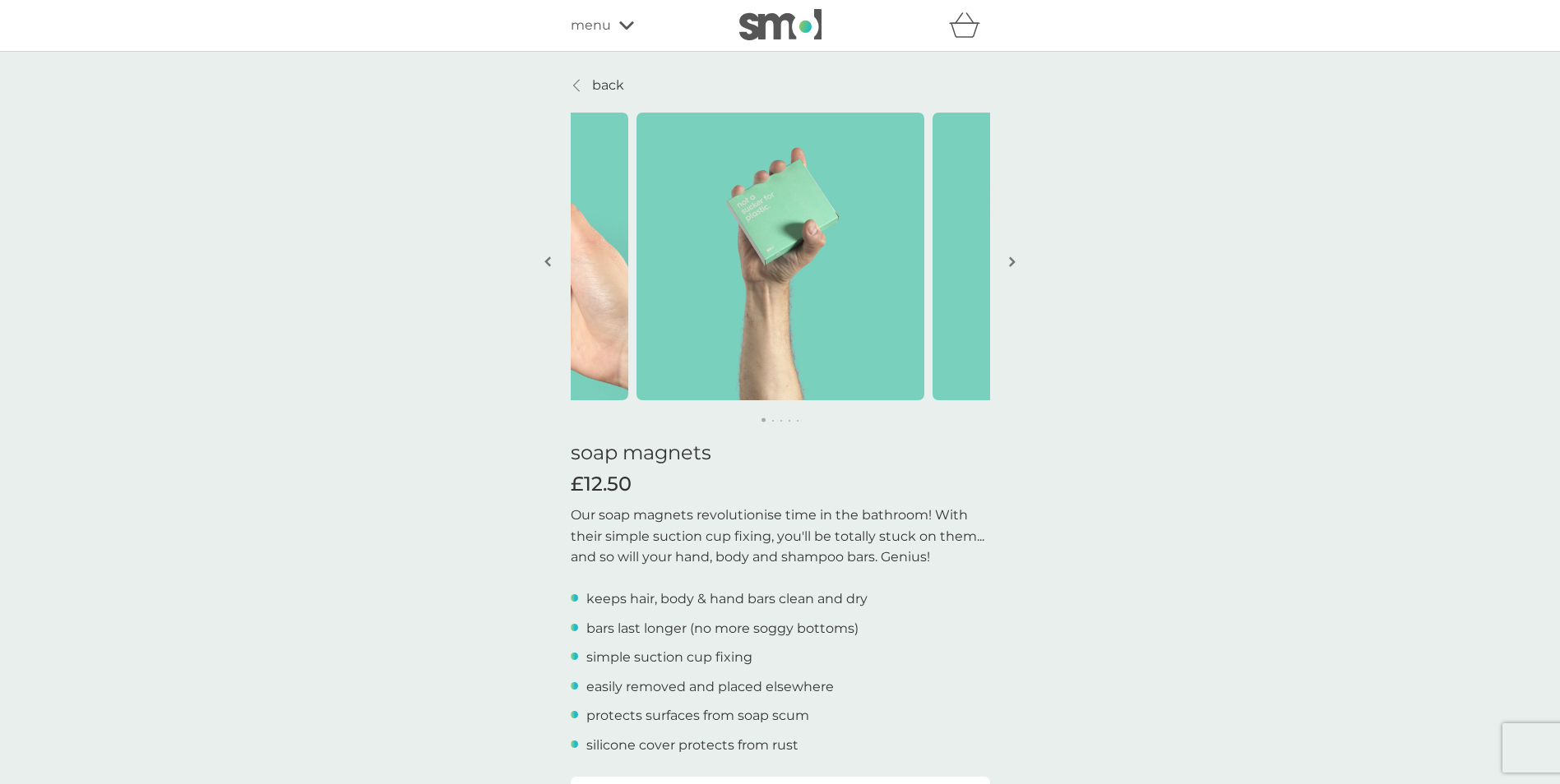
click at [1009, 266] on img "button" at bounding box center [1012, 262] width 6 height 12
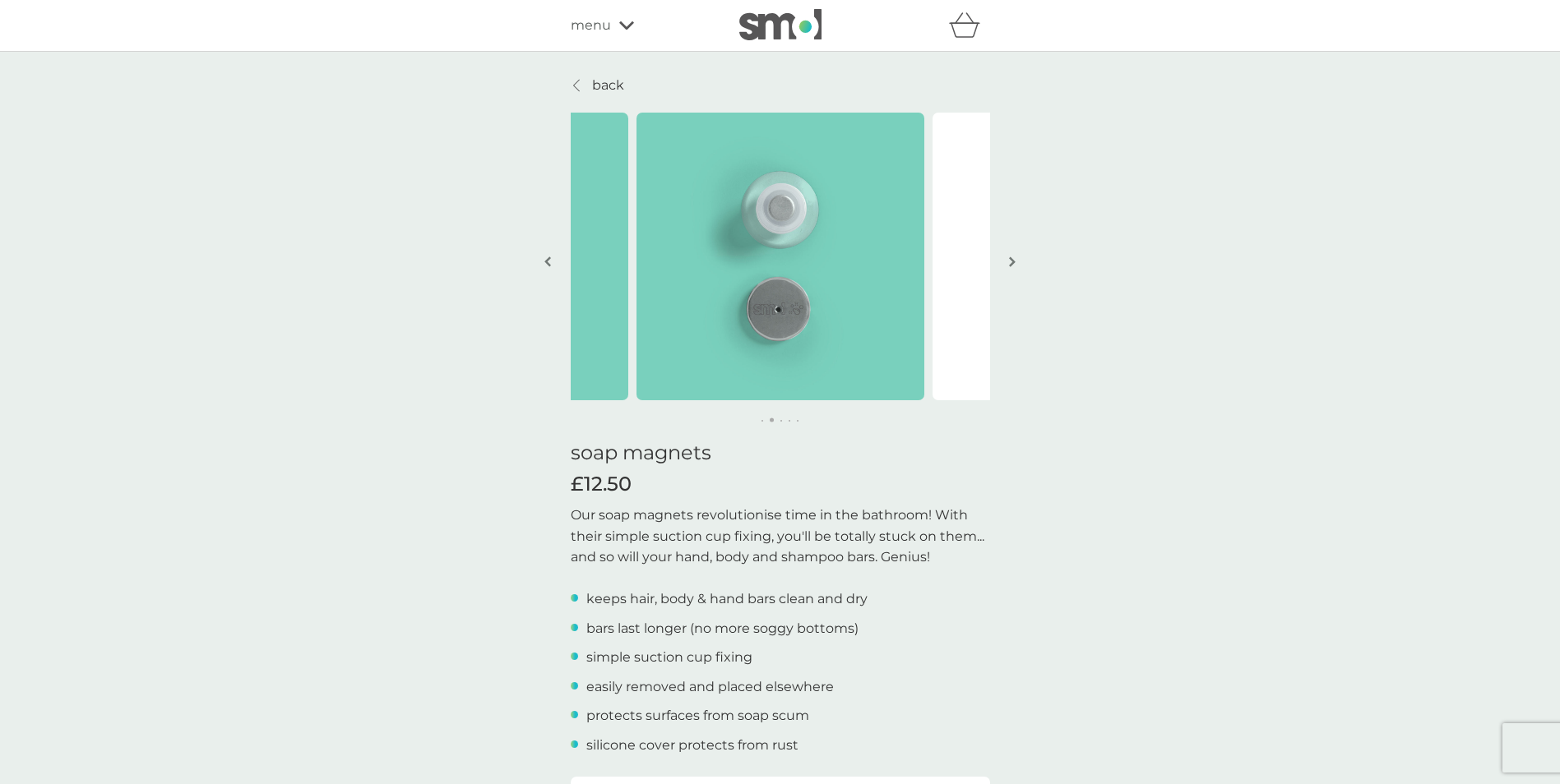
click at [1009, 266] on img "button" at bounding box center [1012, 262] width 6 height 12
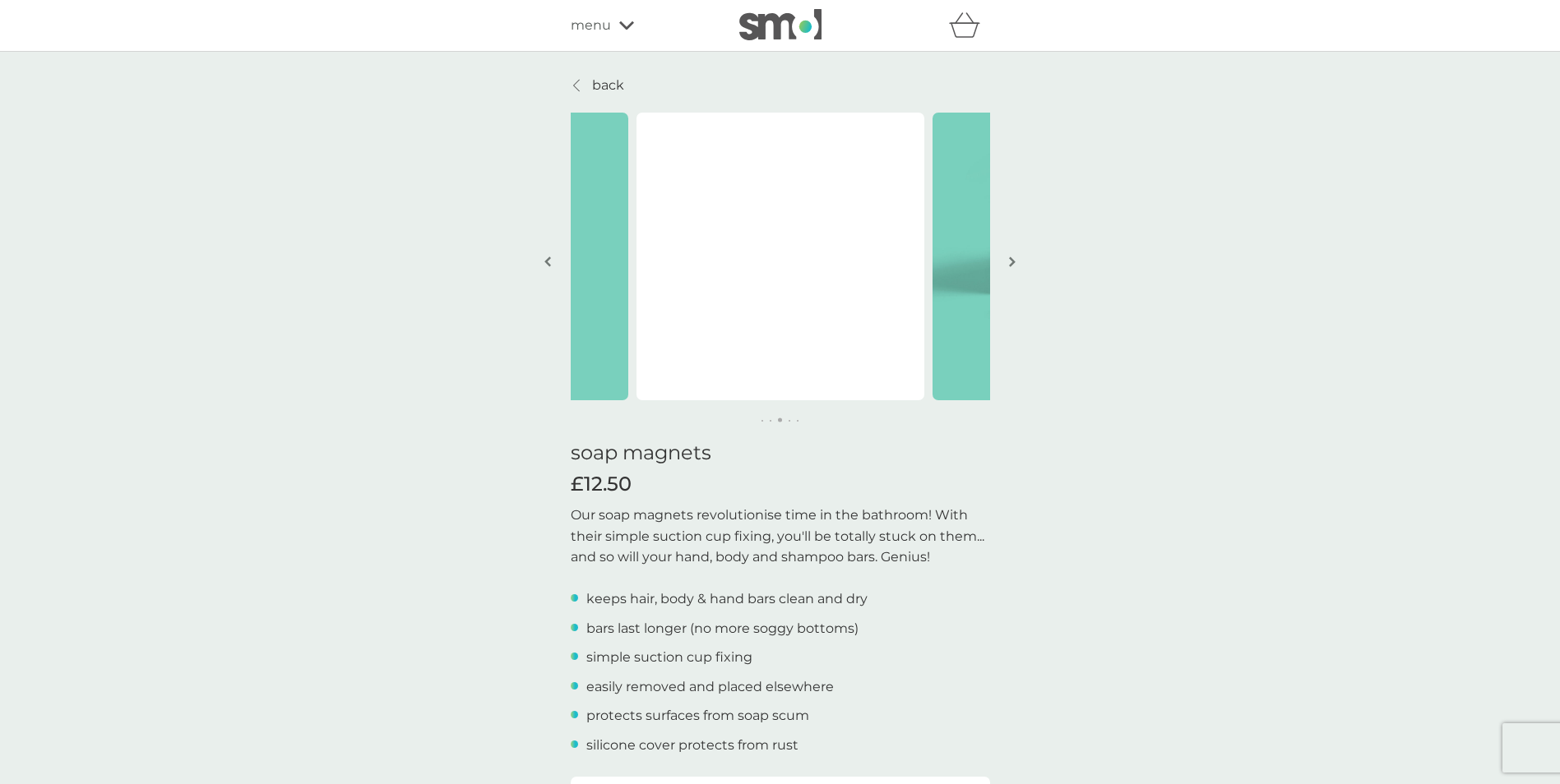
click at [1009, 266] on img "button" at bounding box center [1012, 262] width 6 height 12
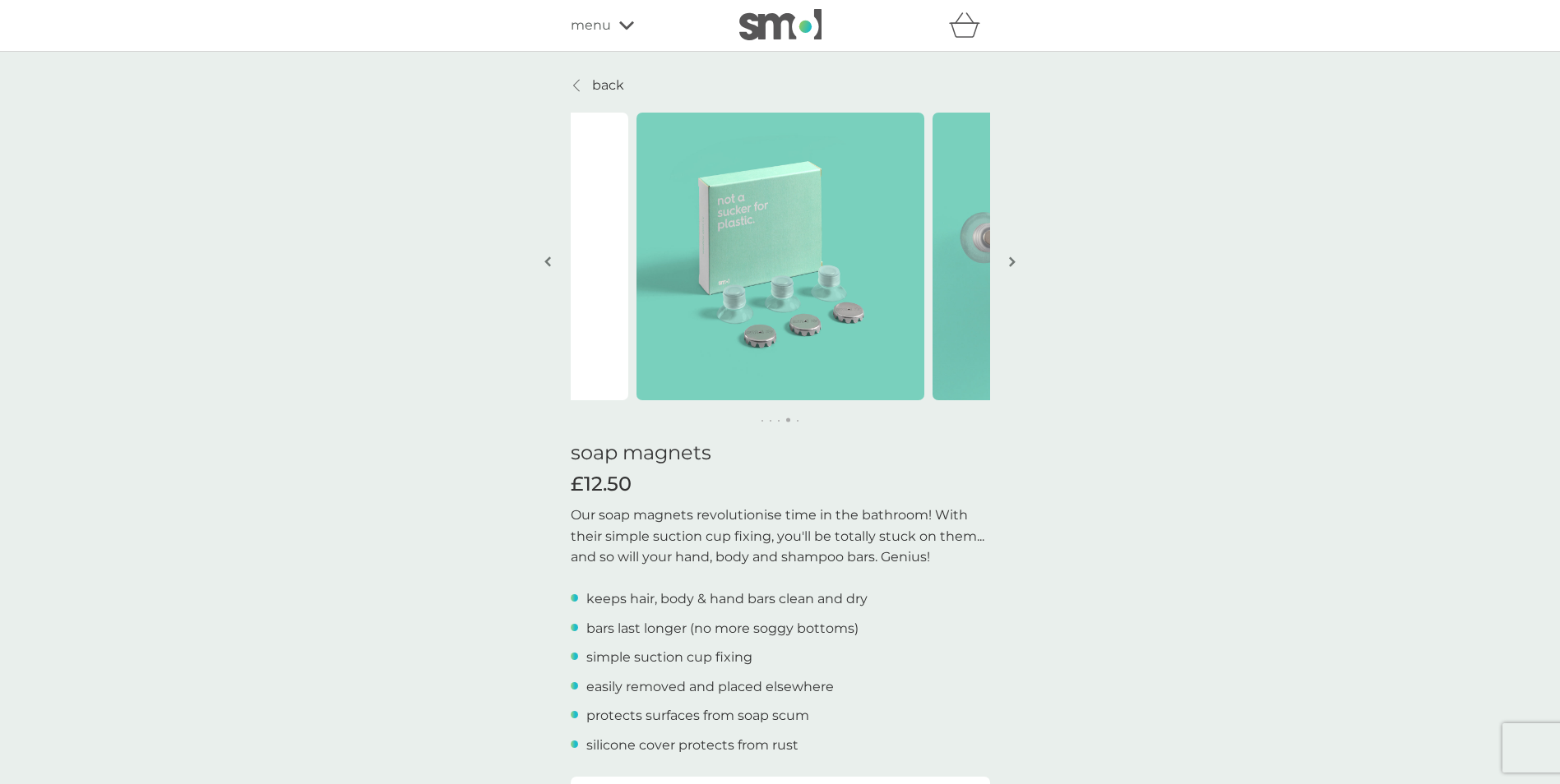
click at [1009, 266] on img "button" at bounding box center [1012, 262] width 6 height 12
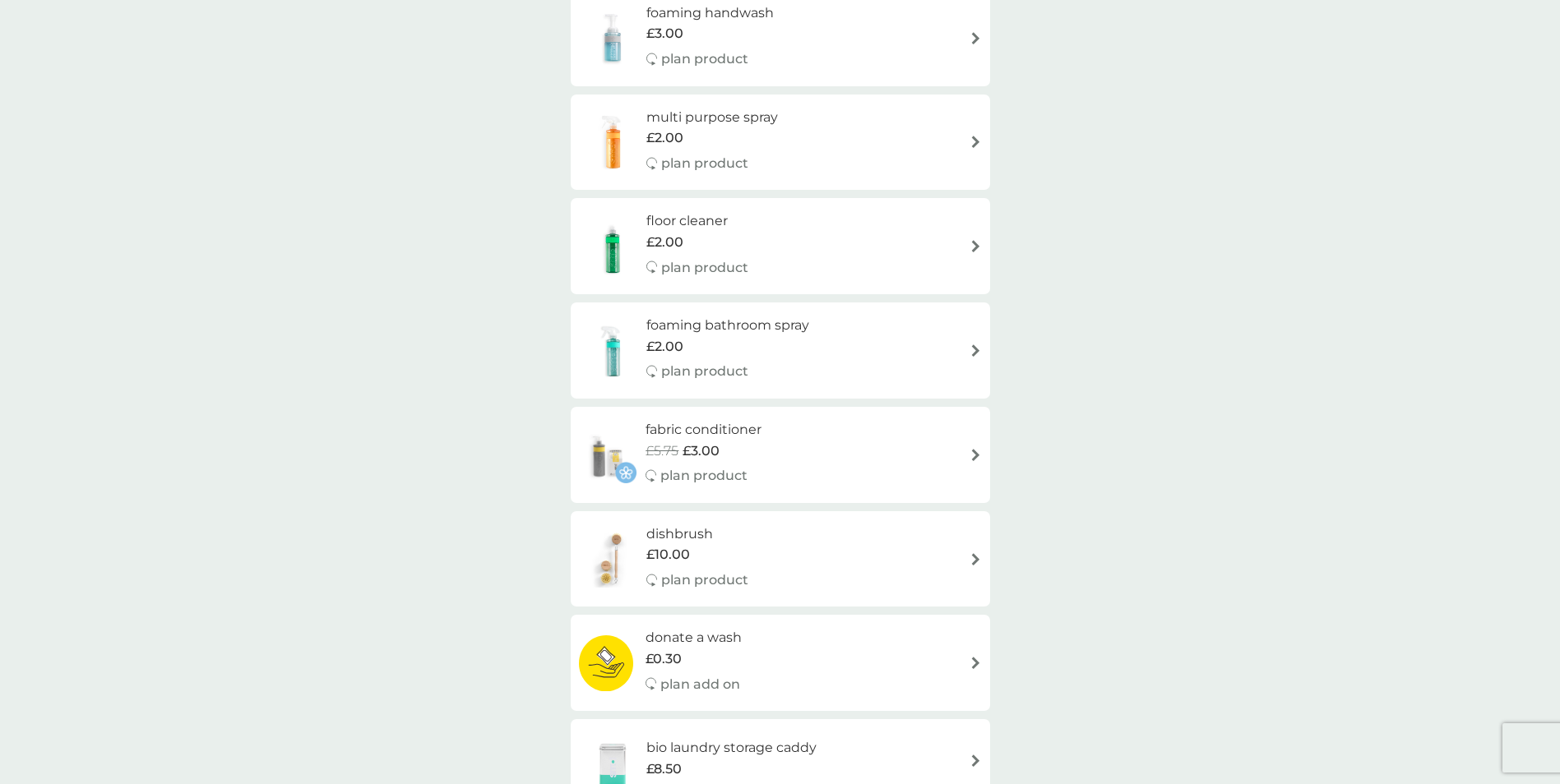
scroll to position [427, 0]
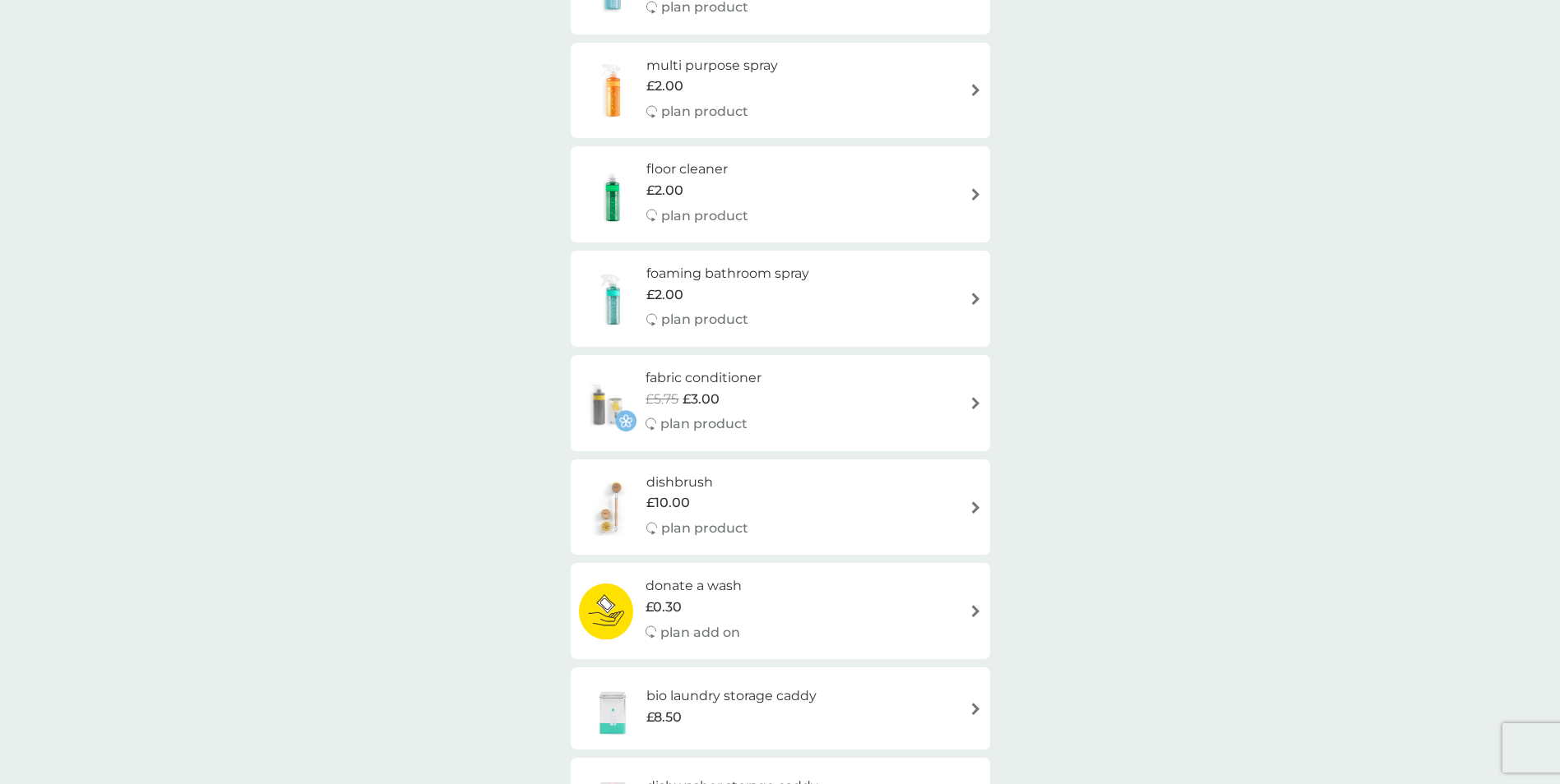
click at [662, 168] on h6 "floor cleaner" at bounding box center [698, 169] width 102 height 21
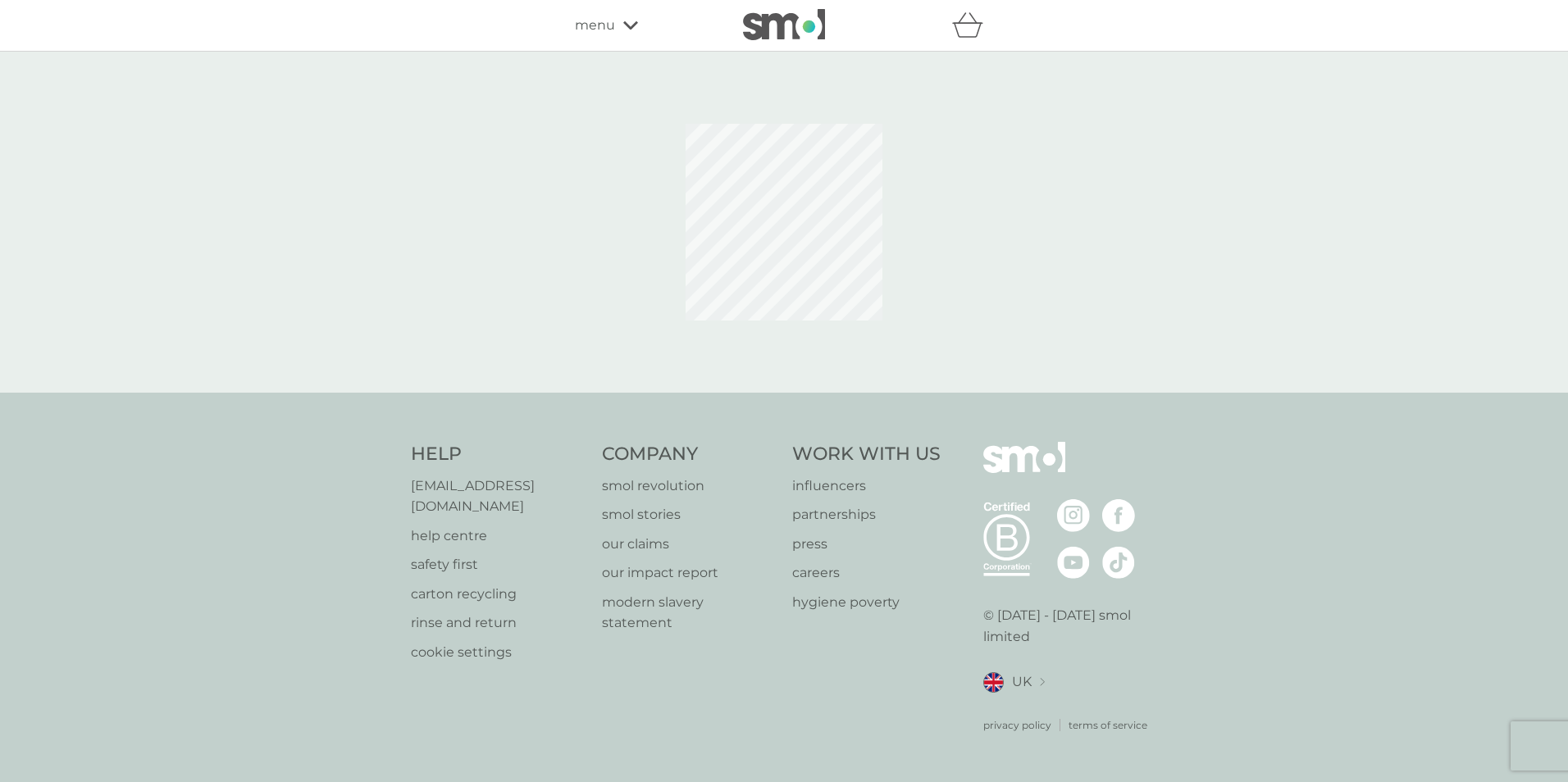
select select "84"
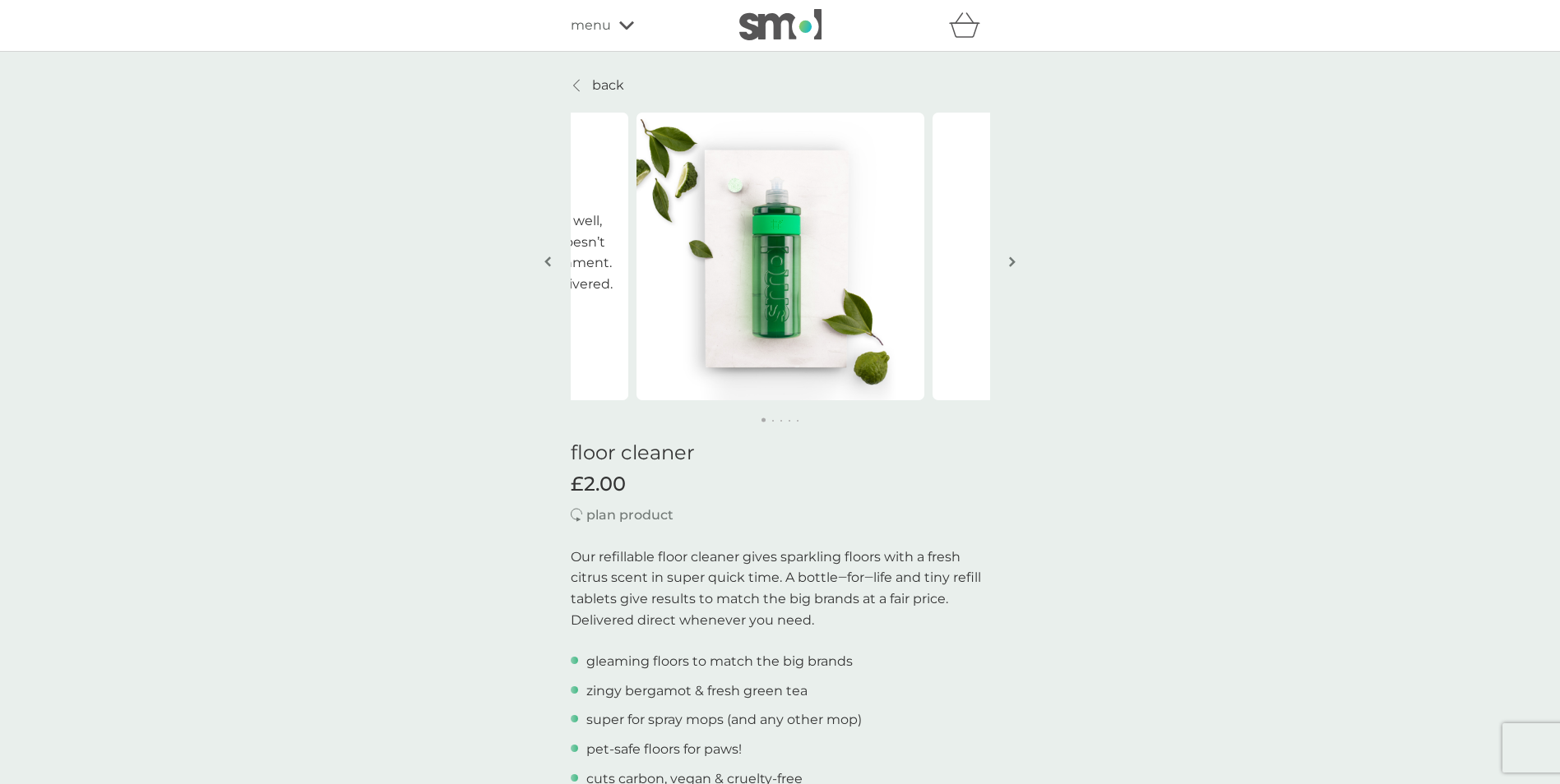
click at [1014, 263] on img "button" at bounding box center [1012, 262] width 6 height 12
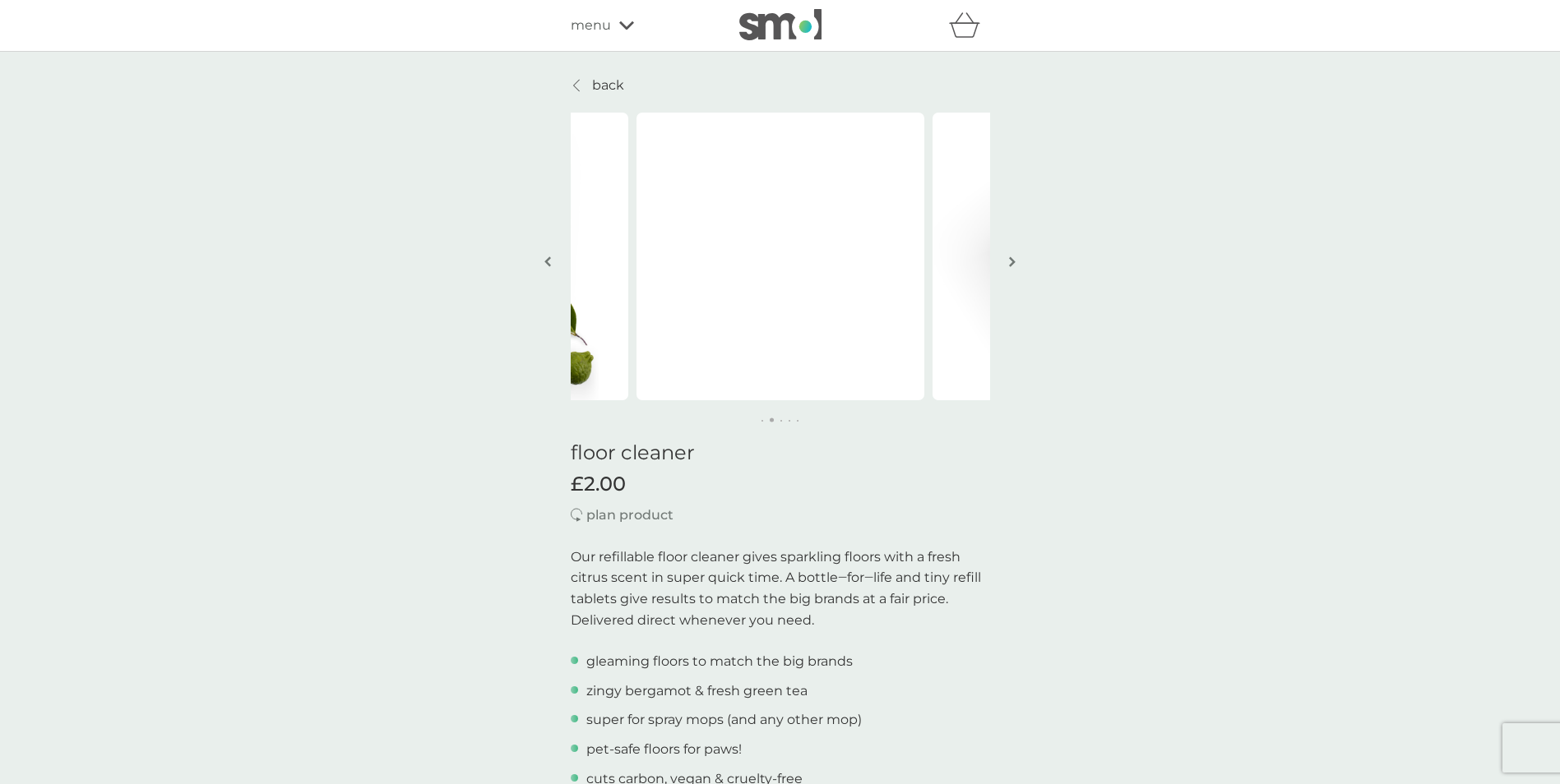
click at [1014, 263] on img "button" at bounding box center [1012, 262] width 6 height 12
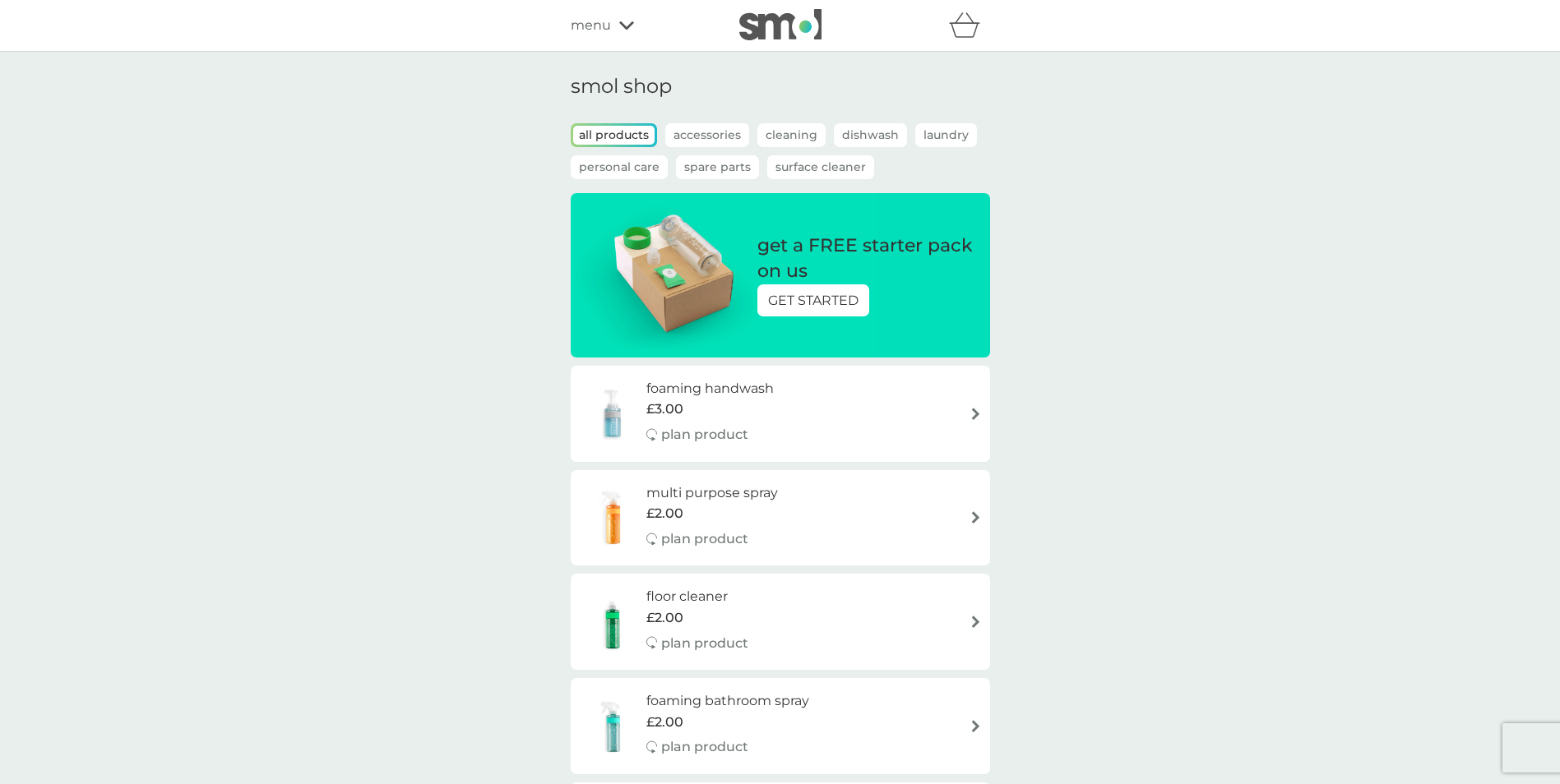
scroll to position [427, 0]
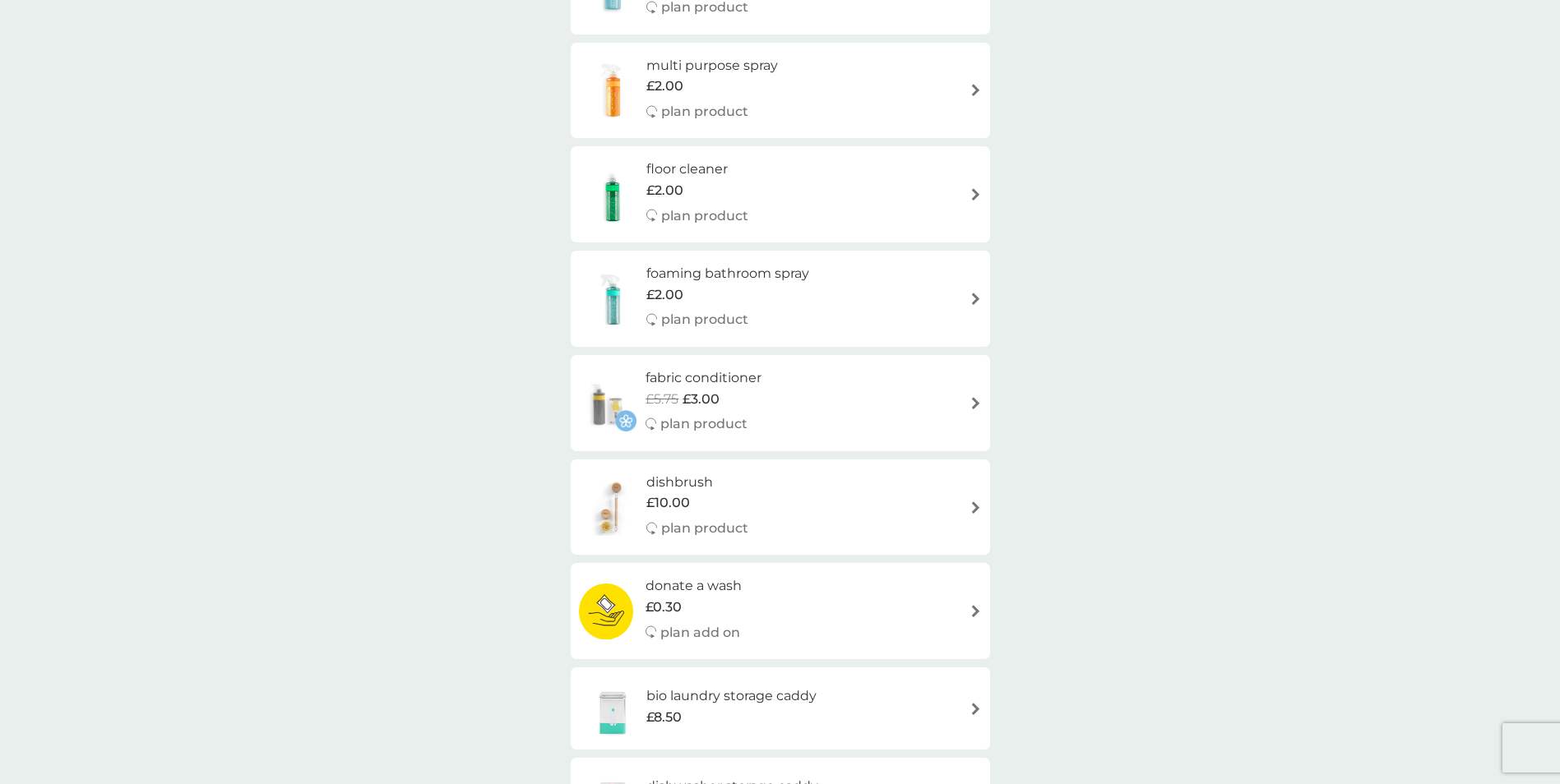
click at [669, 284] on span "£2.00" at bounding box center [665, 295] width 37 height 21
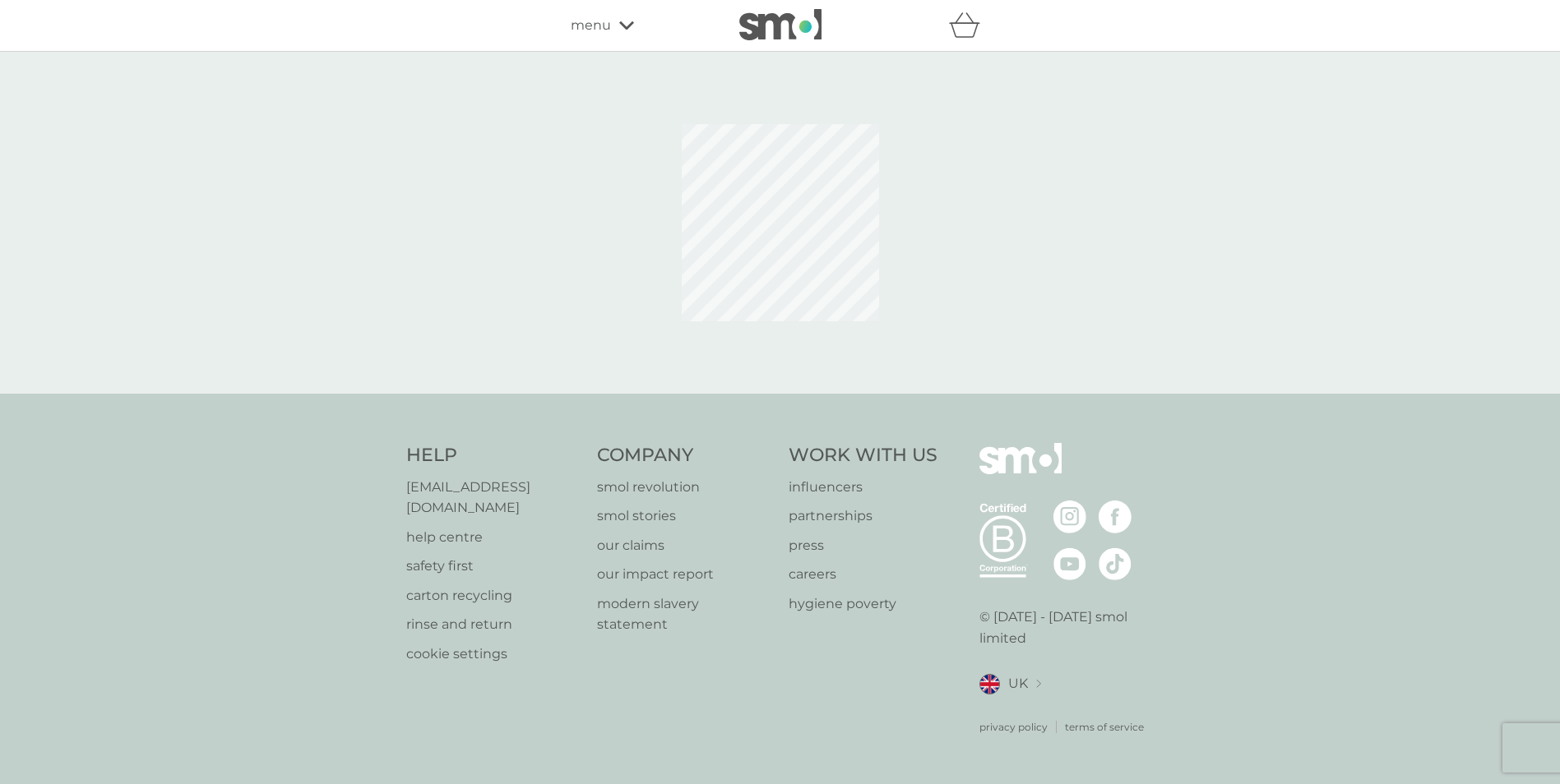
select select "182"
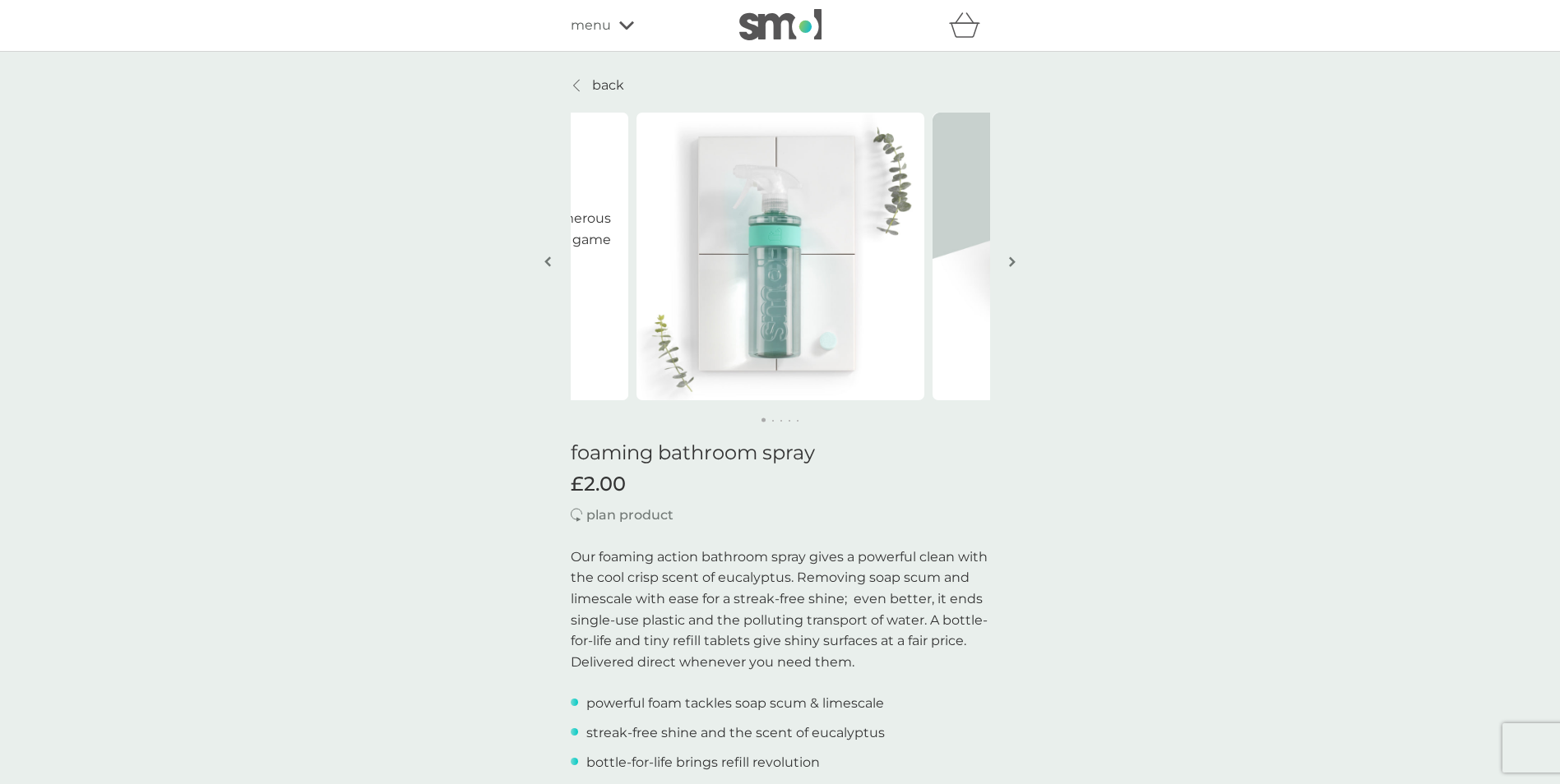
click at [1011, 260] on img "button" at bounding box center [1012, 262] width 6 height 12
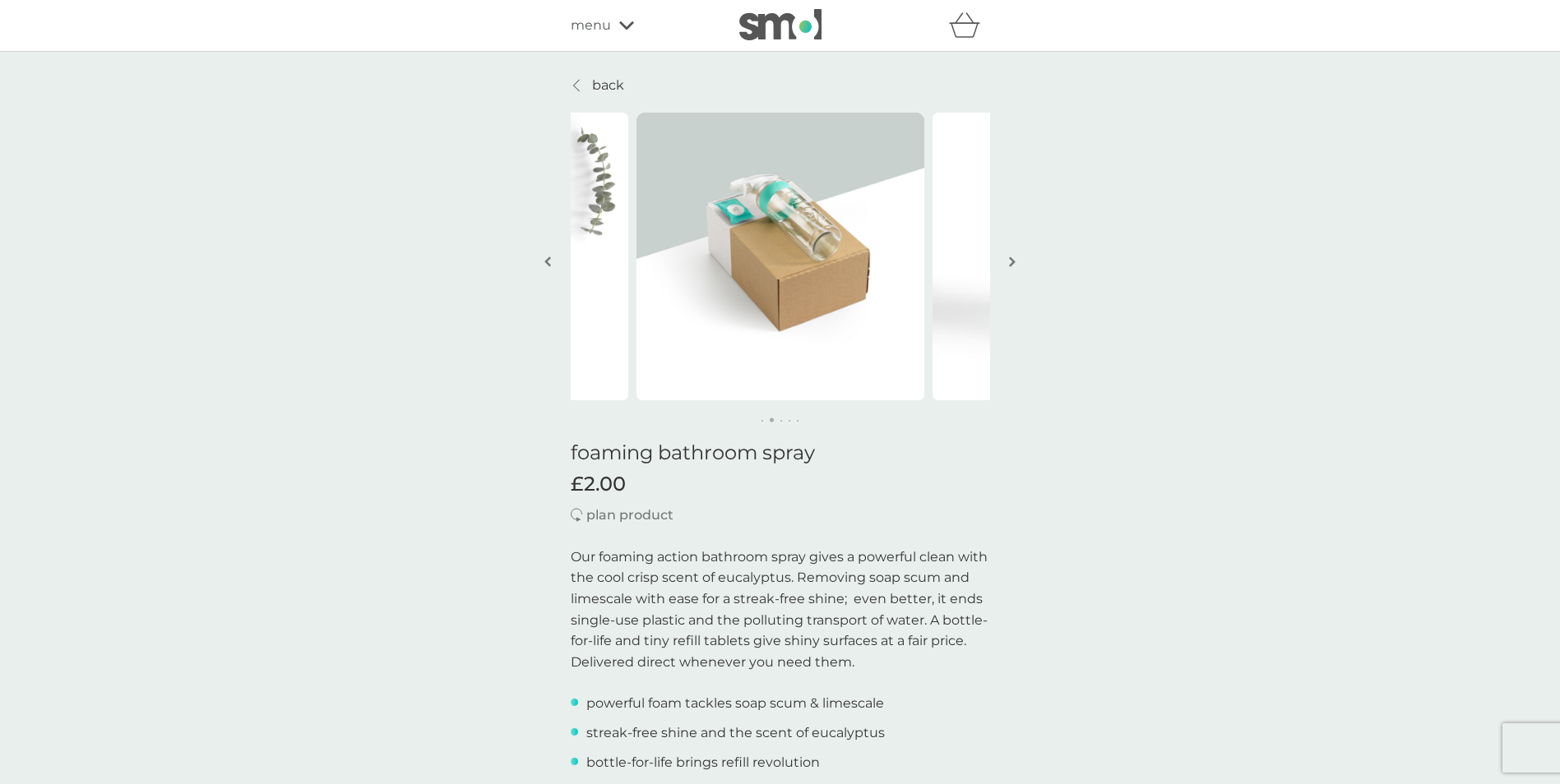
click at [1011, 260] on img "button" at bounding box center [1012, 262] width 6 height 12
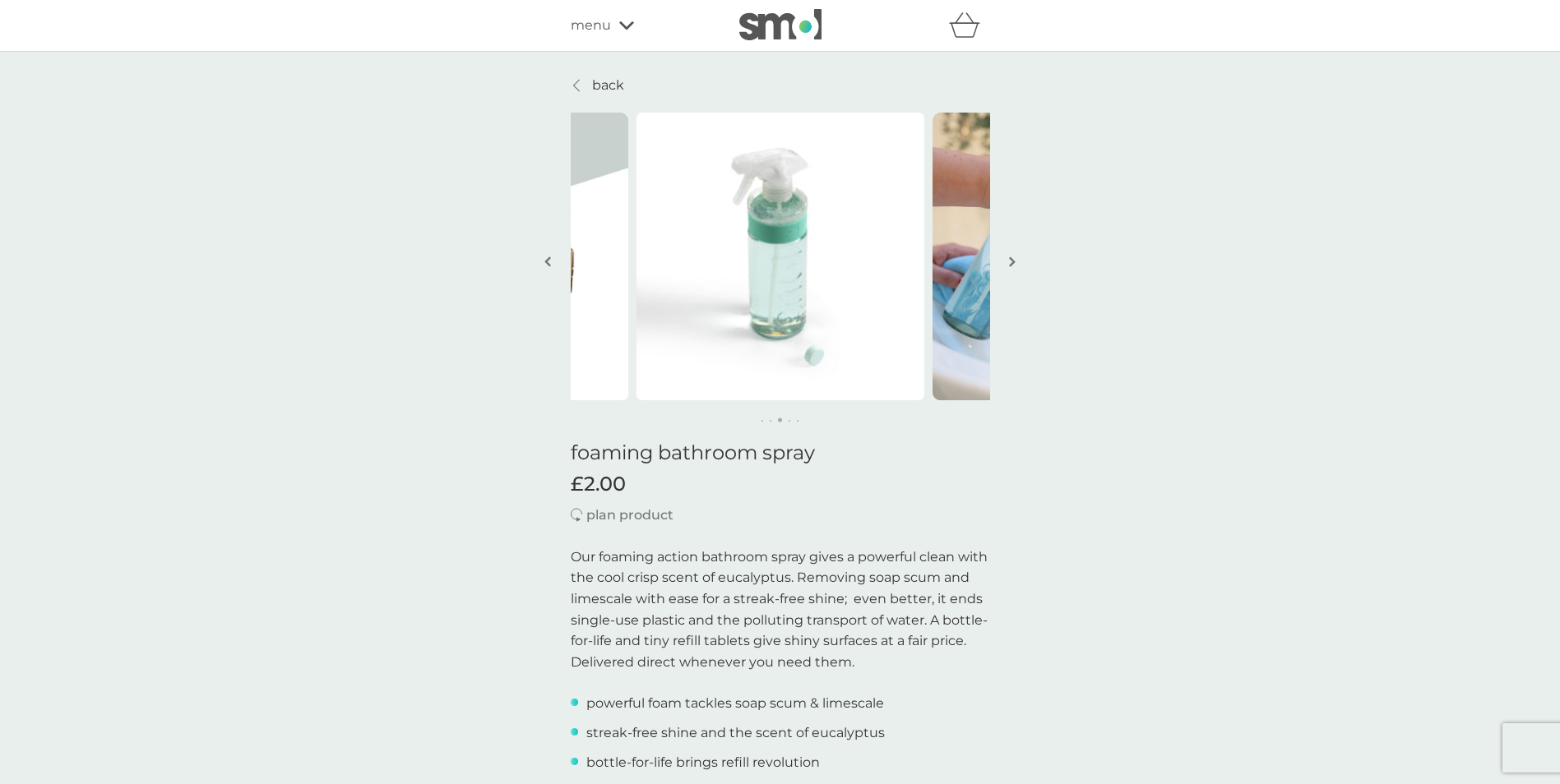
click at [1011, 260] on img "button" at bounding box center [1012, 262] width 6 height 12
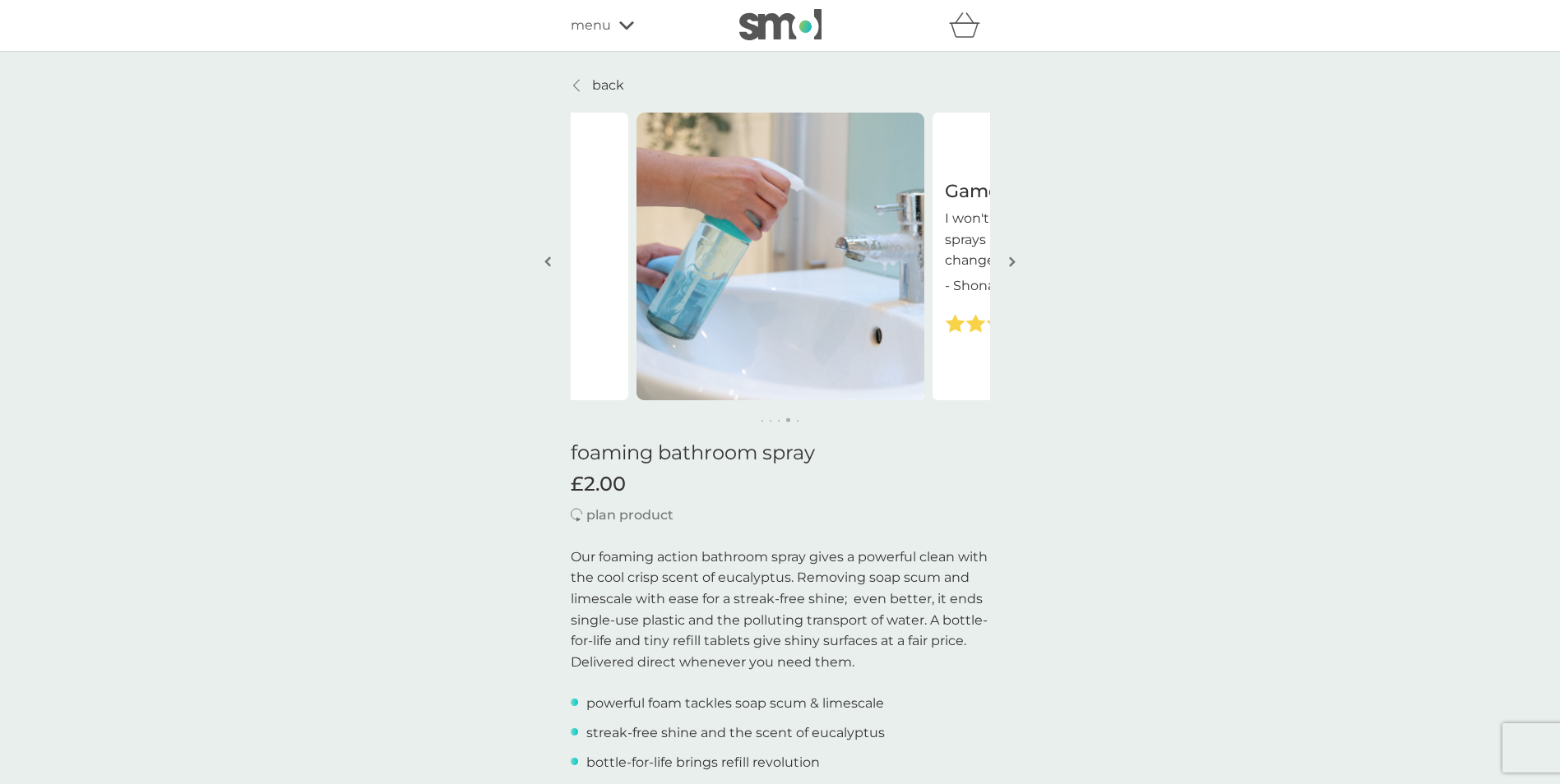
click at [1011, 260] on img "button" at bounding box center [1012, 262] width 6 height 12
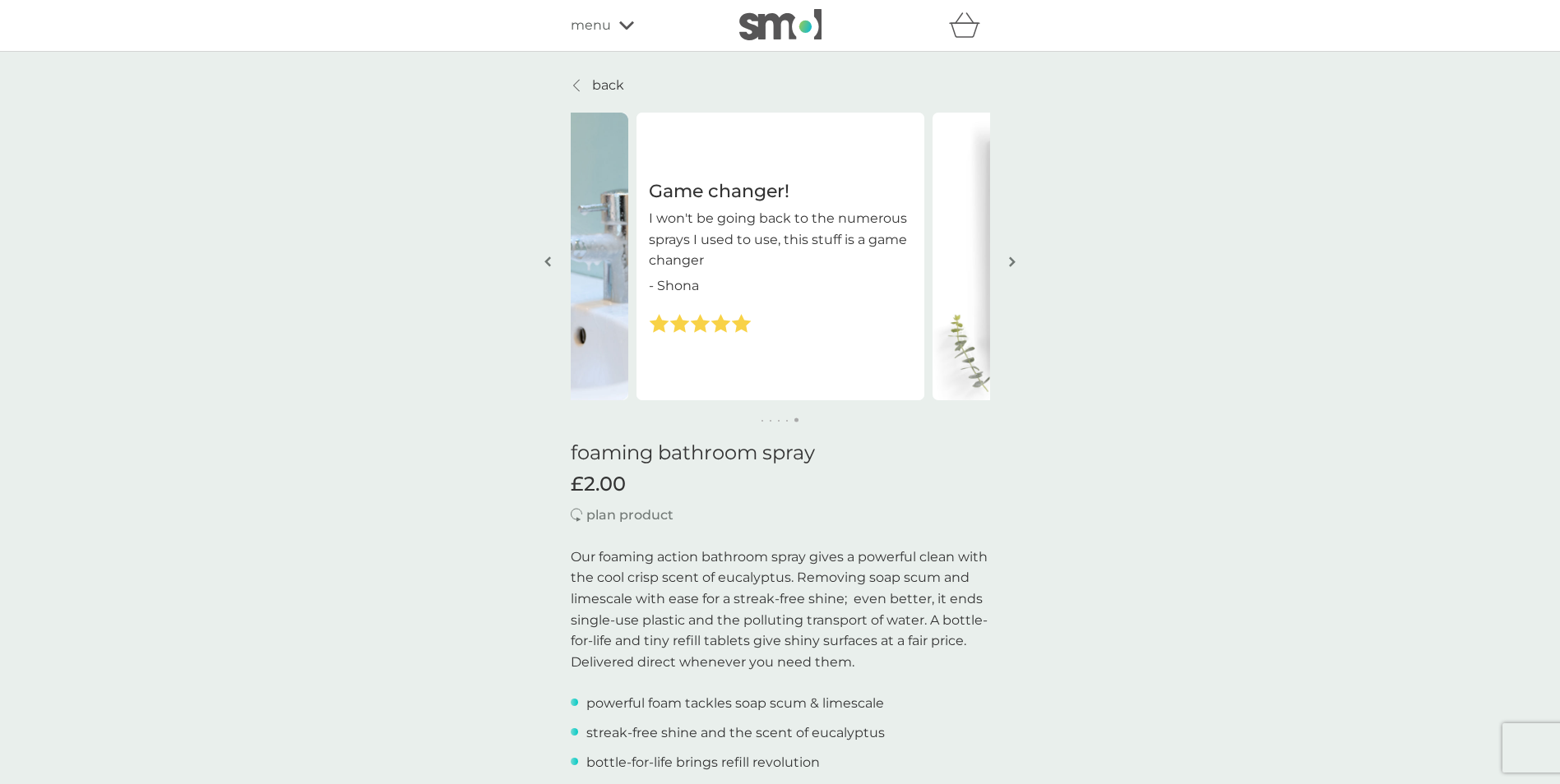
click at [1011, 260] on img "button" at bounding box center [1012, 262] width 6 height 12
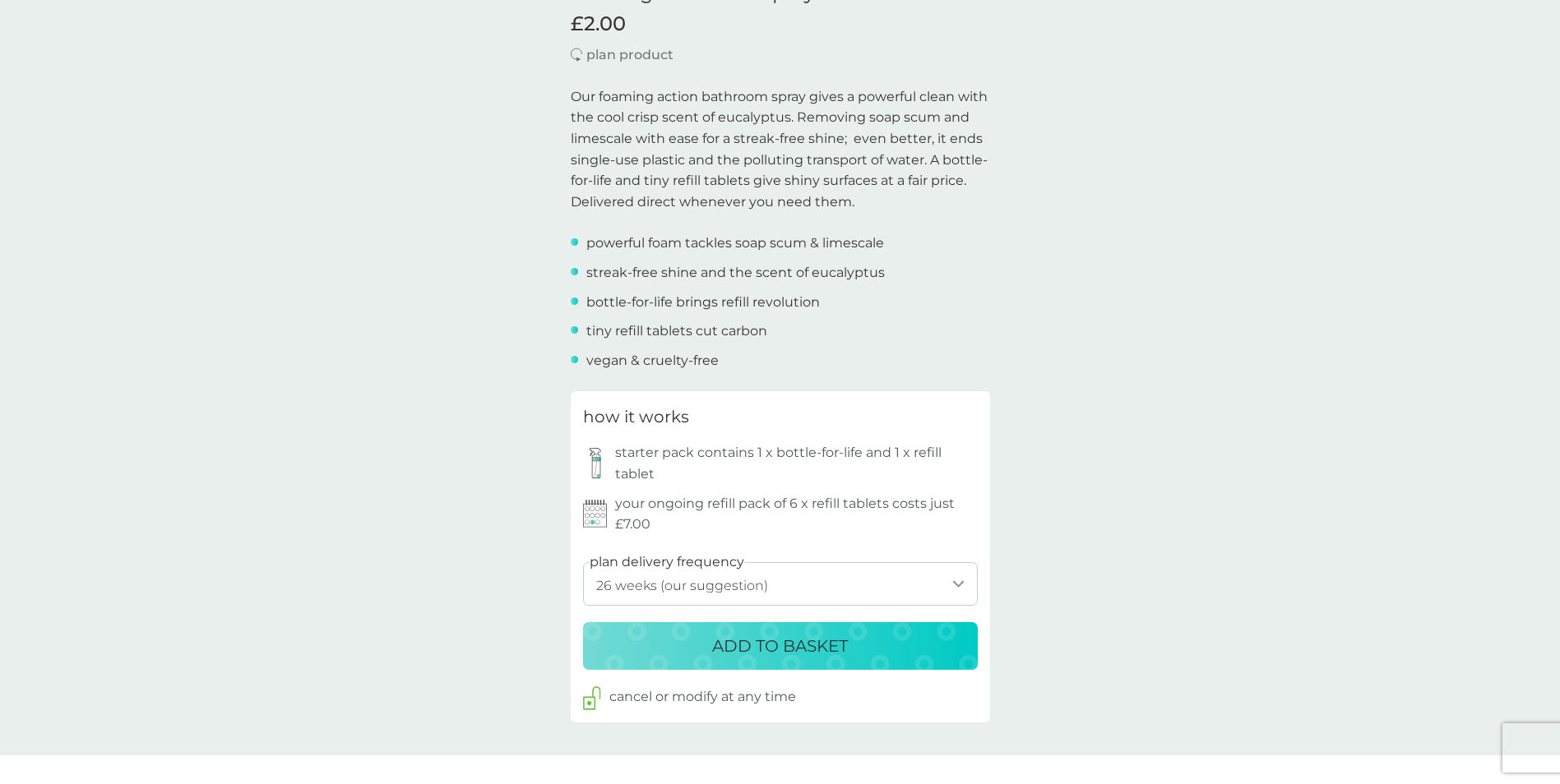
scroll to position [493, 0]
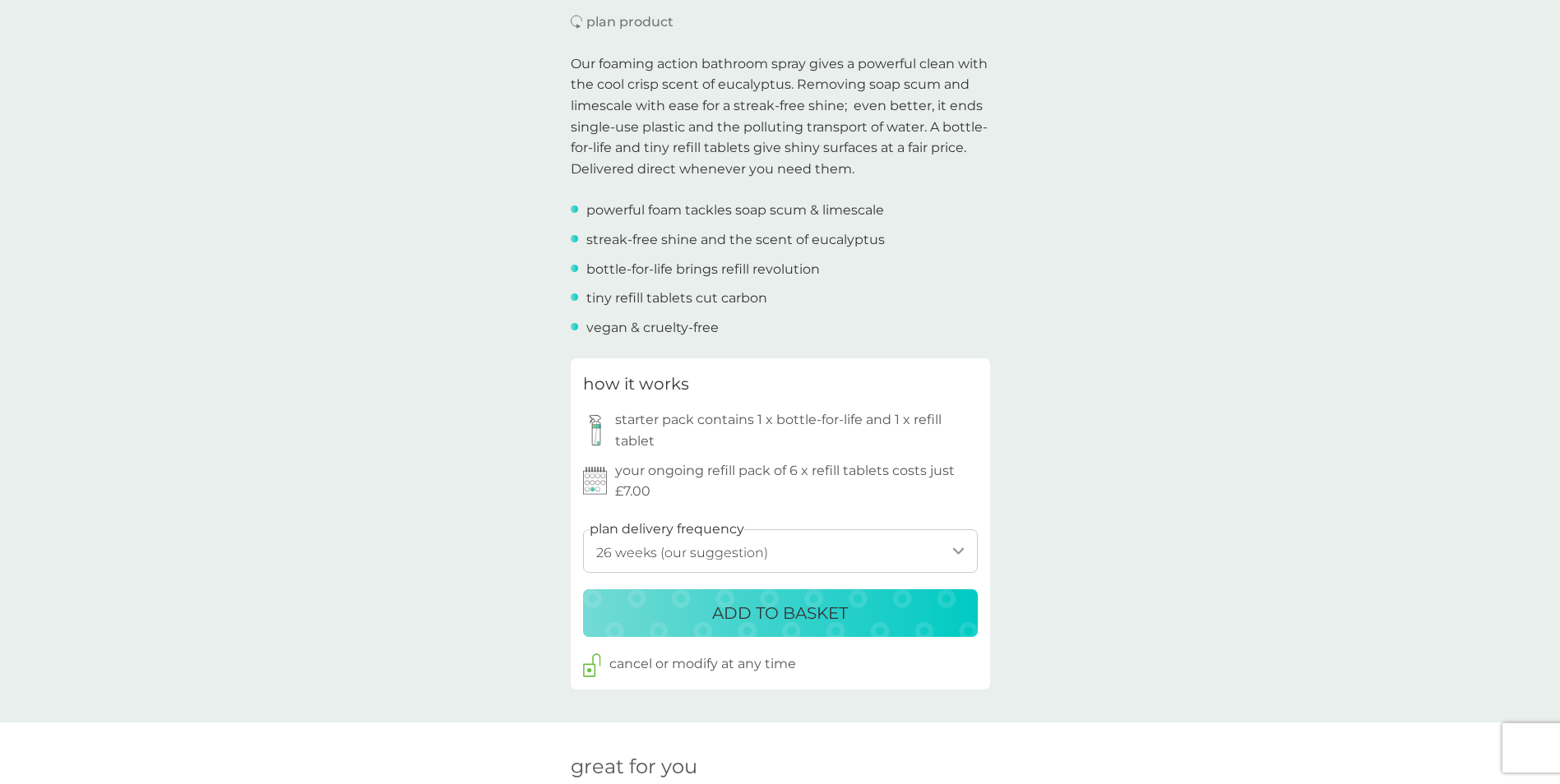
click at [687, 553] on select "1 week 2 weeks 3 weeks 4 weeks 5 weeks 6 weeks 7 weeks 8 weeks 9 weeks 10 weeks…" at bounding box center [781, 552] width 395 height 44
click at [300, 598] on div "back Game changer! I won't be going back to the numerous sprays I used to use, …" at bounding box center [780, 725] width 1560 height 2287
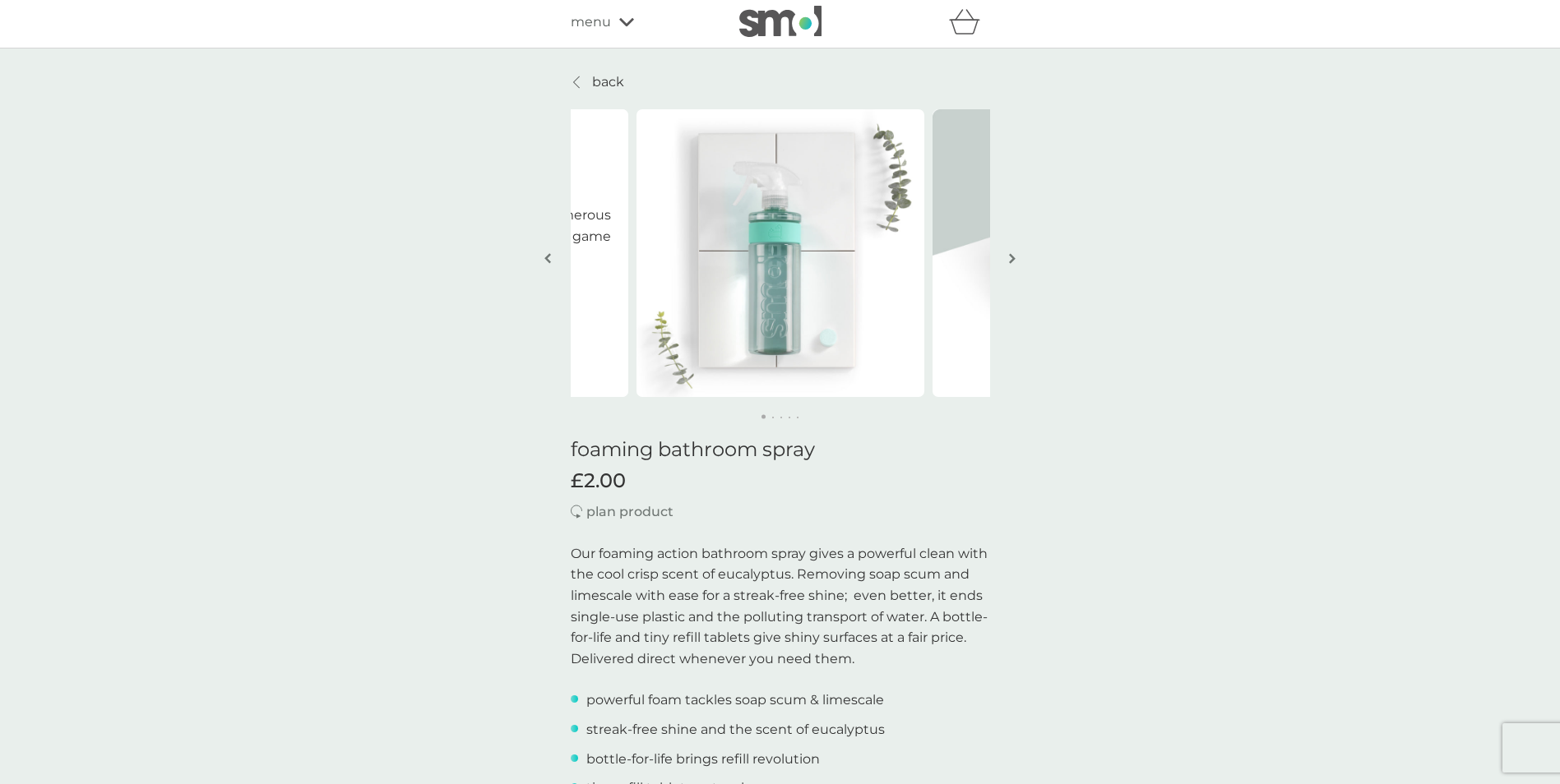
scroll to position [0, 0]
click at [1011, 258] on img "button" at bounding box center [1012, 262] width 6 height 12
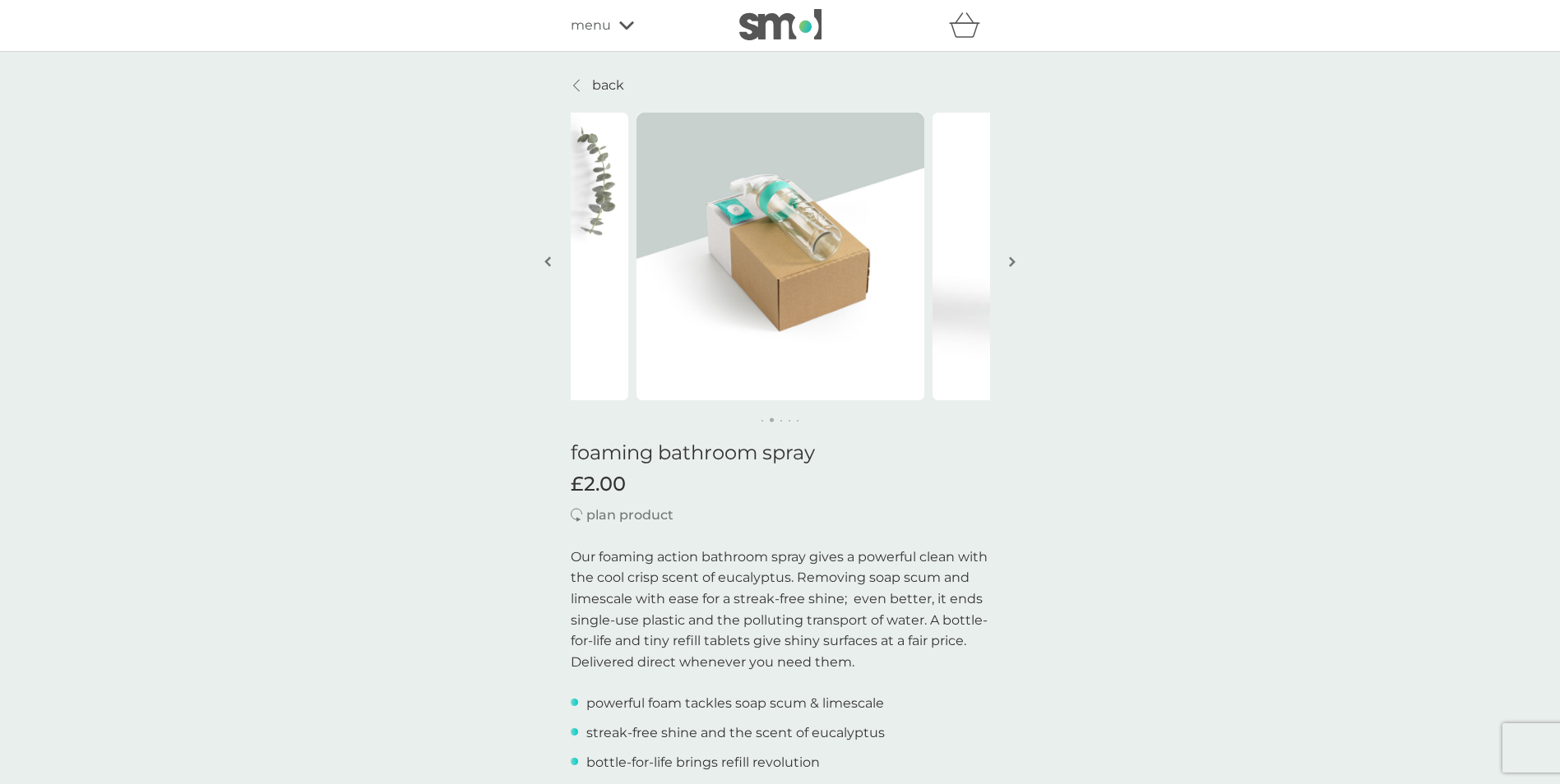
click at [1011, 258] on img "button" at bounding box center [1012, 262] width 6 height 12
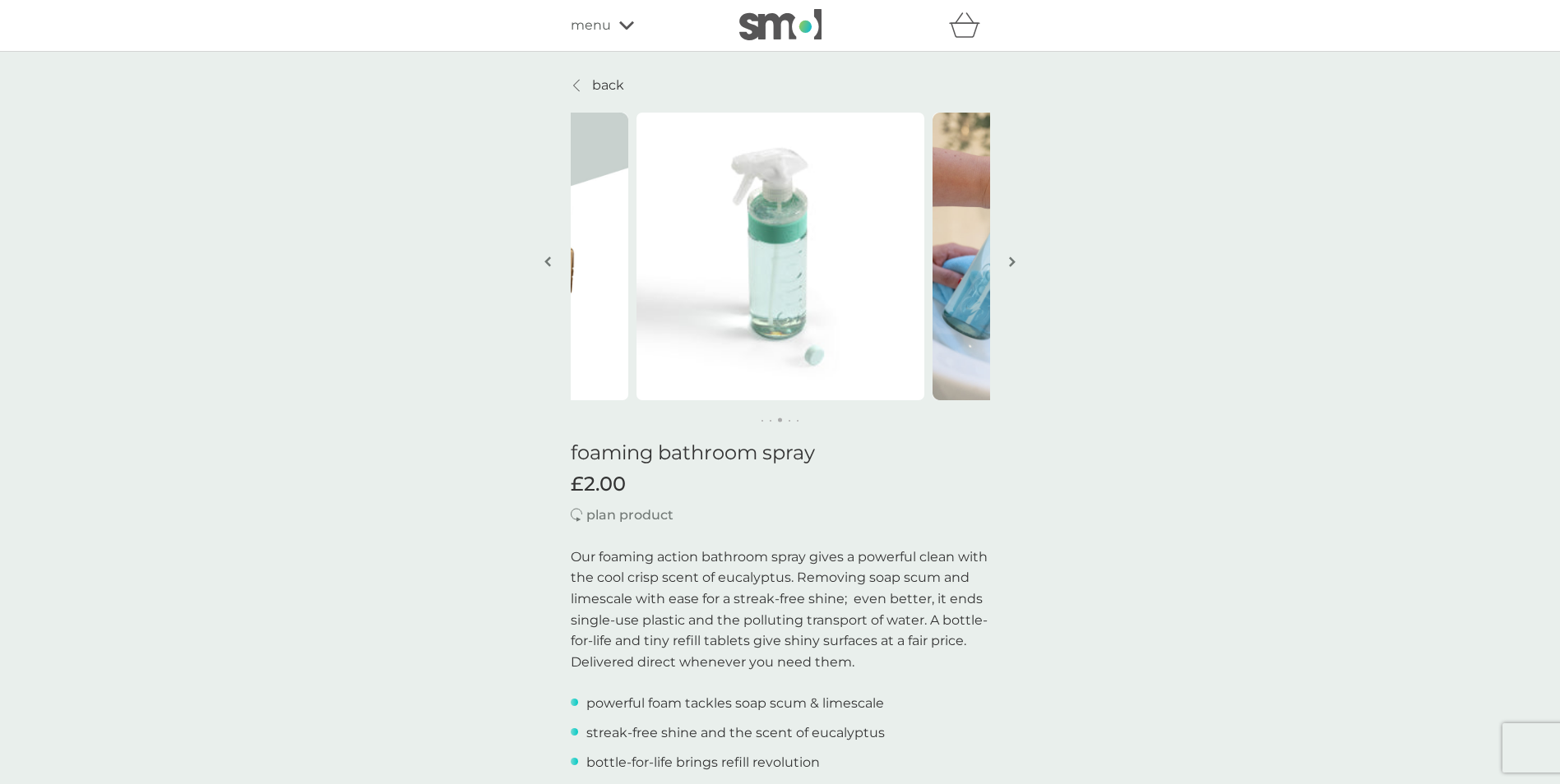
click at [1011, 258] on img "button" at bounding box center [1012, 262] width 6 height 12
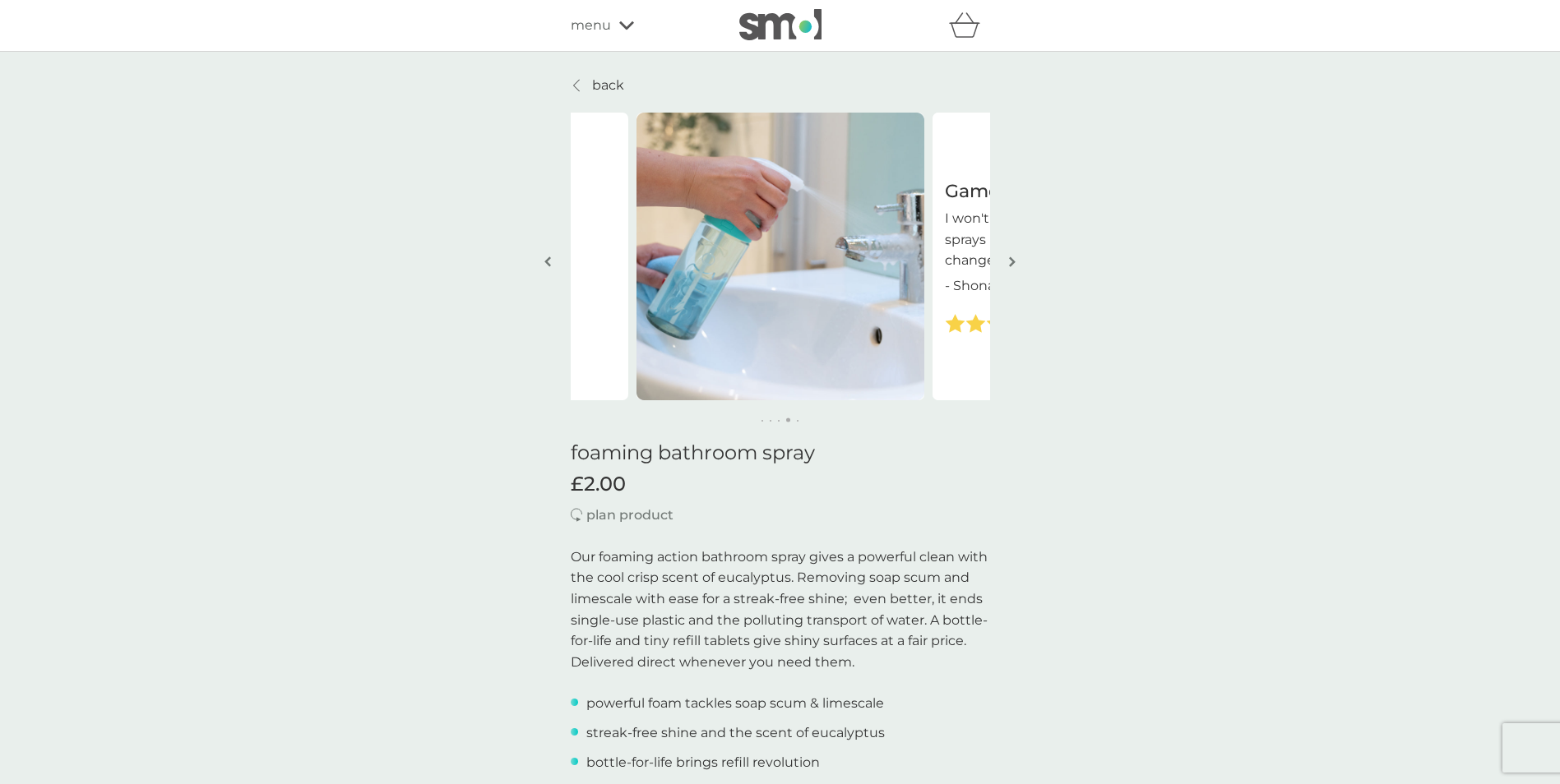
click at [1011, 258] on img "button" at bounding box center [1012, 262] width 6 height 12
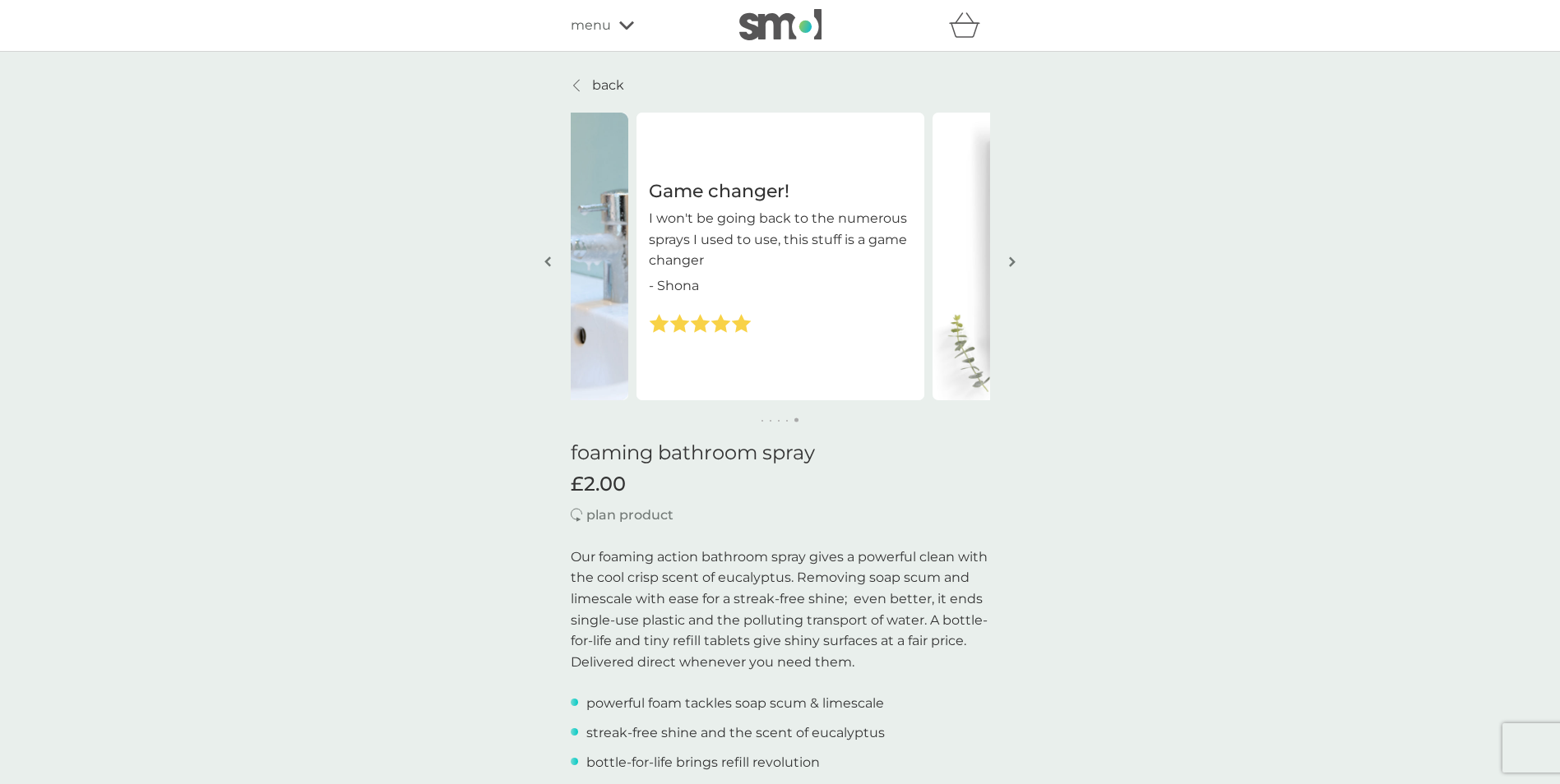
click at [1011, 258] on img "button" at bounding box center [1012, 262] width 6 height 12
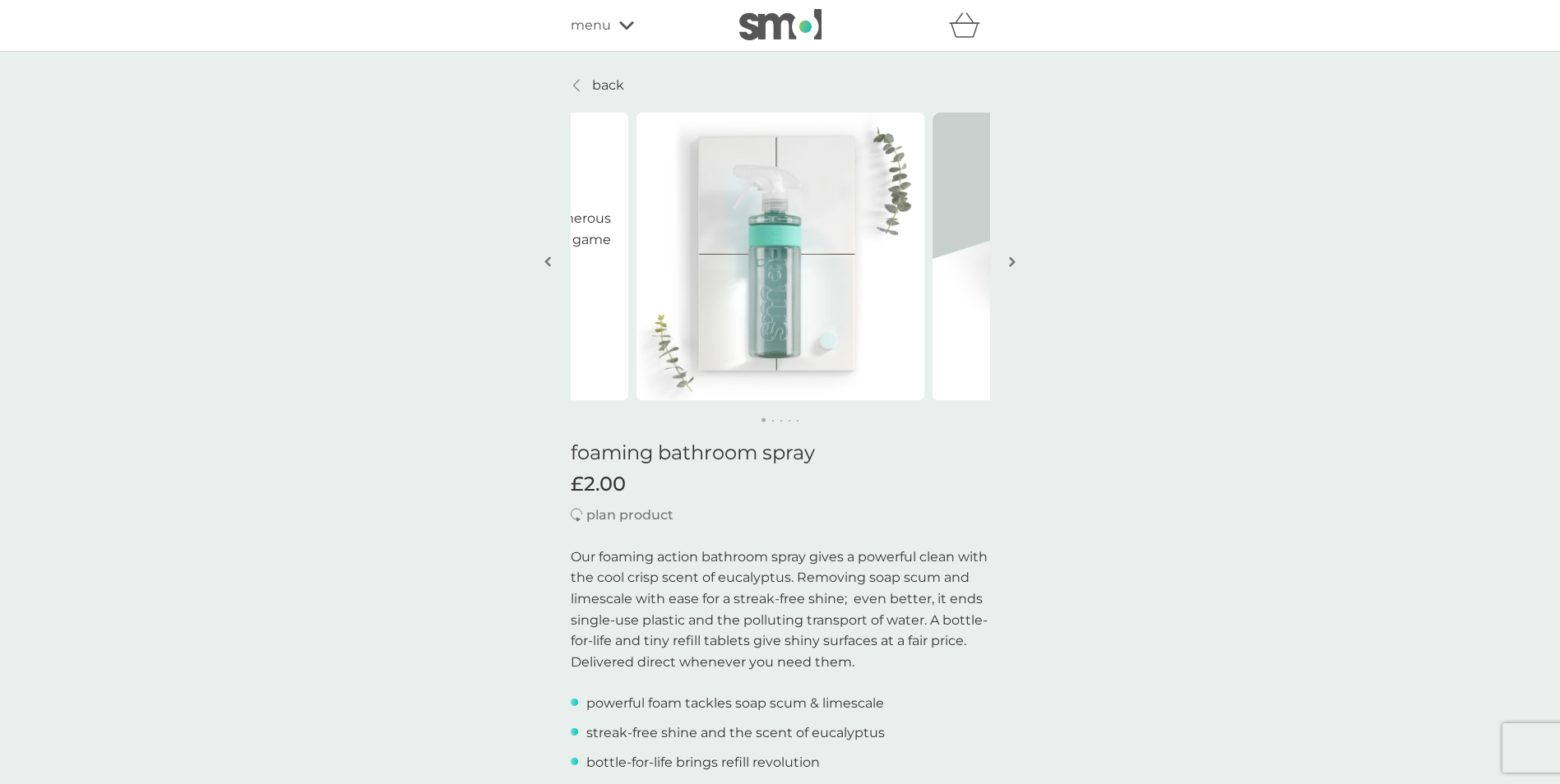
click at [1011, 258] on img "button" at bounding box center [1012, 262] width 6 height 12
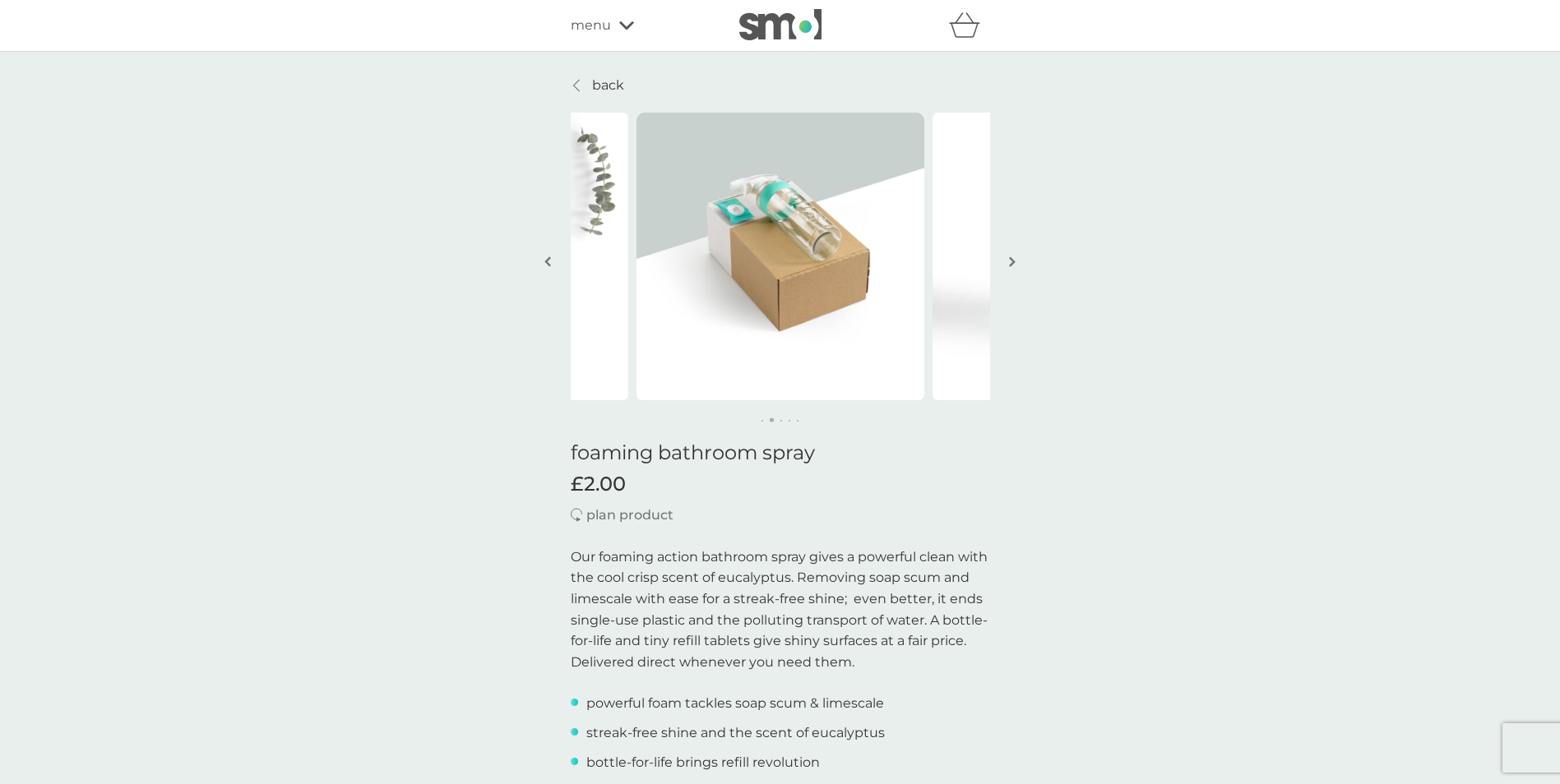
drag, startPoint x: 558, startPoint y: 250, endPoint x: 542, endPoint y: 275, distance: 29.7
click at [542, 275] on button "button" at bounding box center [548, 263] width 12 height 82
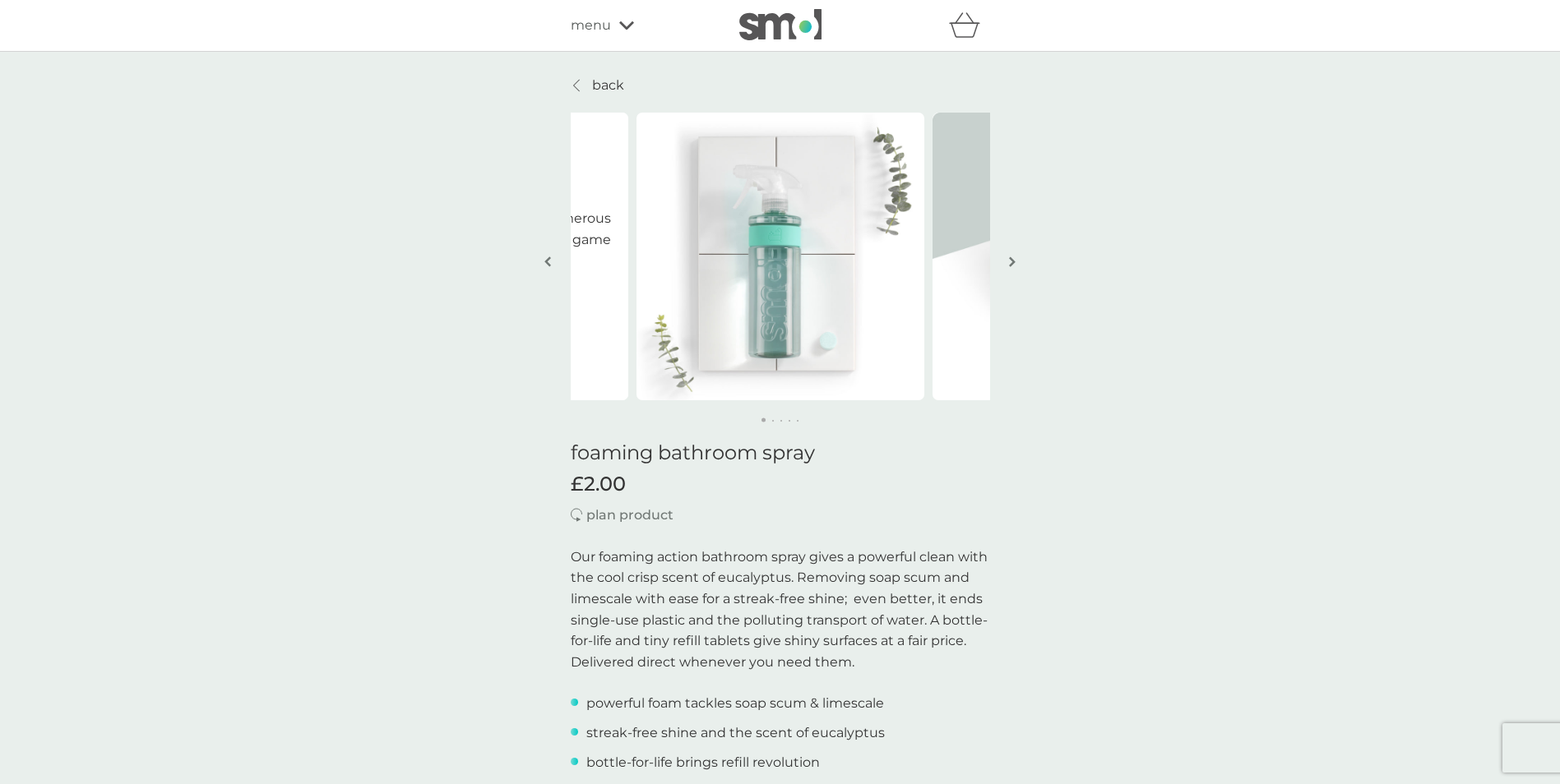
click at [1017, 261] on button "button" at bounding box center [1013, 263] width 12 height 82
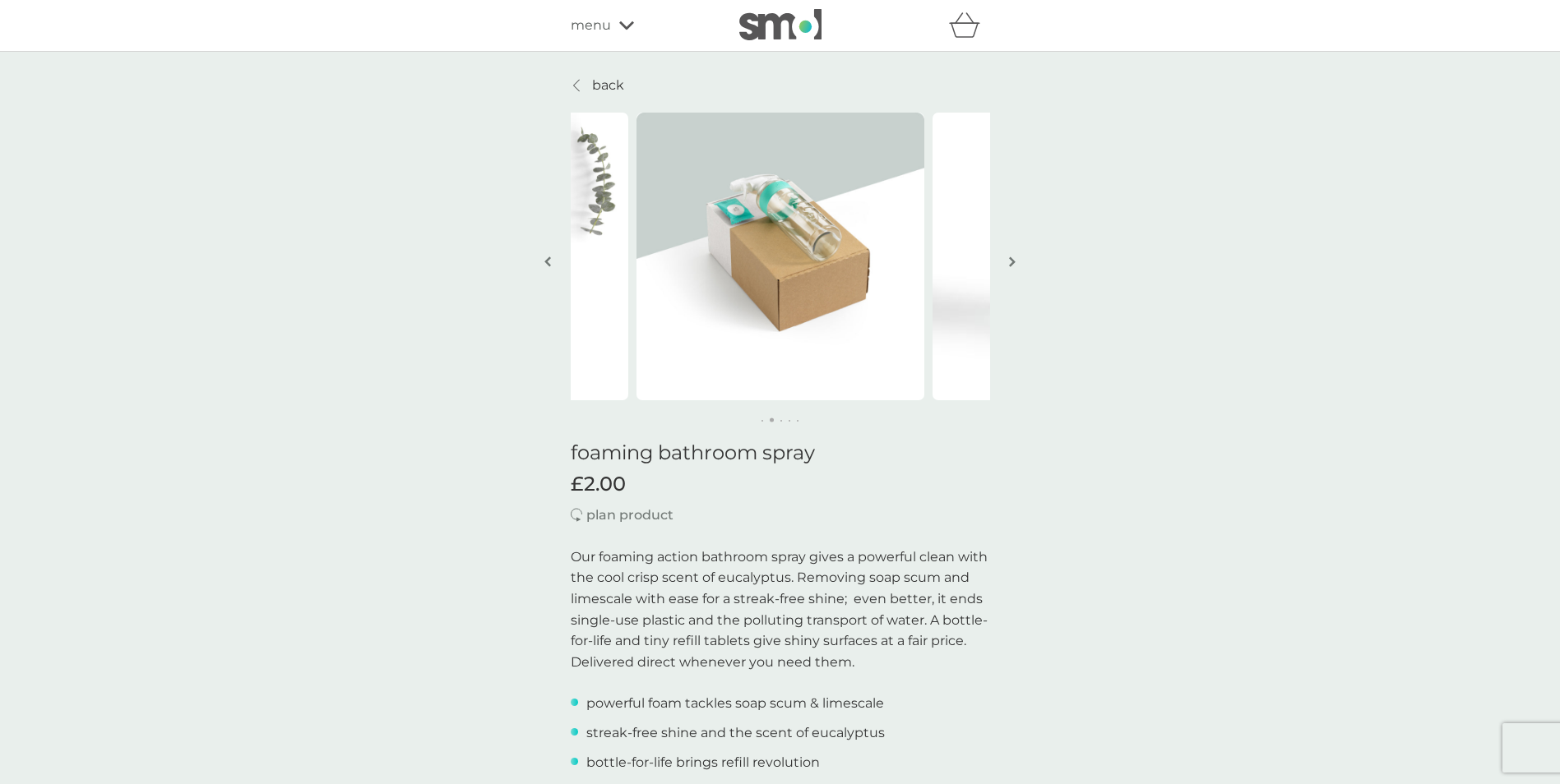
click at [589, 82] on link "back" at bounding box center [598, 85] width 54 height 21
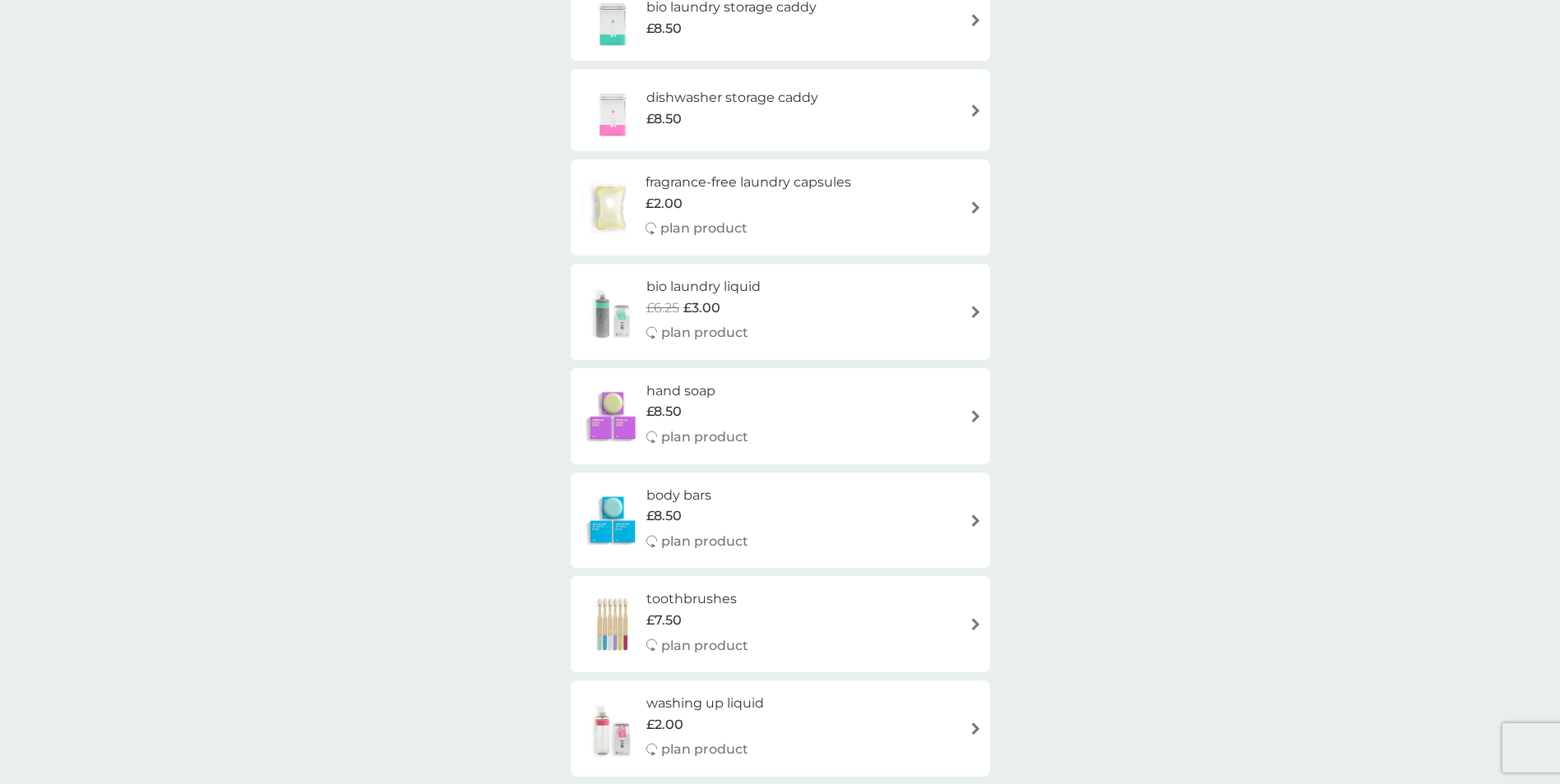
scroll to position [1085, 0]
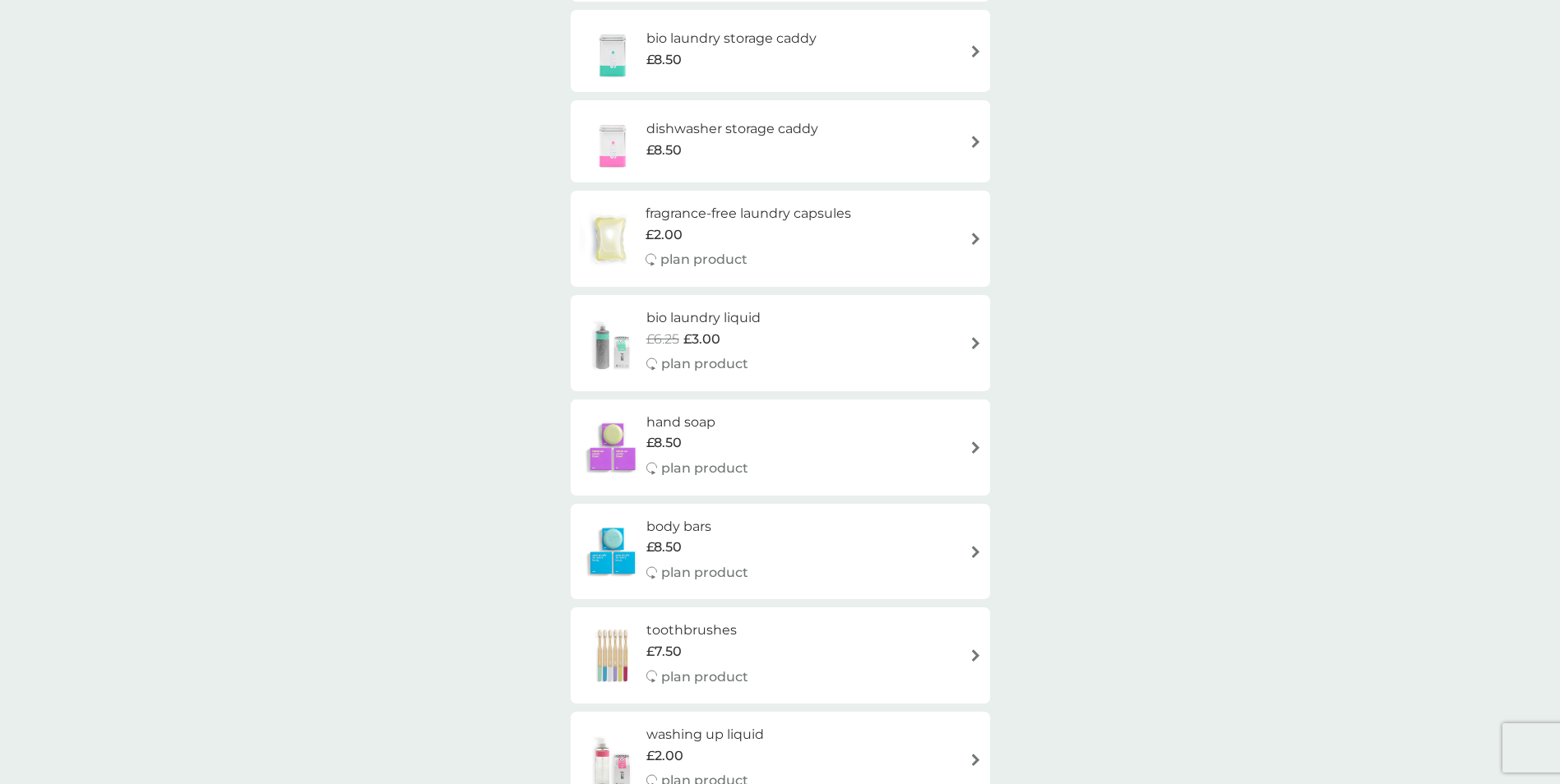
click at [669, 46] on h6 "bio laundry storage caddy" at bounding box center [732, 39] width 170 height 21
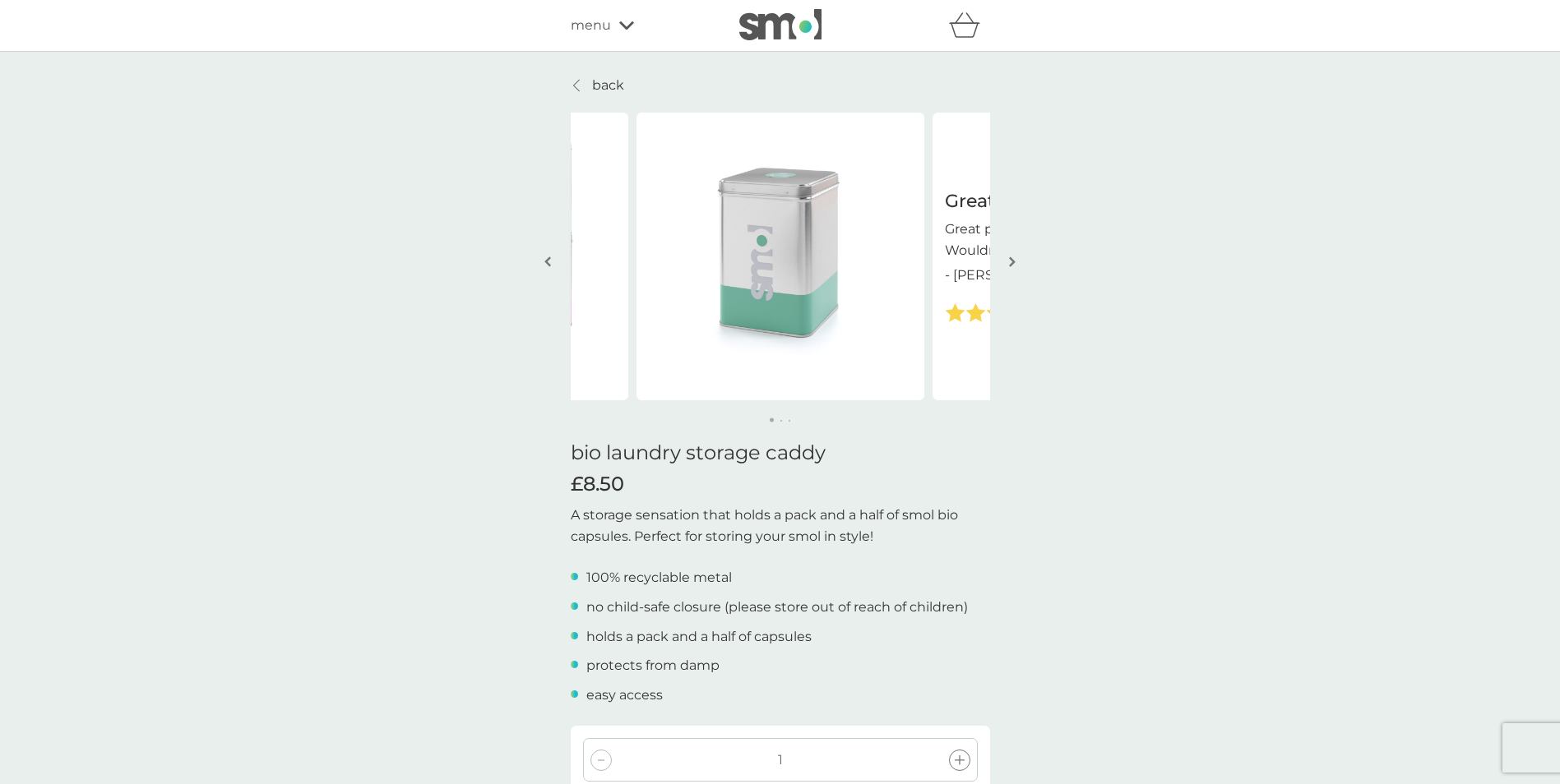
click at [1007, 264] on button "button" at bounding box center [1013, 263] width 12 height 82
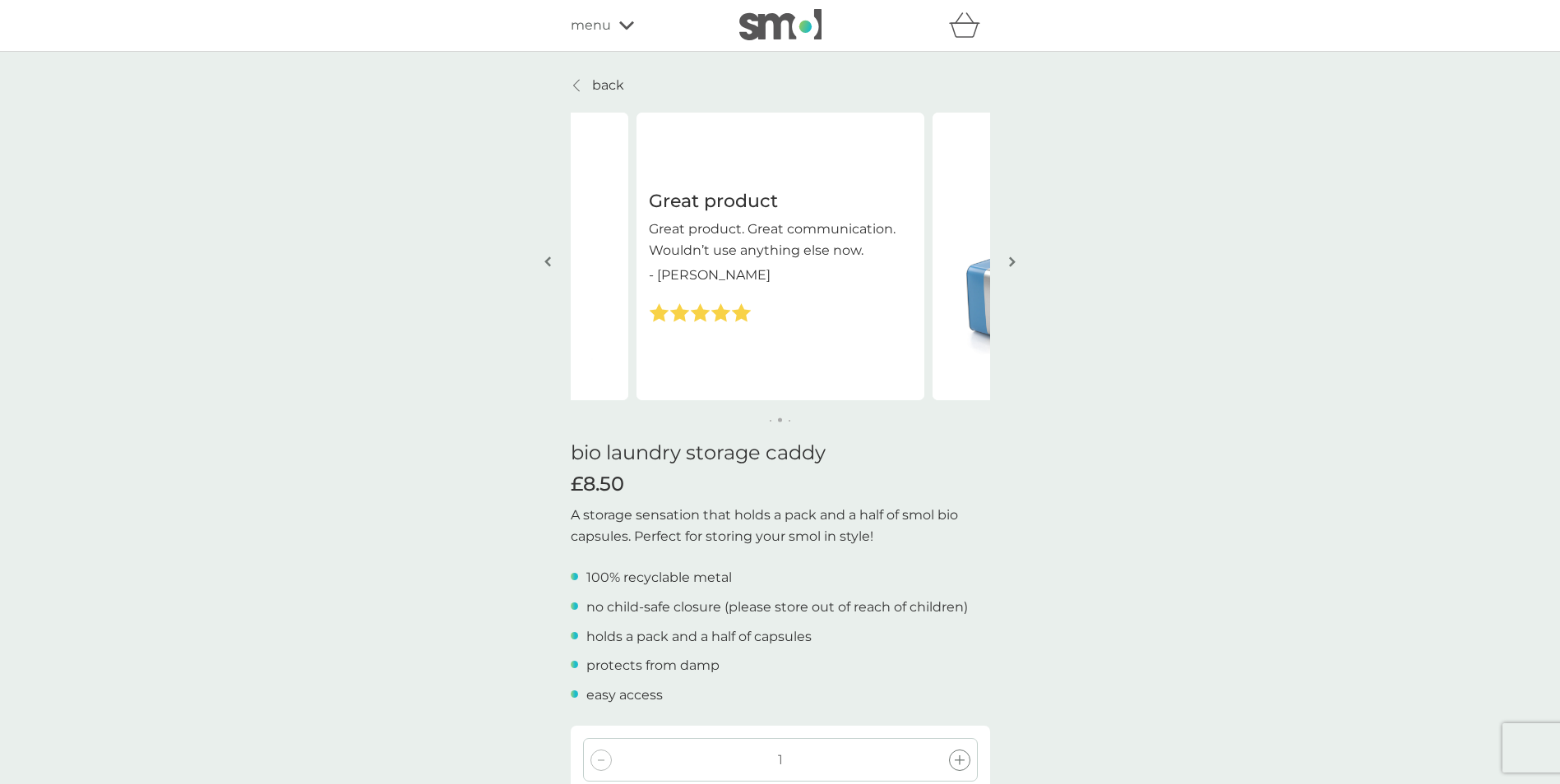
click at [1007, 264] on button "button" at bounding box center [1013, 263] width 12 height 82
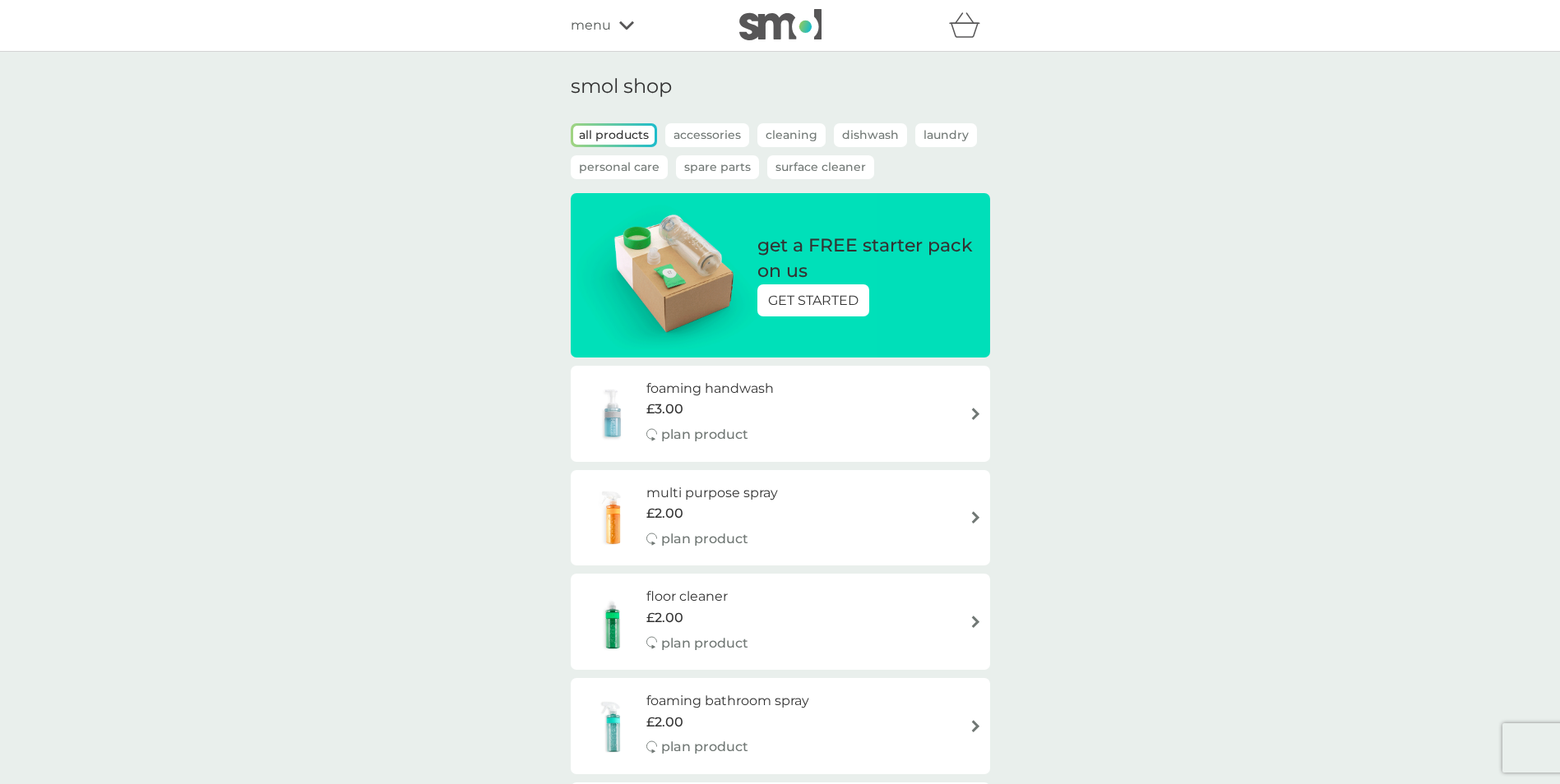
scroll to position [1085, 0]
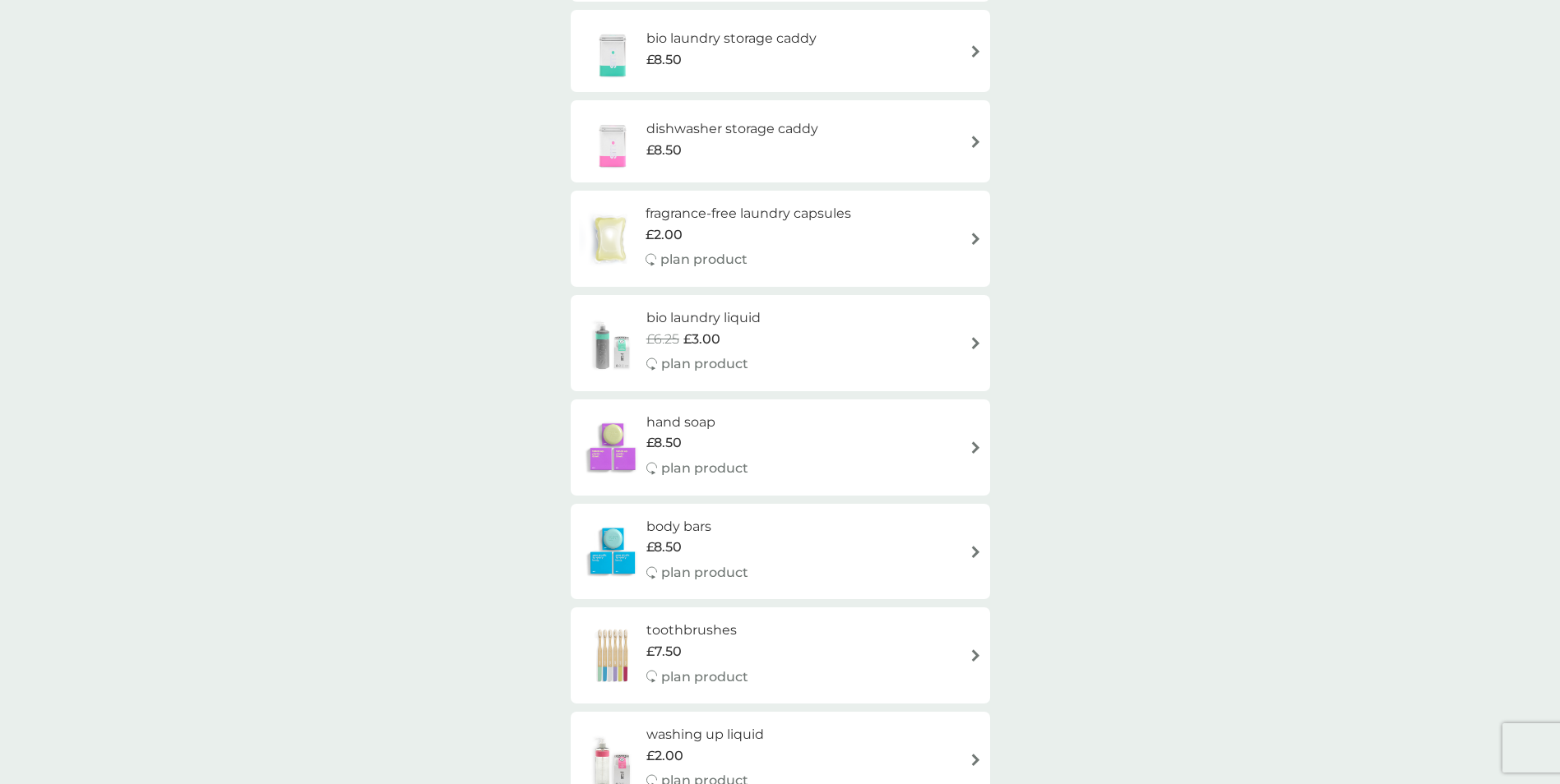
click at [1031, 365] on div "smol shop all products Accessories Cleaning Dishwash Laundry Personal Care Spar…" at bounding box center [780, 504] width 1560 height 3075
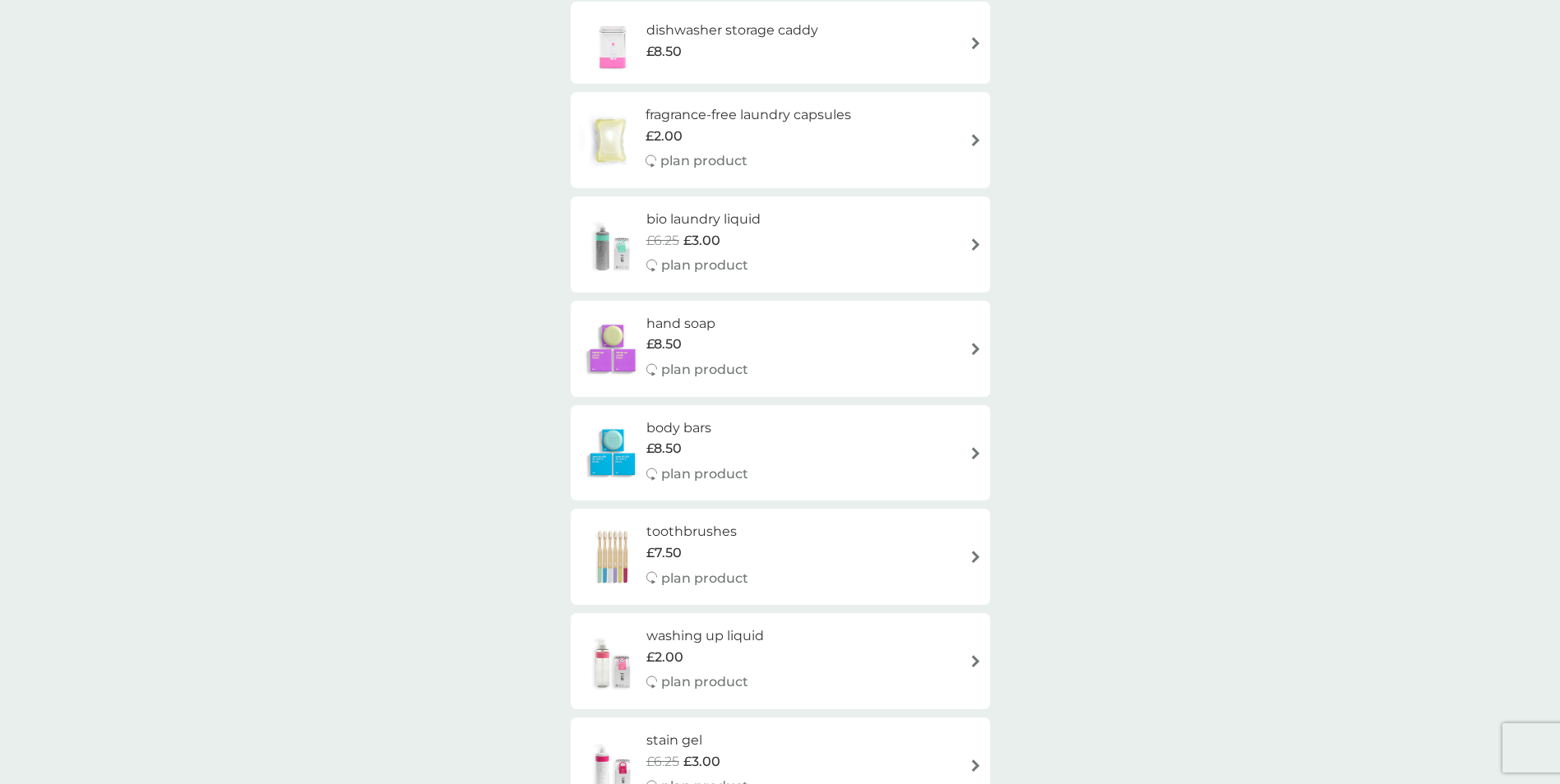
scroll to position [1216, 0]
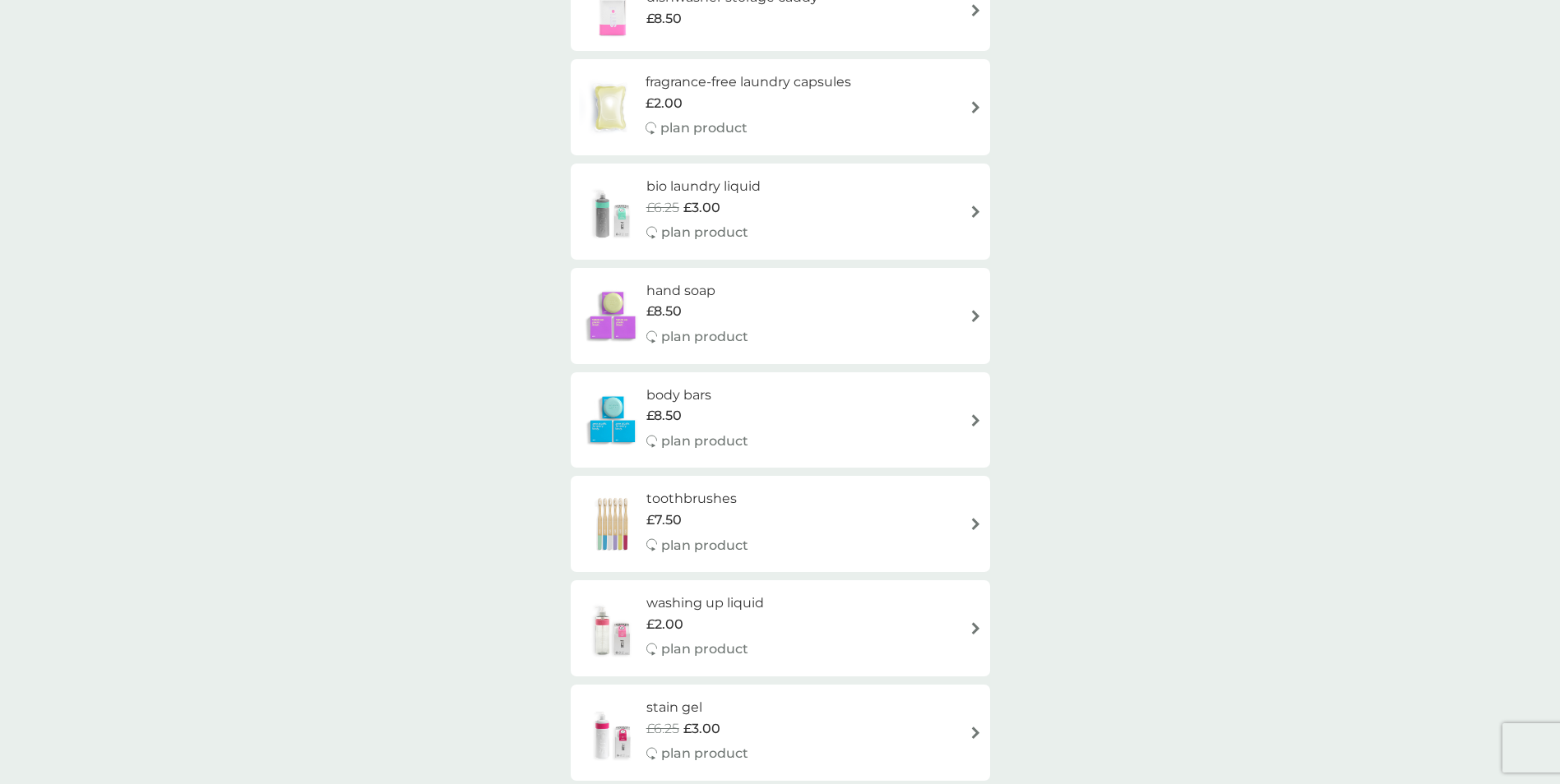
click at [1031, 365] on div "smol shop all products Accessories Cleaning Dishwash Laundry Personal Care Spar…" at bounding box center [780, 373] width 1560 height 3075
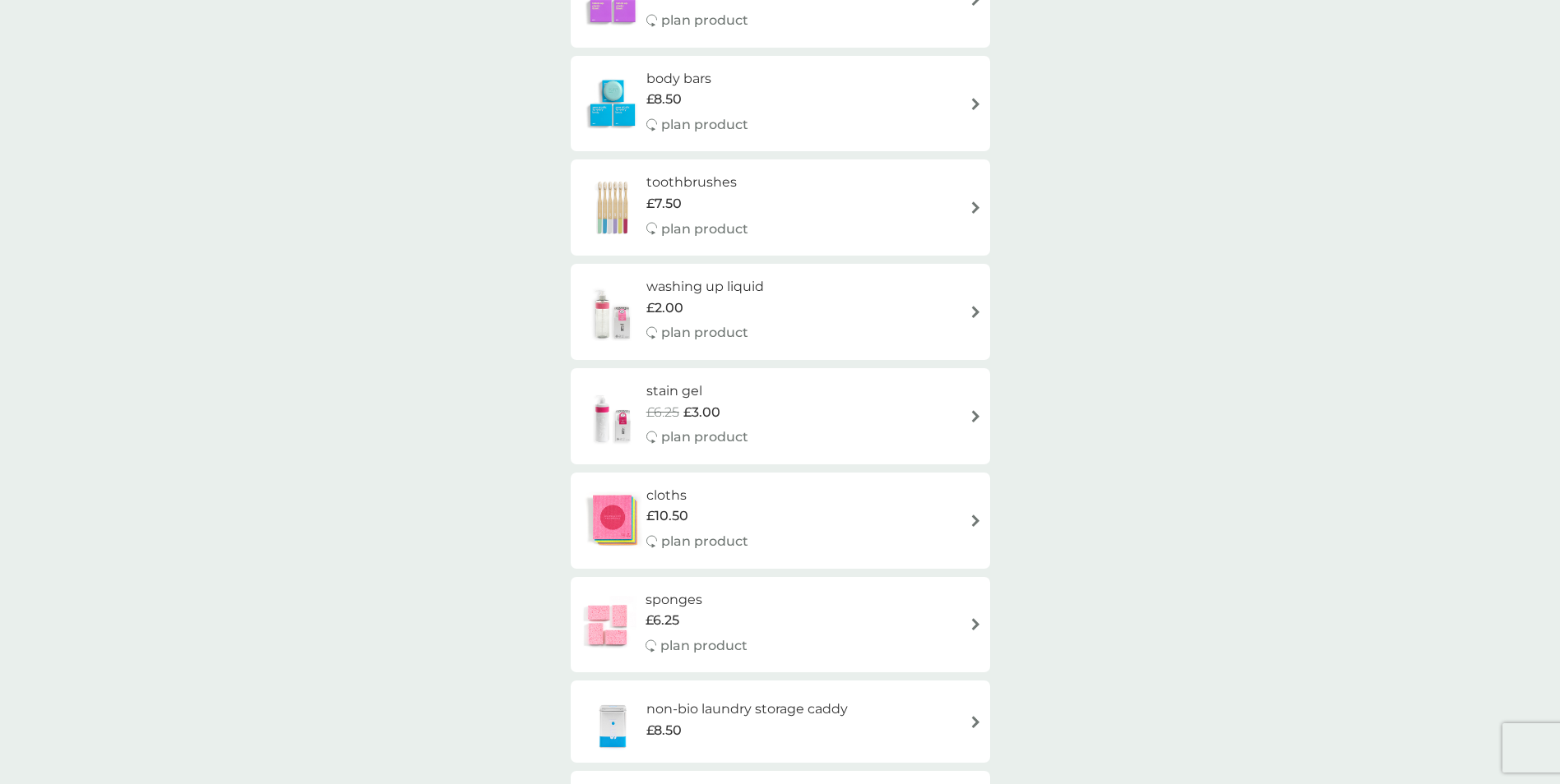
scroll to position [1545, 0]
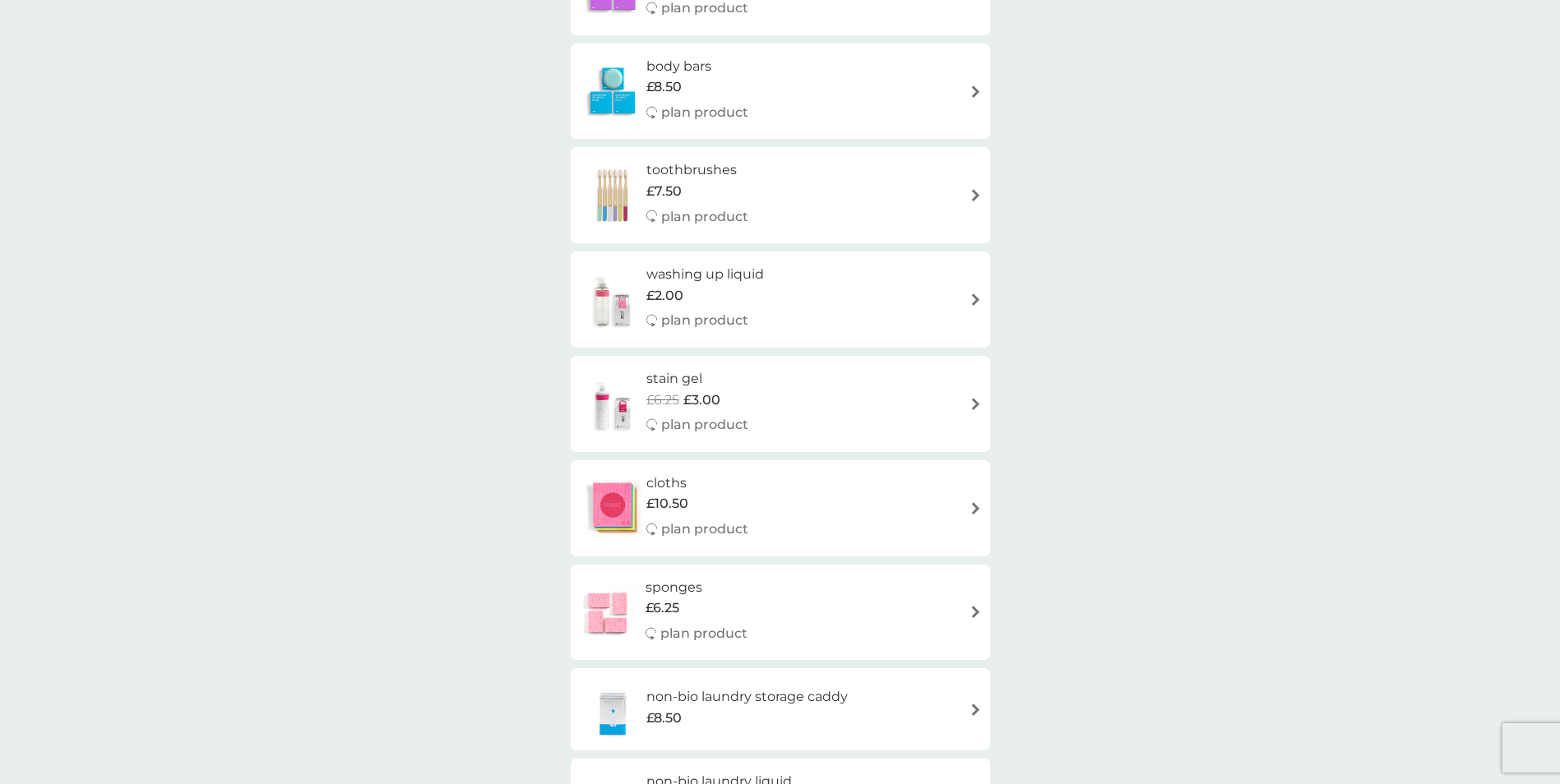
click at [674, 386] on h6 "stain gel" at bounding box center [698, 379] width 102 height 21
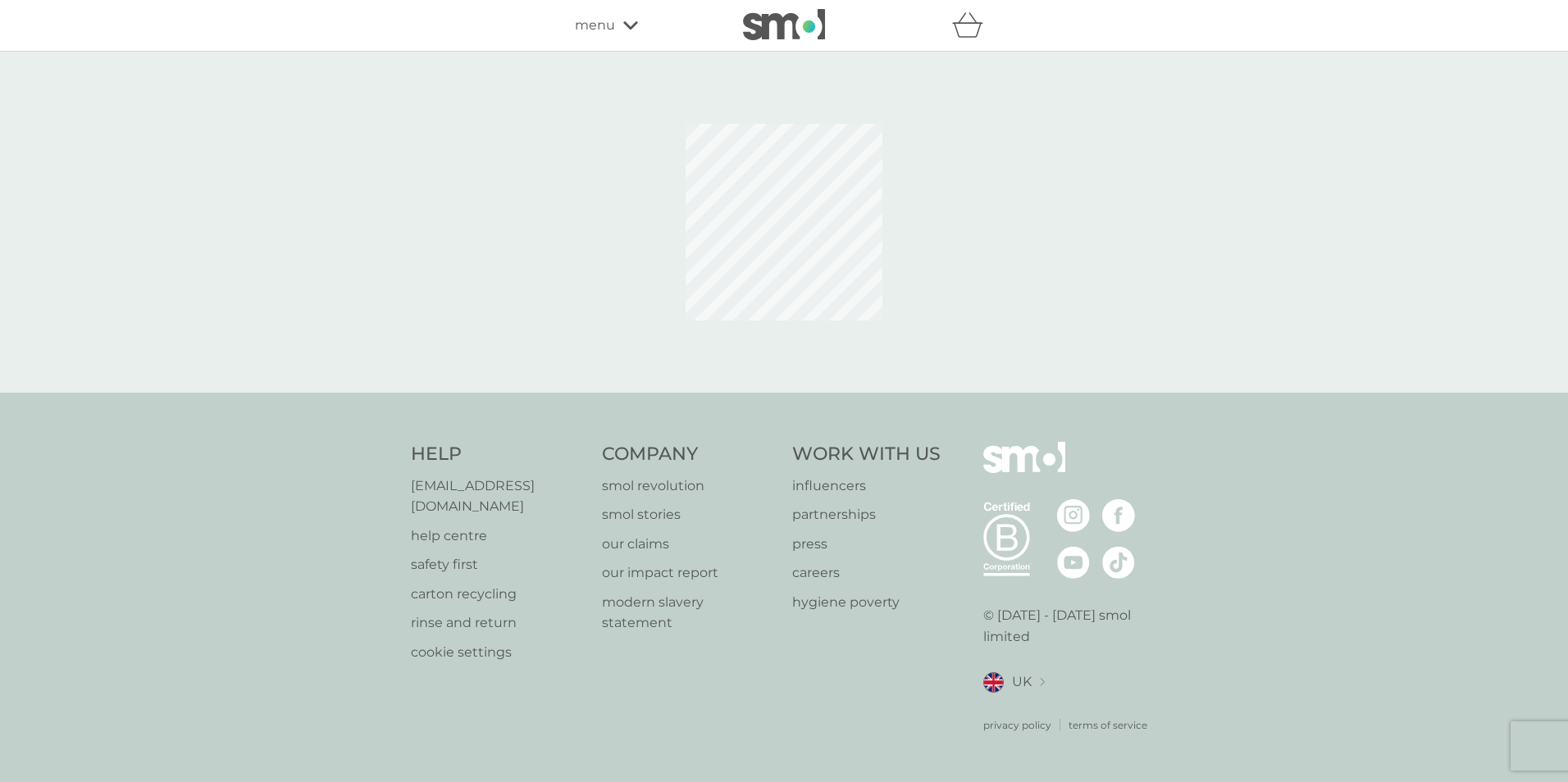
select select "182"
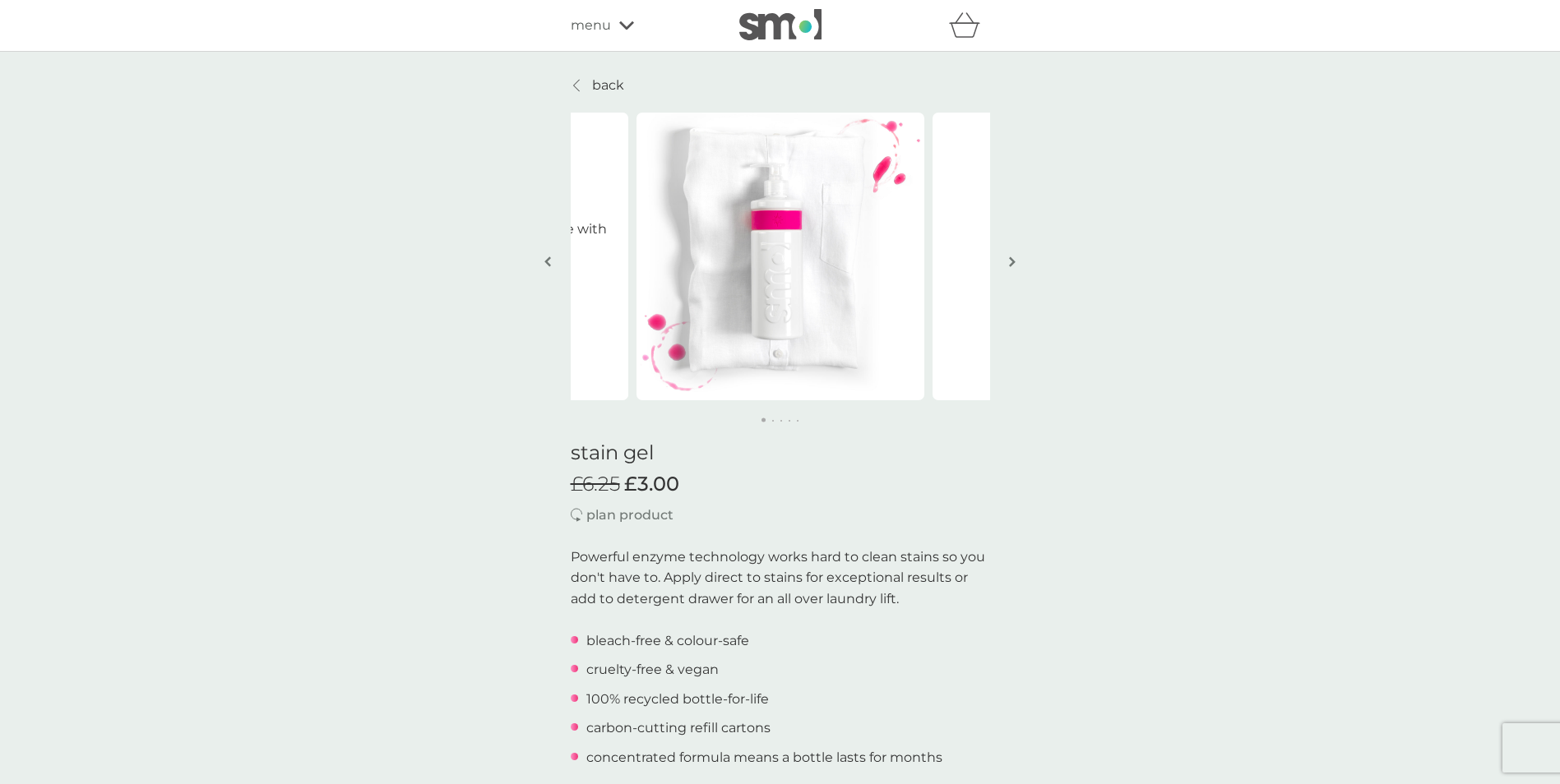
click at [1010, 267] on img "button" at bounding box center [1012, 262] width 6 height 12
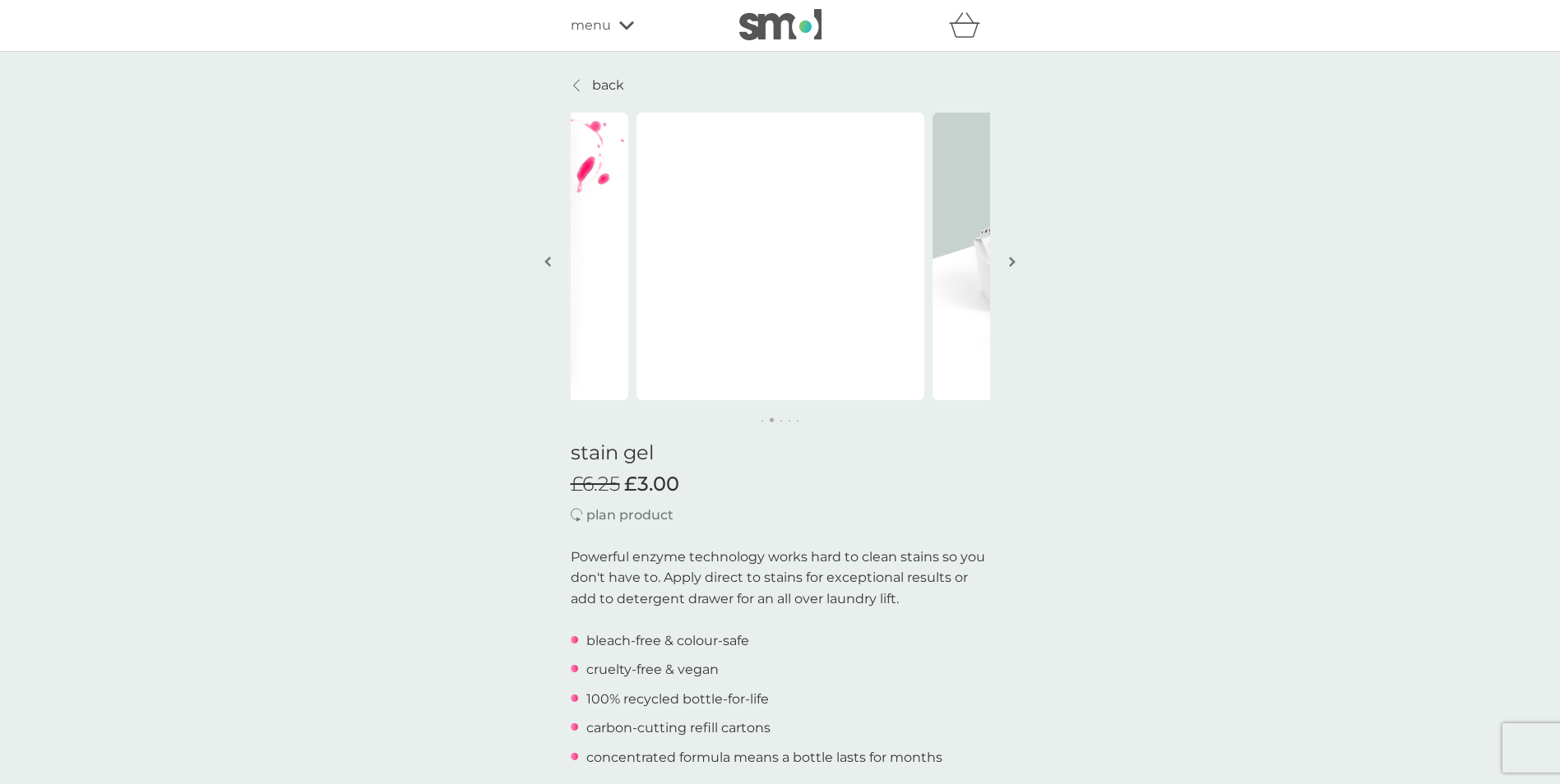
click at [1010, 267] on img "button" at bounding box center [1012, 262] width 6 height 12
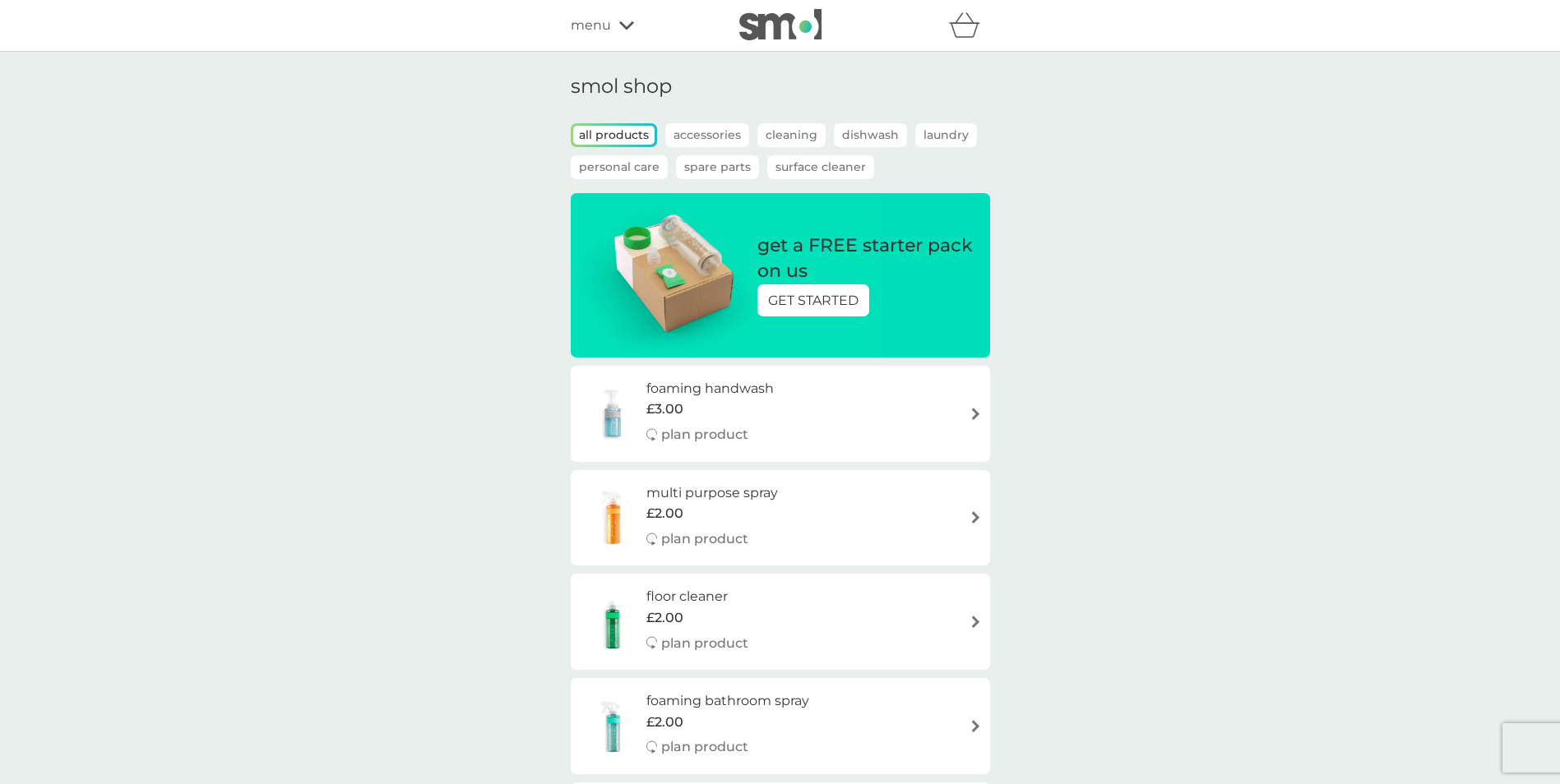
scroll to position [1545, 0]
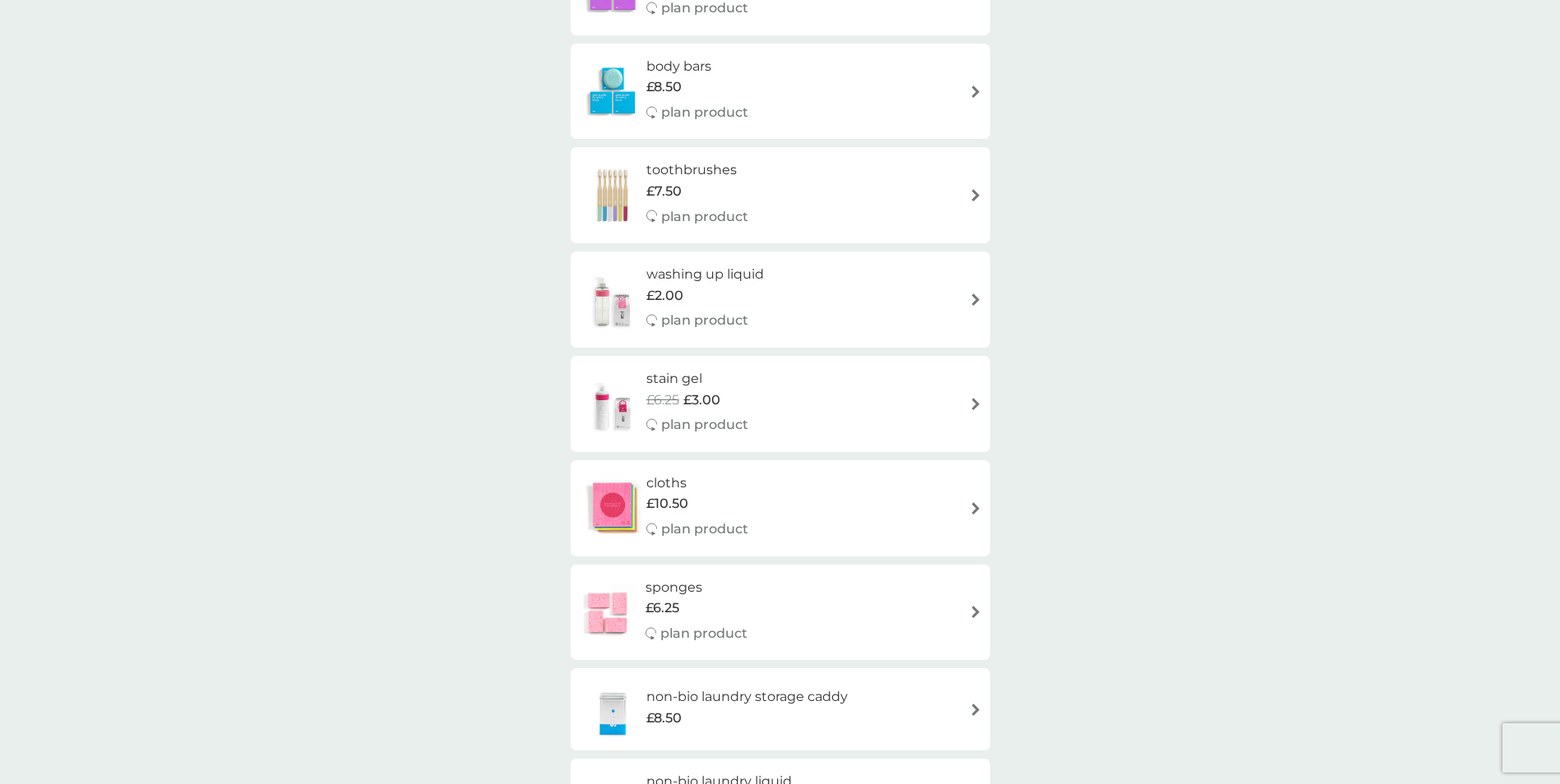
click at [665, 480] on h6 "cloths" at bounding box center [698, 483] width 102 height 21
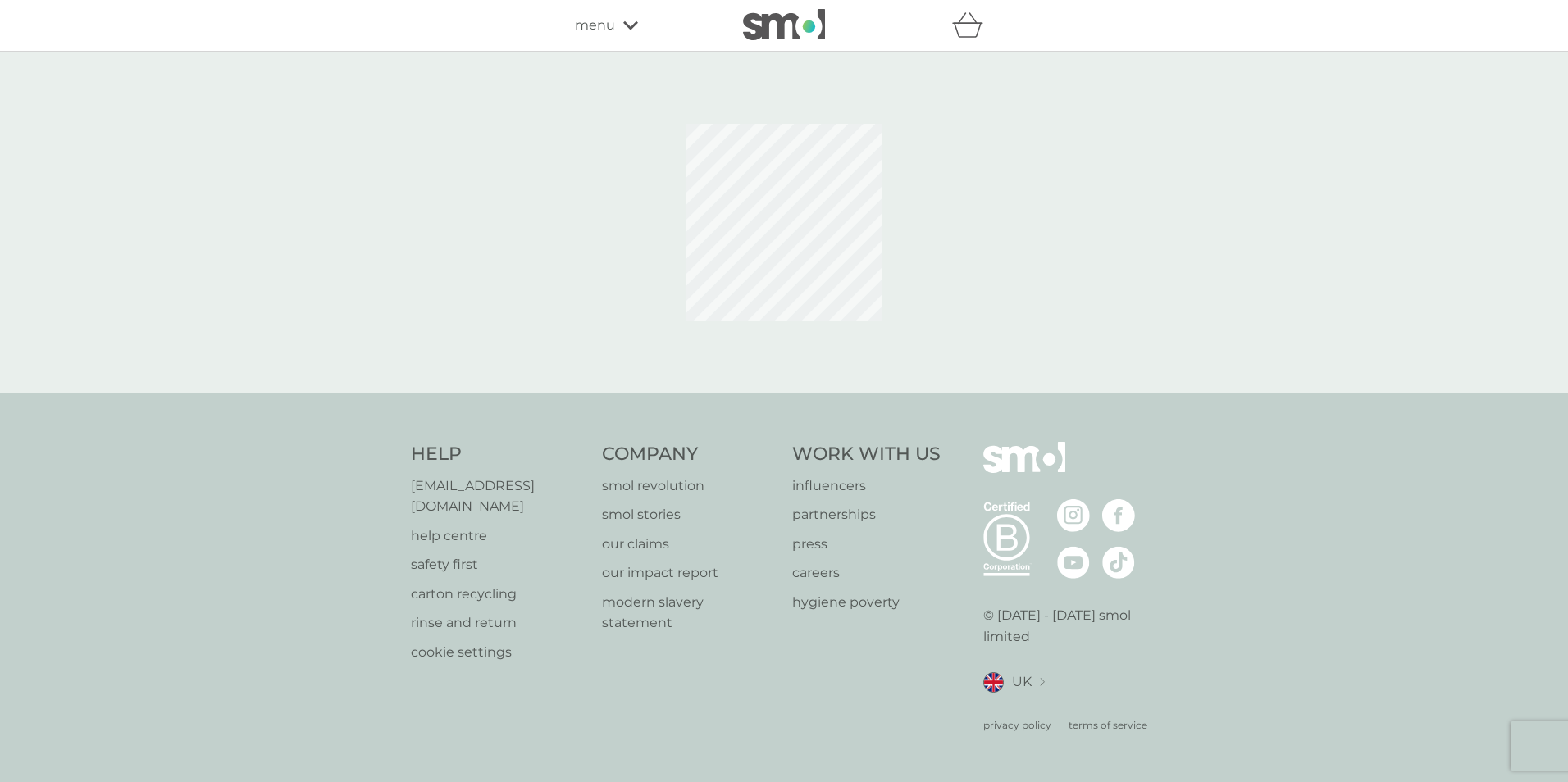
select select "91"
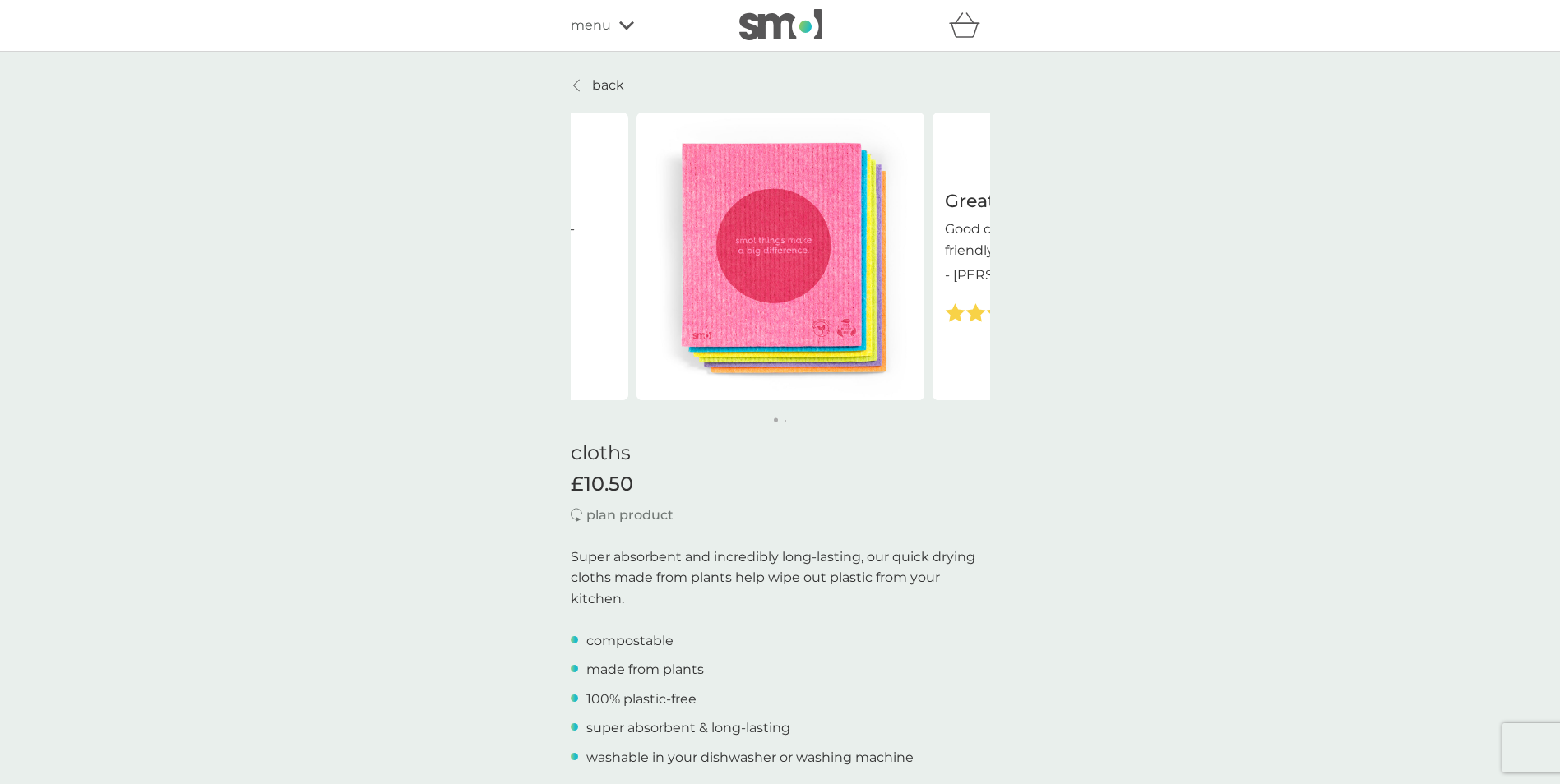
click at [592, 83] on p "back" at bounding box center [608, 85] width 32 height 21
